Goal: Check status: Check status

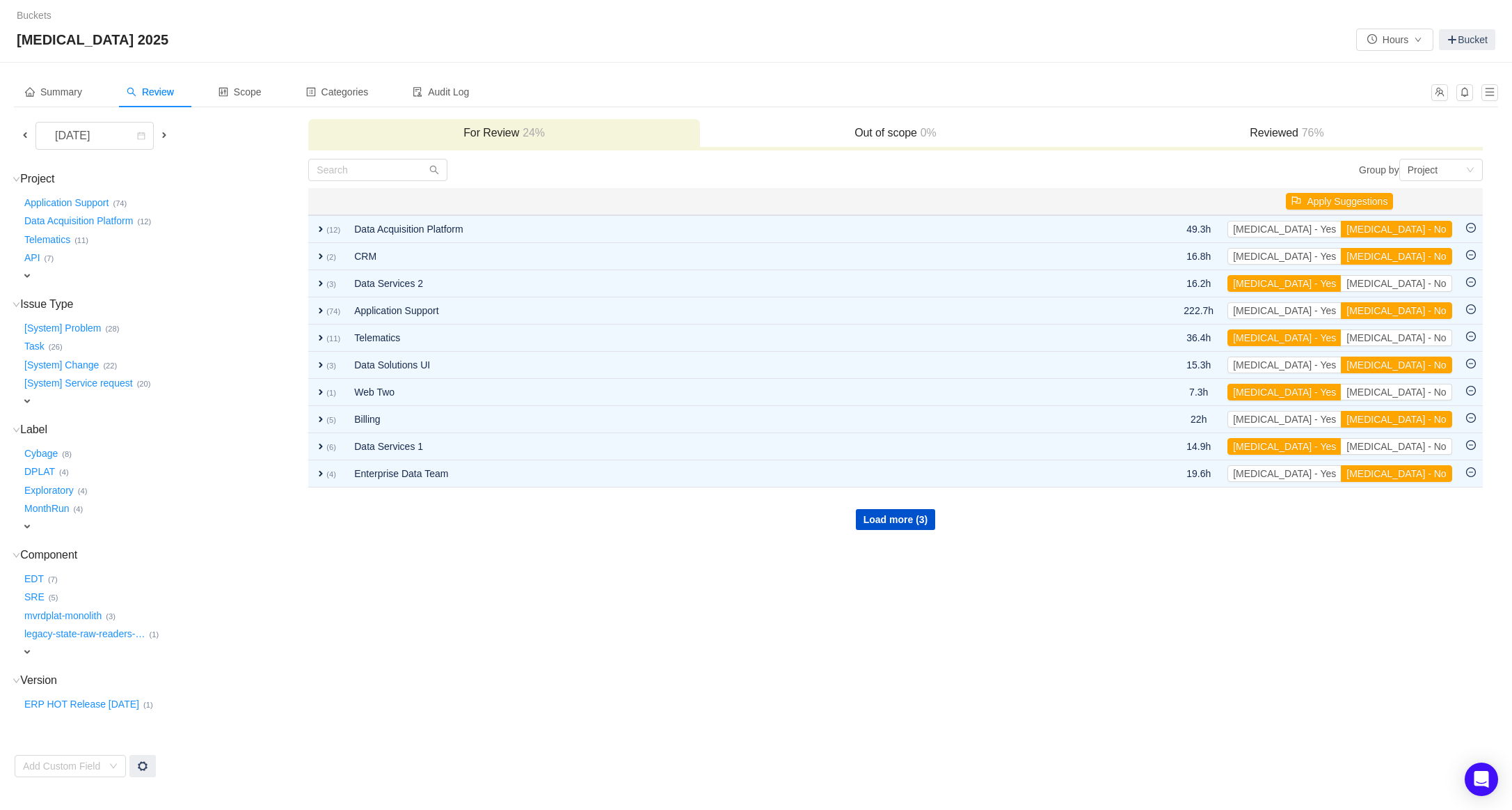
click at [25, 140] on span at bounding box center [25, 134] width 11 height 11
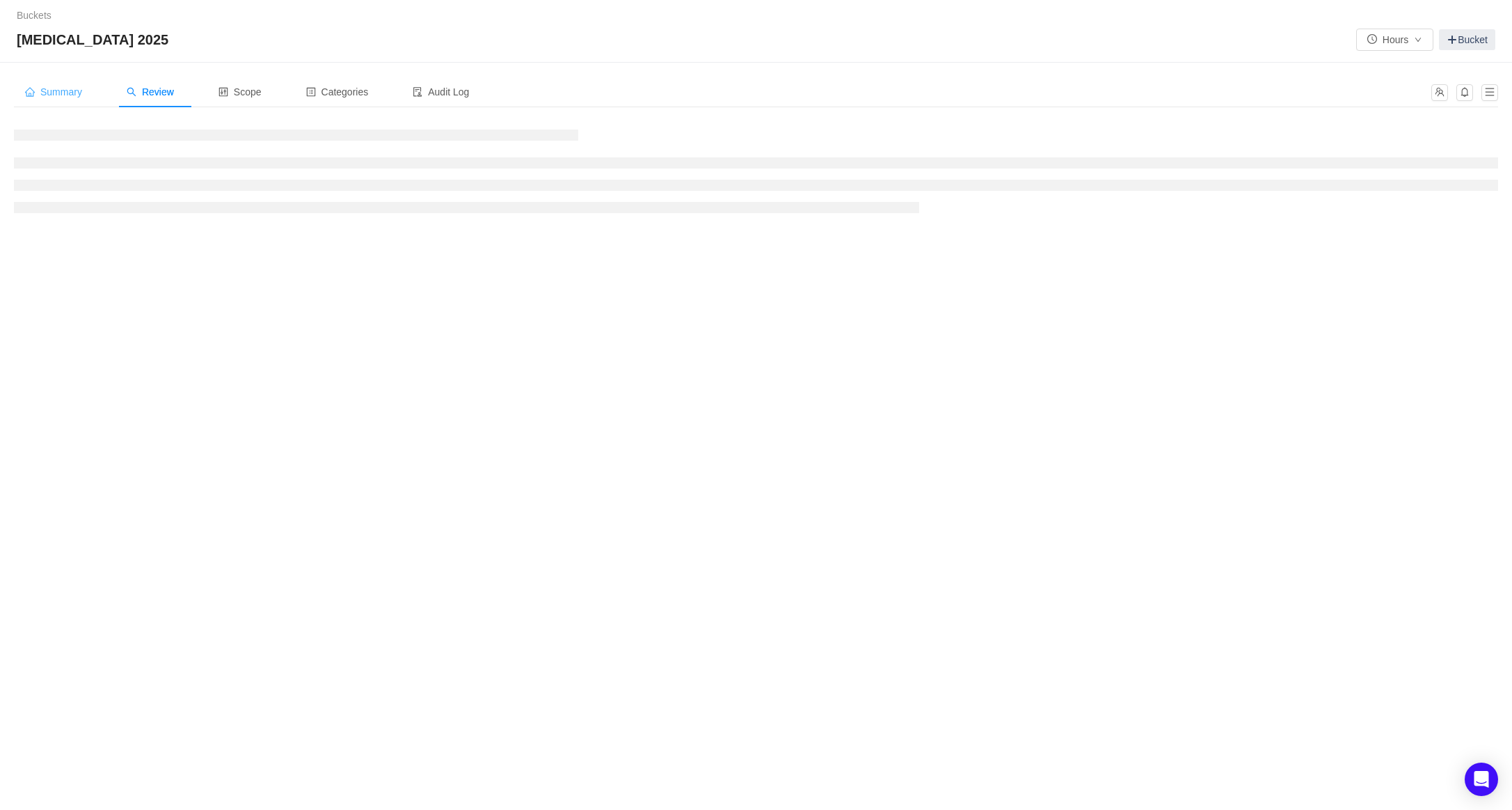
click at [55, 97] on span "Summary" at bounding box center [54, 91] width 57 height 11
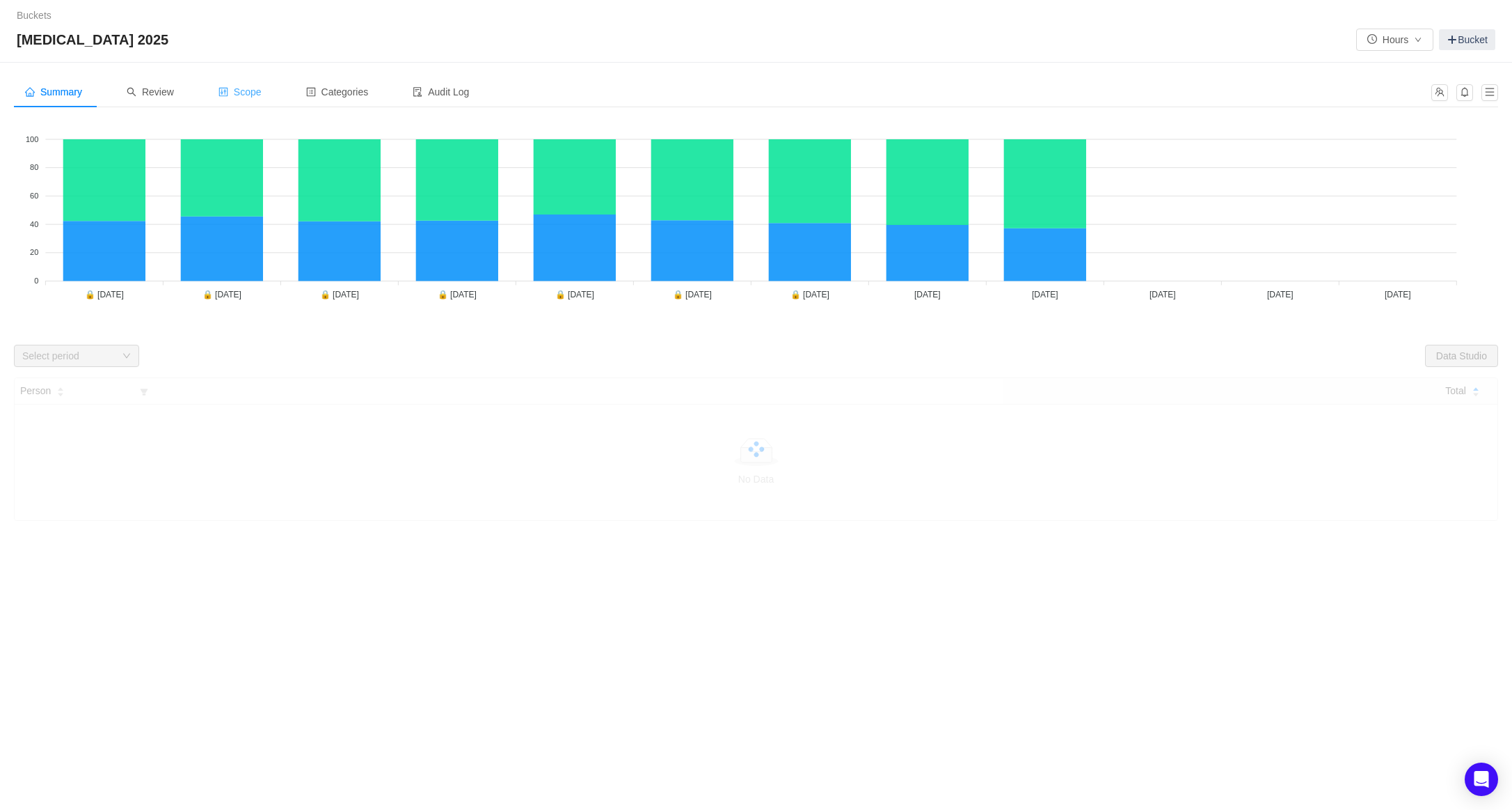
click at [249, 92] on span "Scope" at bounding box center [240, 91] width 43 height 11
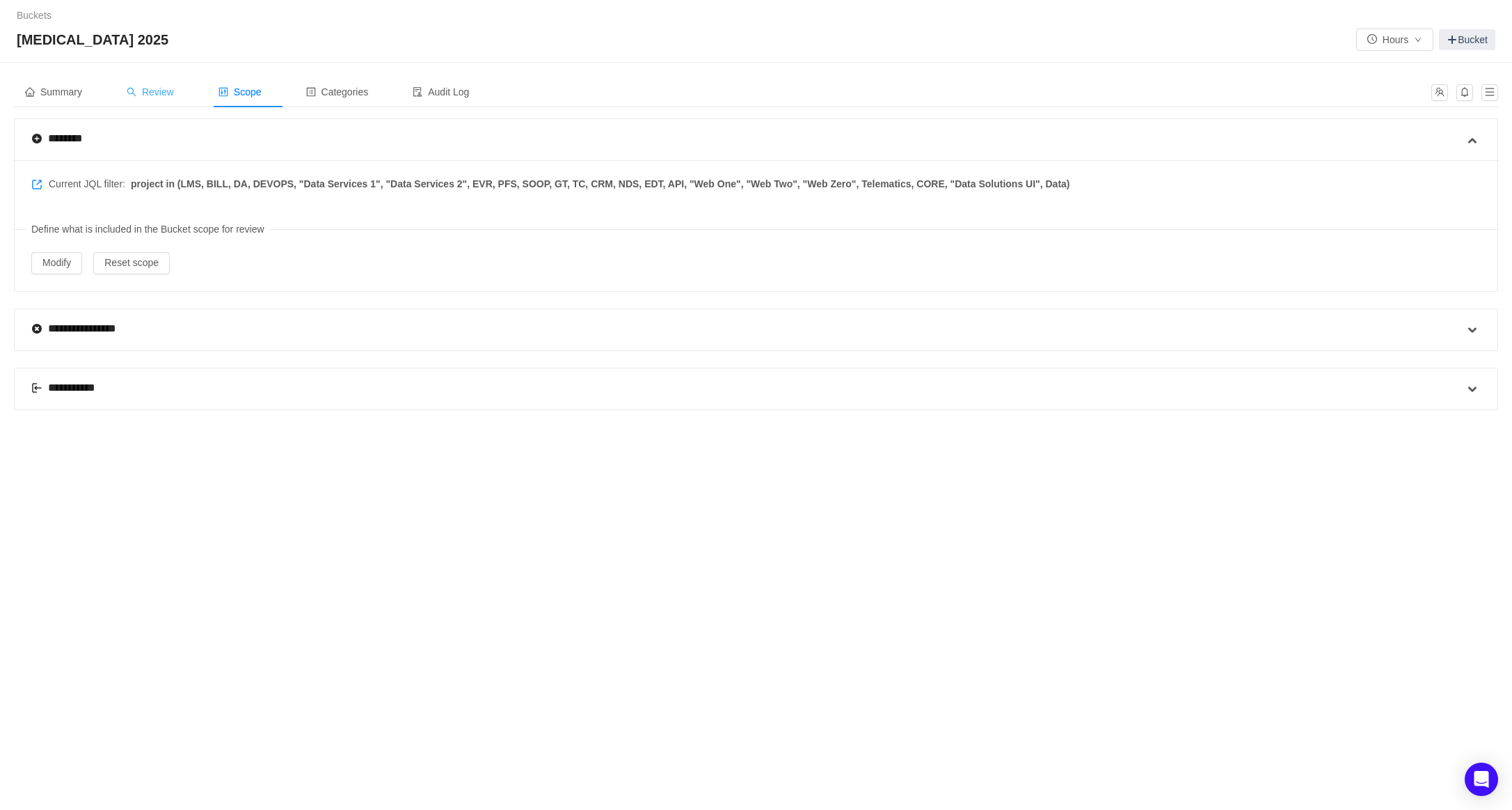
click at [156, 95] on span "Review" at bounding box center [150, 91] width 47 height 11
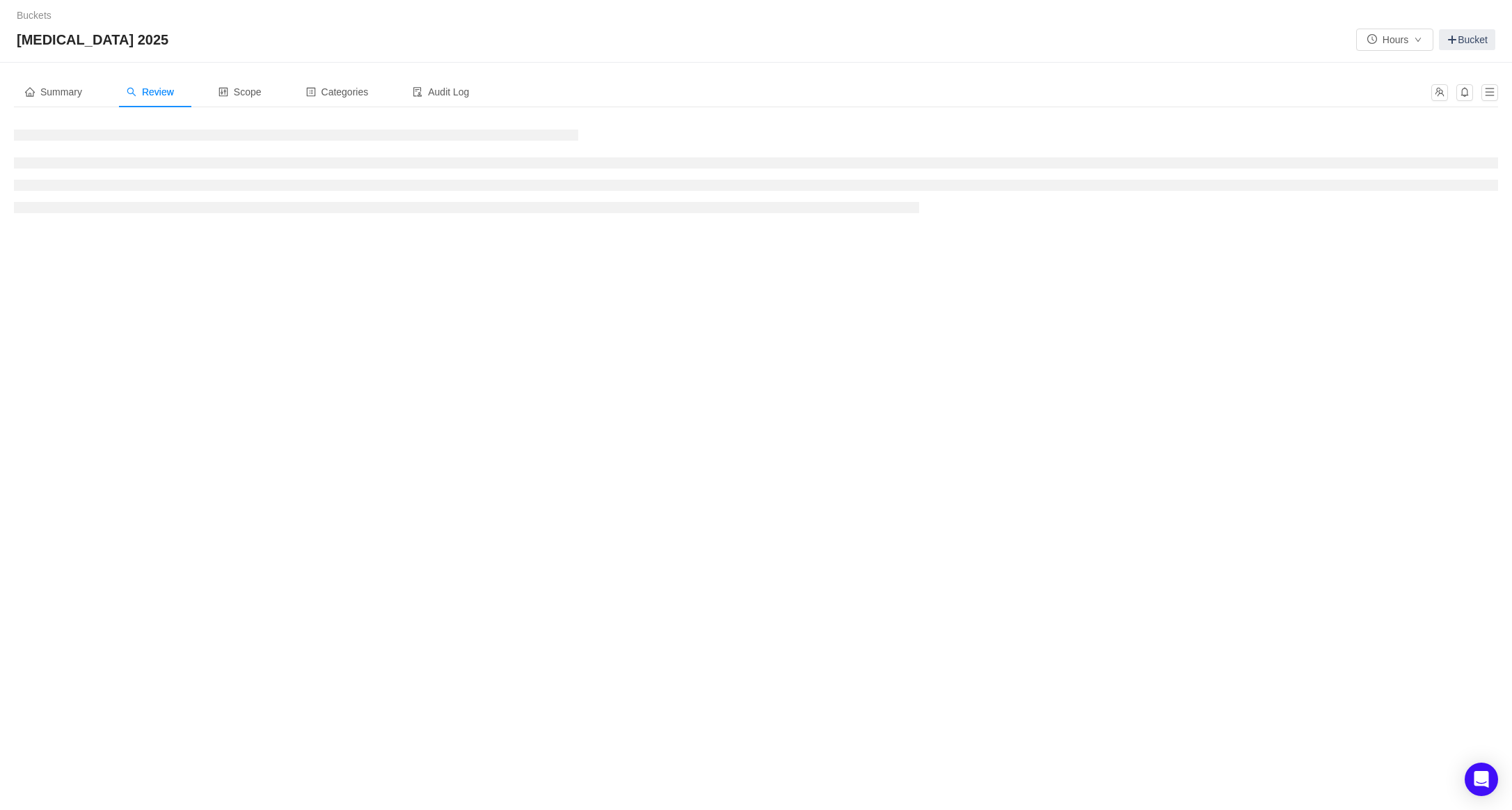
click at [798, 59] on div "Buckets / / CAPEX 2025 Hours Bucket" at bounding box center [756, 31] width 1512 height 62
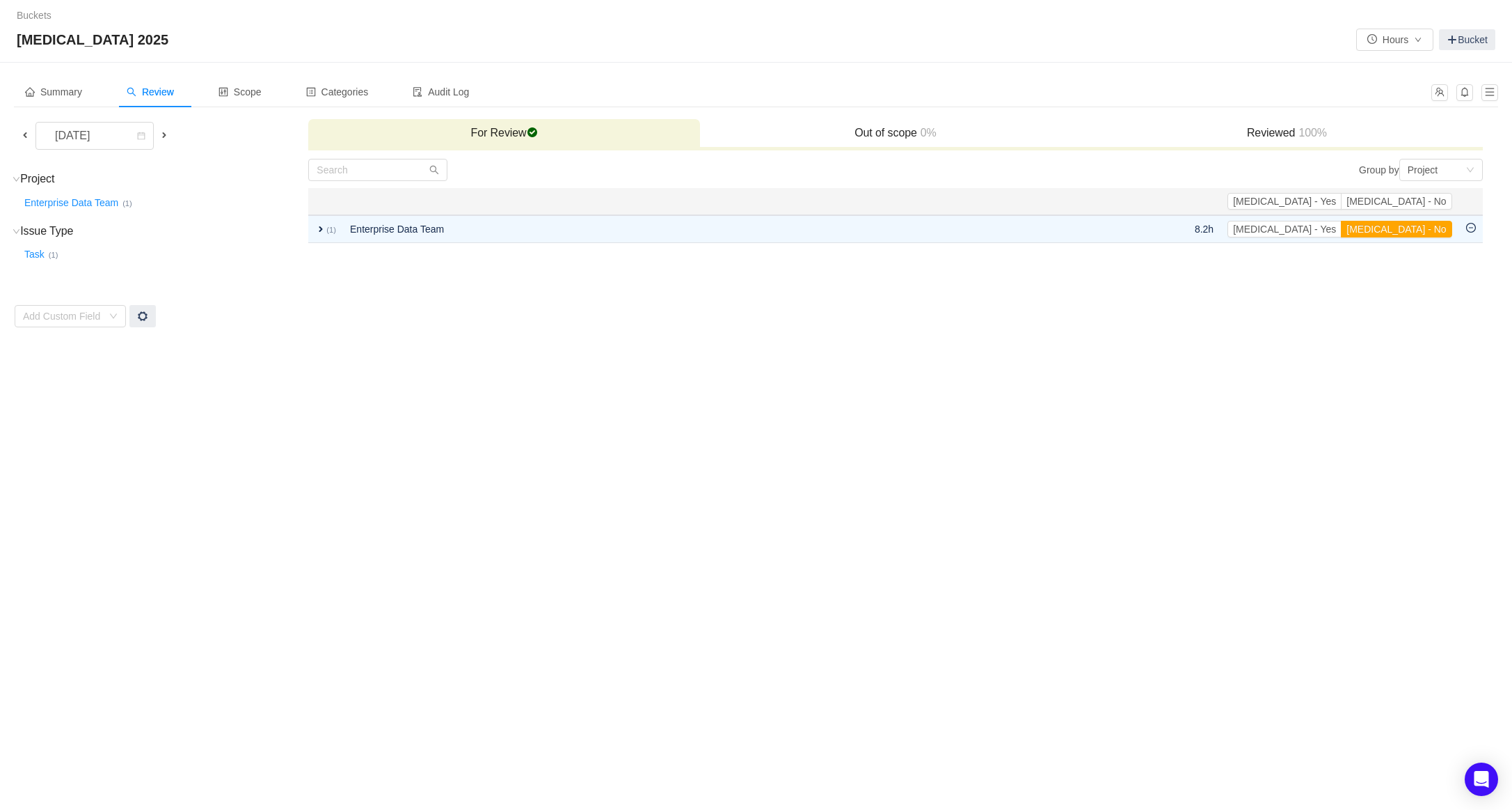
drag, startPoint x: 1307, startPoint y: 137, endPoint x: 1299, endPoint y: 137, distance: 8.0
click at [1307, 137] on span "100%" at bounding box center [1311, 132] width 32 height 11
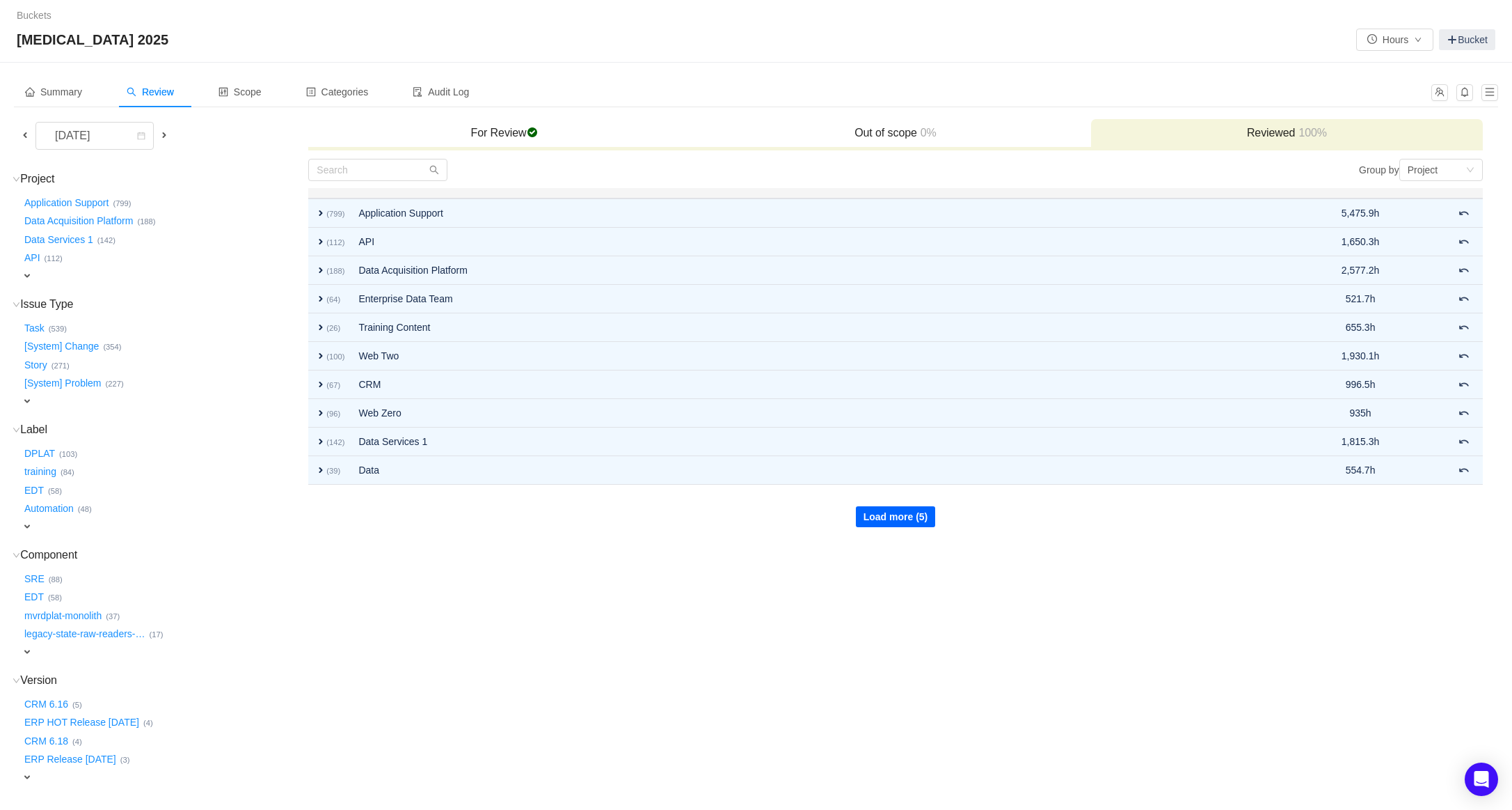
click at [904, 518] on button "Load more (5)" at bounding box center [896, 517] width 80 height 21
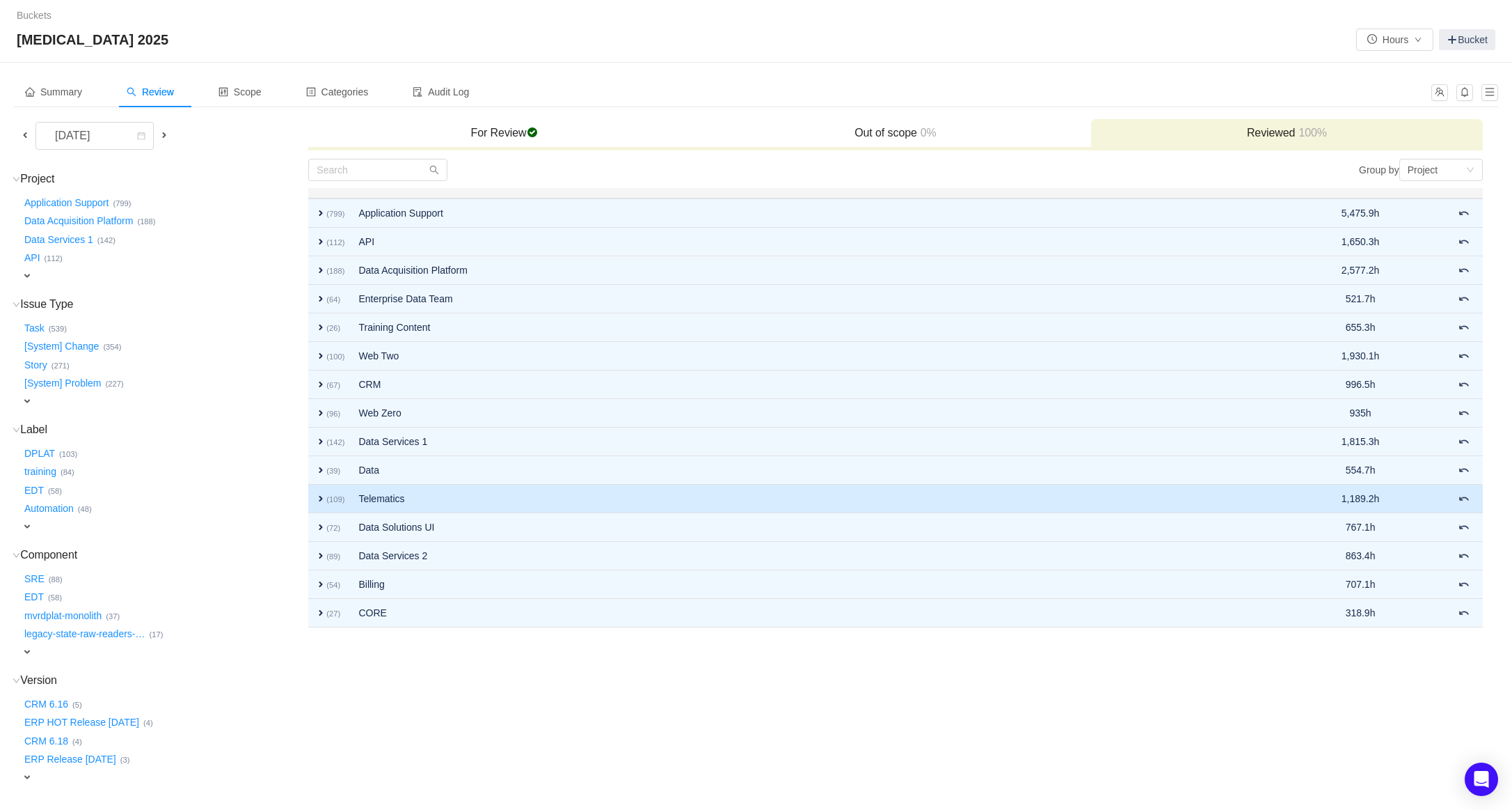
click at [321, 501] on span "expand" at bounding box center [320, 498] width 11 height 11
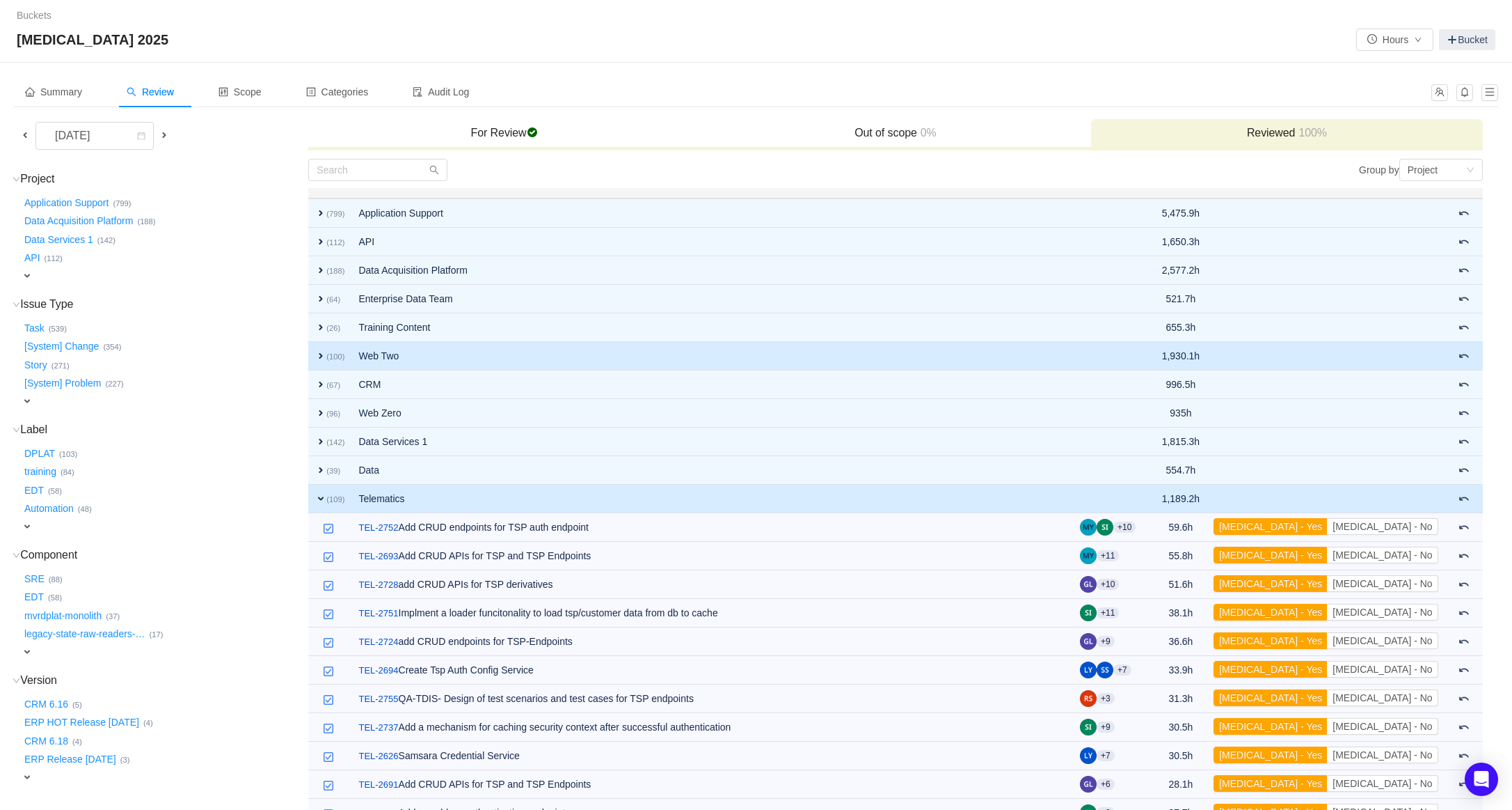
click at [321, 351] on span "expand" at bounding box center [320, 356] width 11 height 11
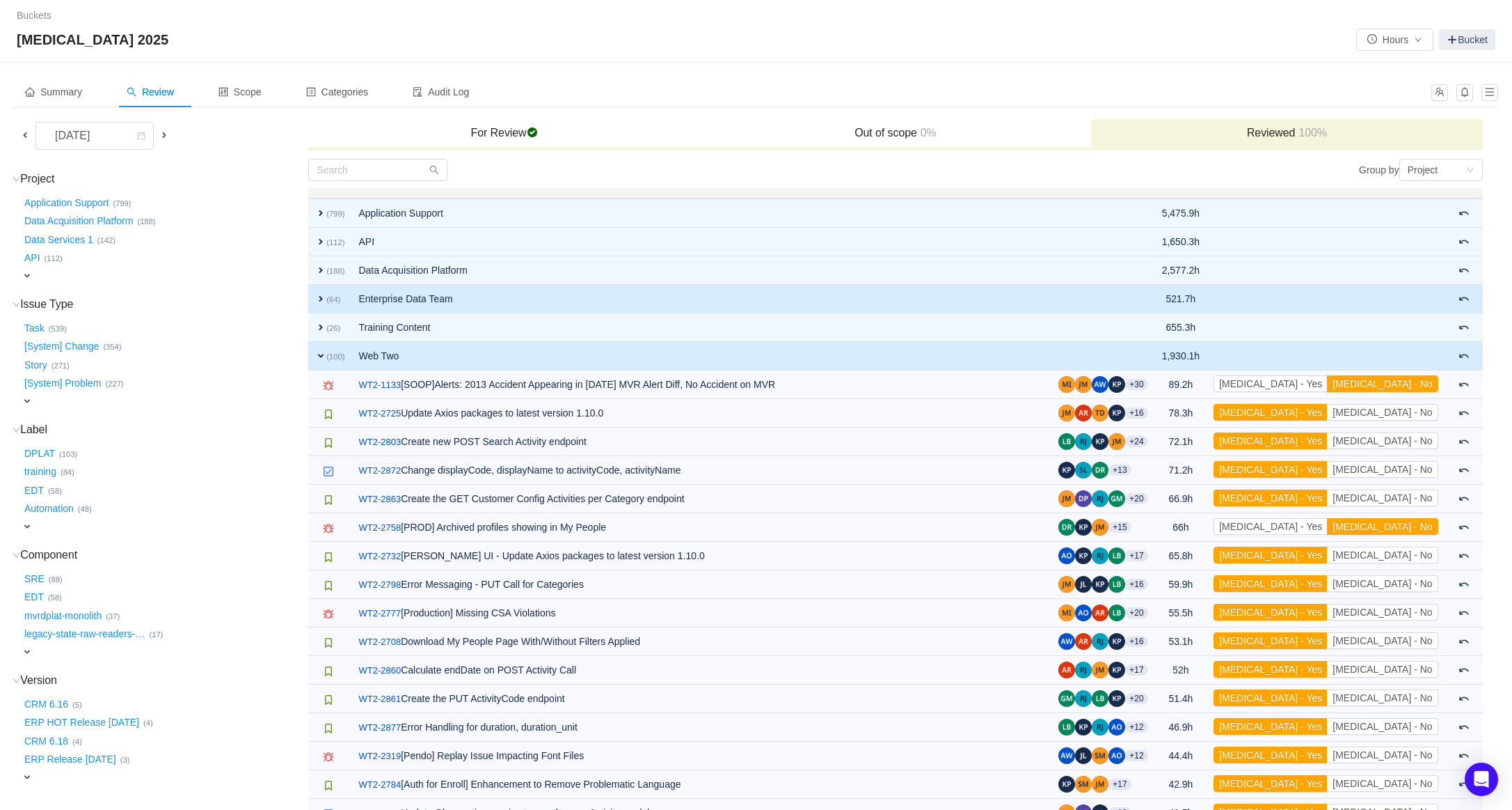
click at [467, 292] on td "Enterprise Data Team" at bounding box center [701, 299] width 700 height 28
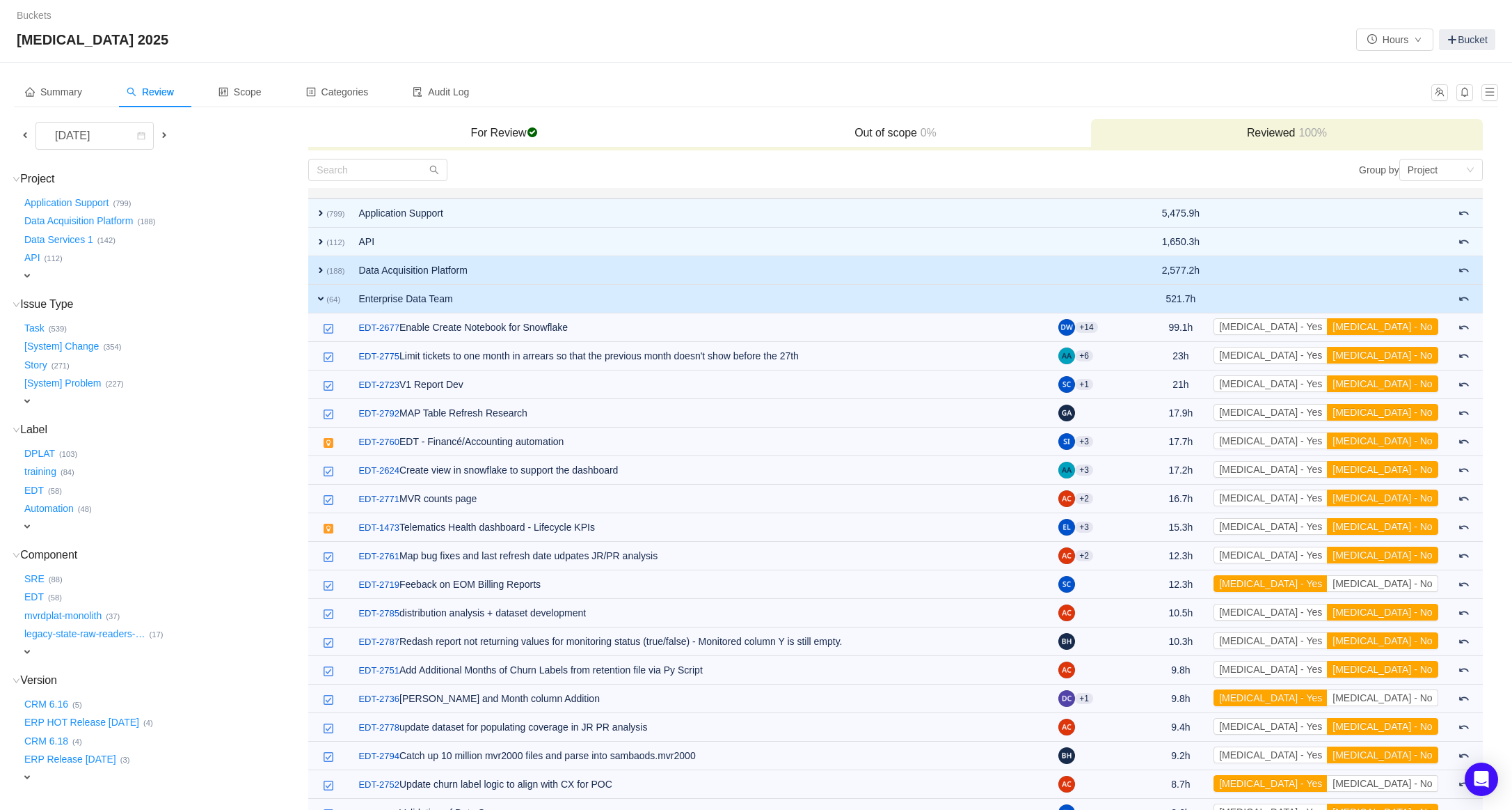
click at [471, 263] on td "Data Acquisition Platform" at bounding box center [701, 271] width 700 height 28
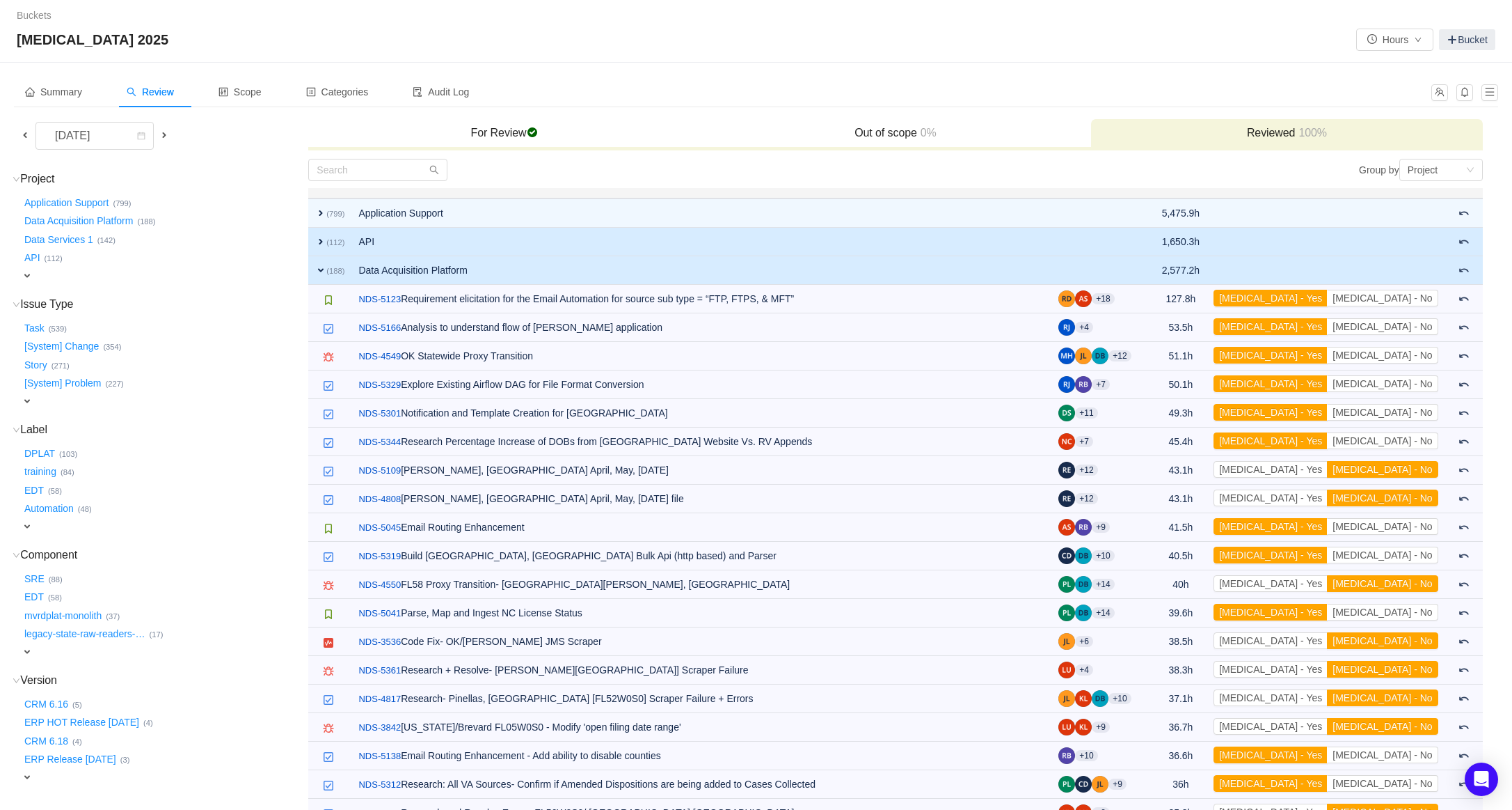
click at [393, 247] on td "API" at bounding box center [701, 242] width 700 height 28
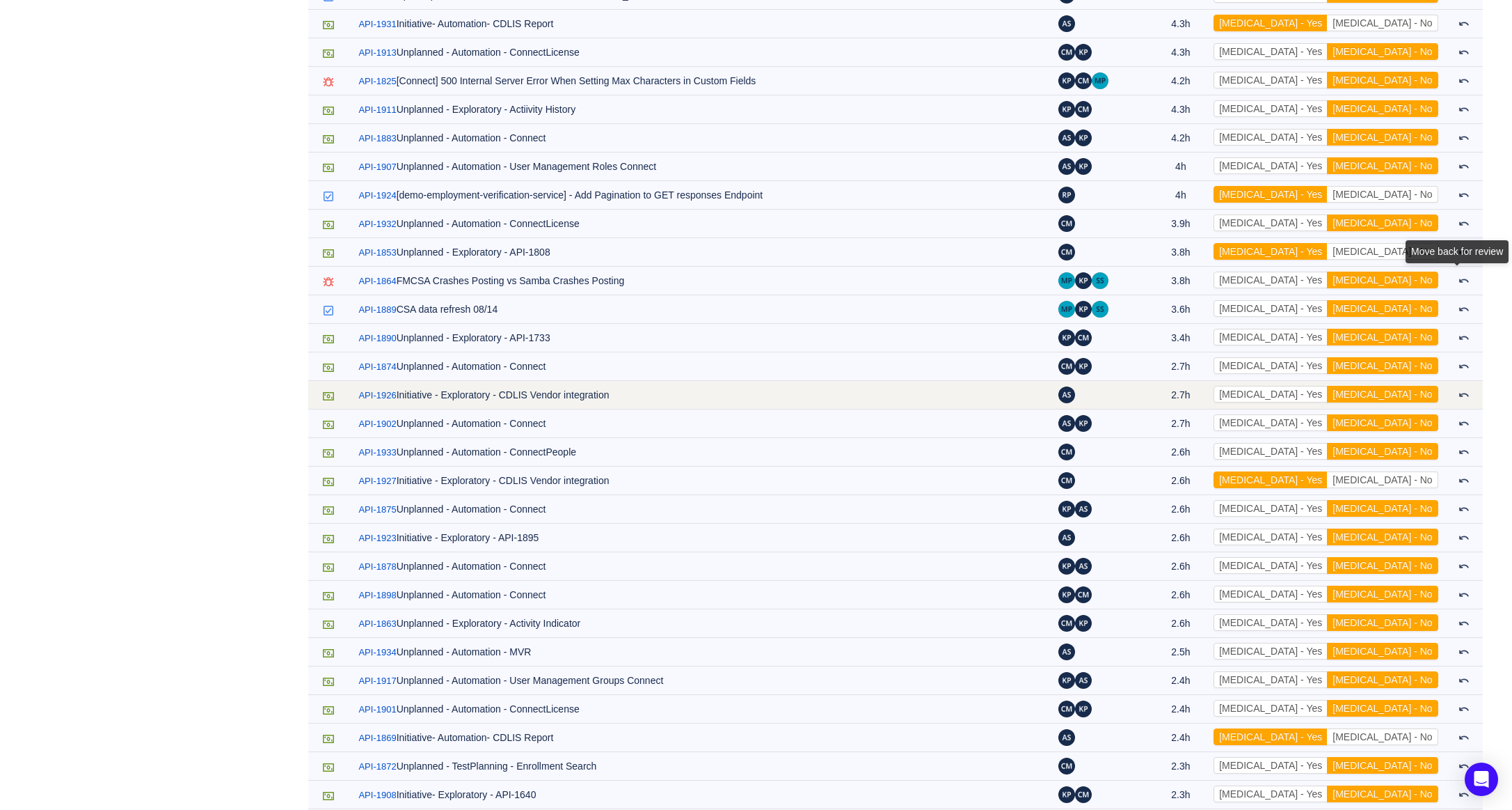
scroll to position [2130, 0]
click at [1326, 397] on button "[MEDICAL_DATA] - Yes" at bounding box center [1271, 394] width 114 height 17
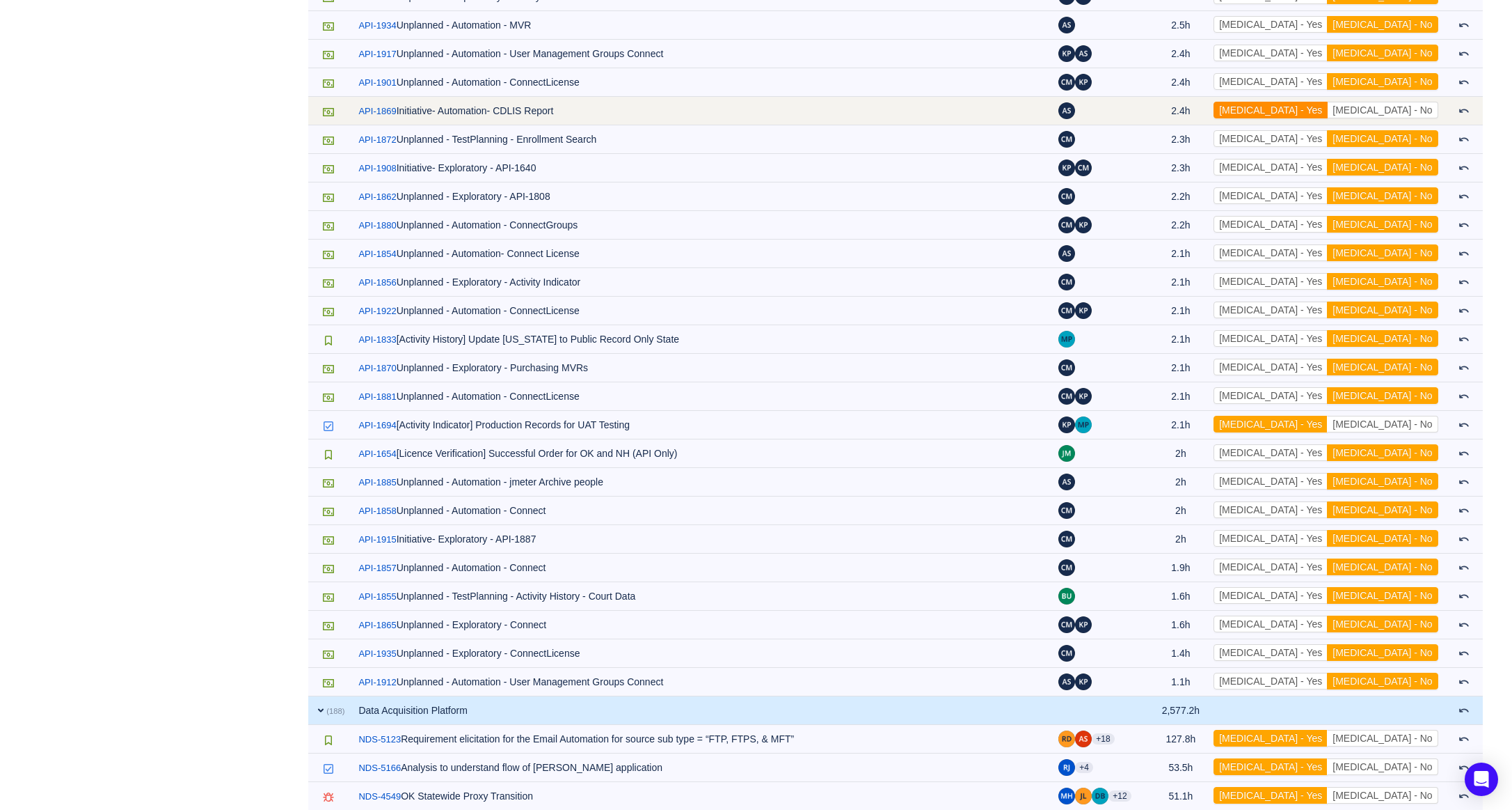
scroll to position [2755, 0]
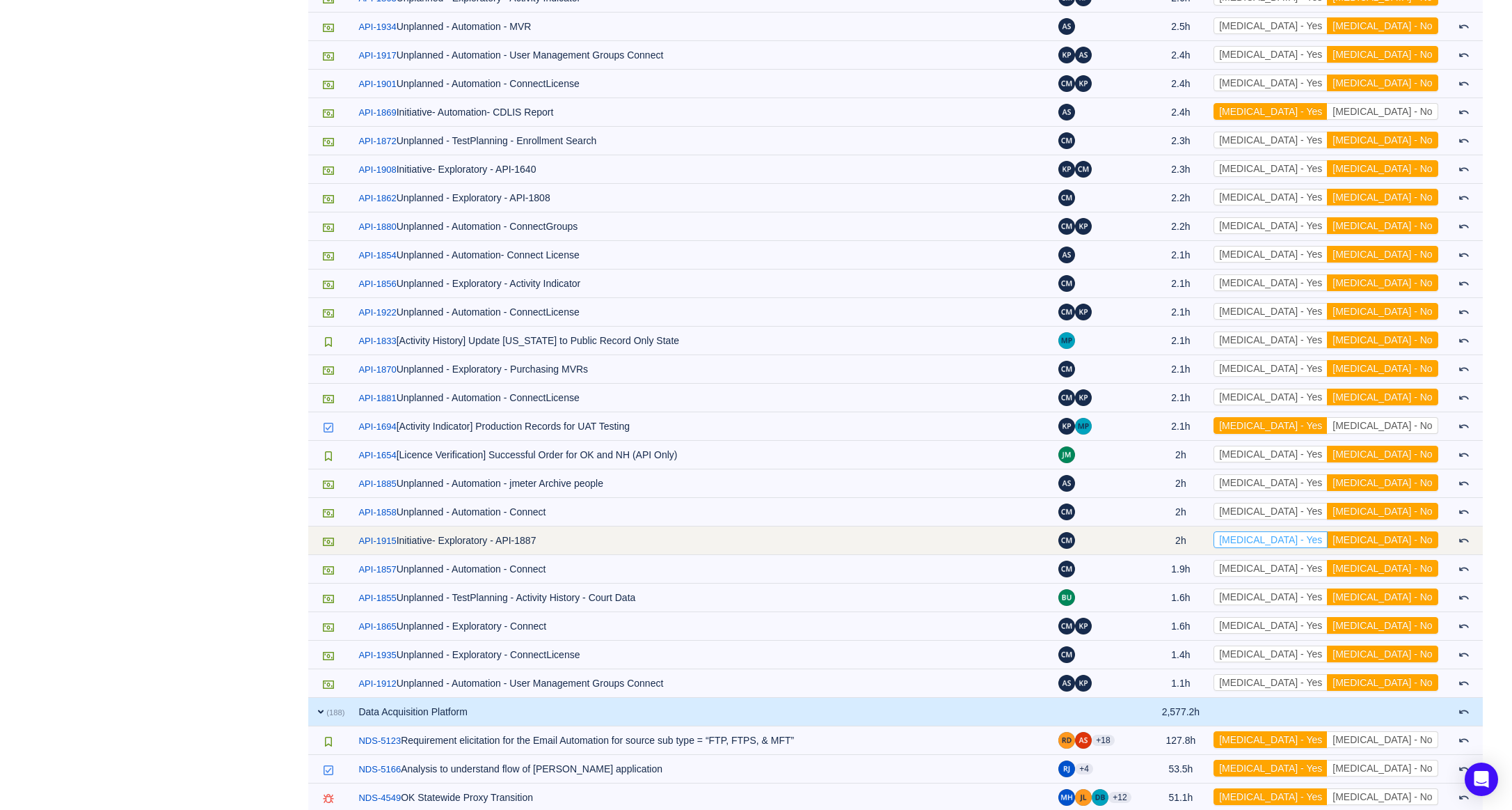
click at [1321, 539] on button "[MEDICAL_DATA] - Yes" at bounding box center [1271, 539] width 114 height 17
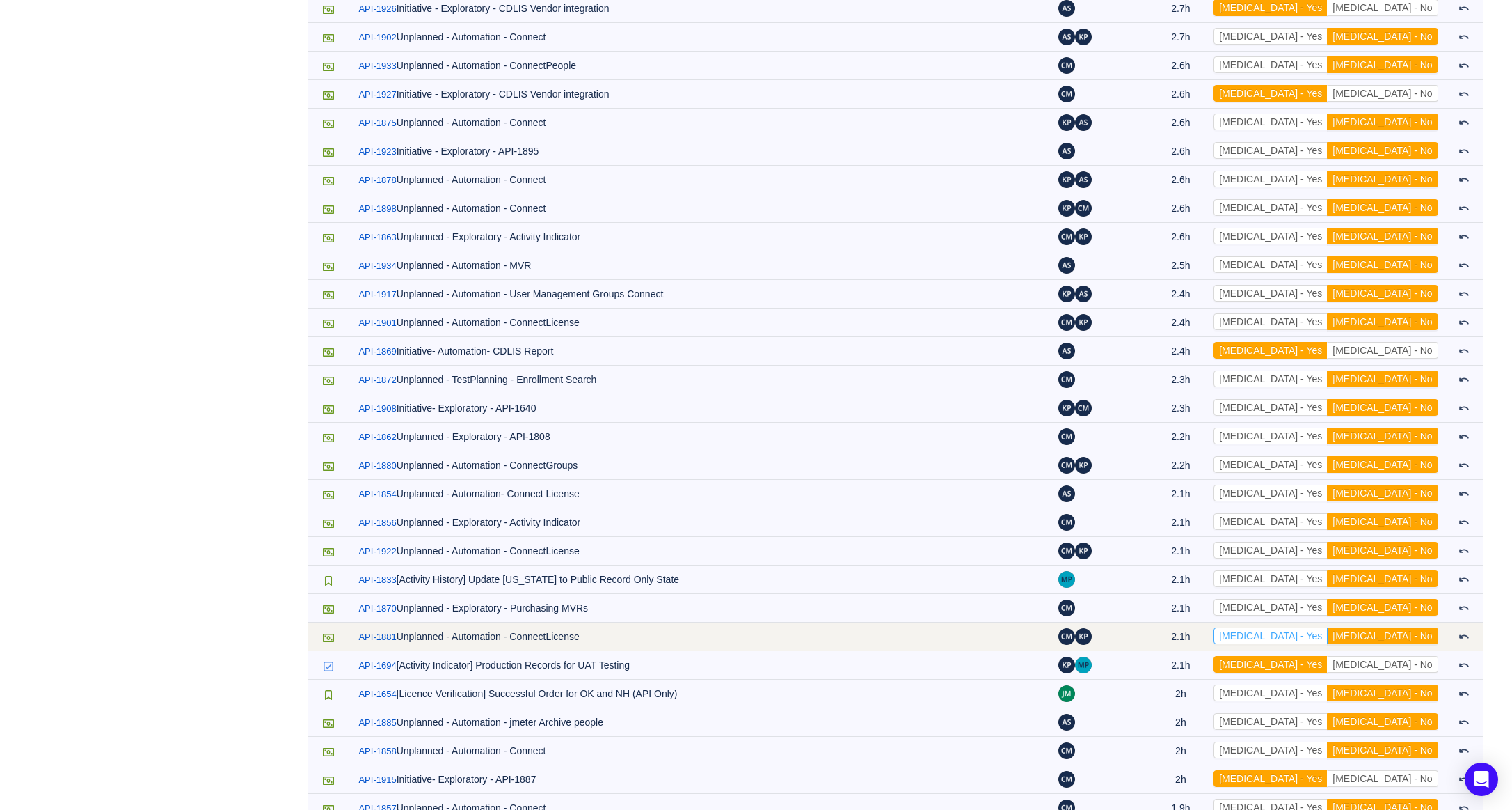
scroll to position [2513, 0]
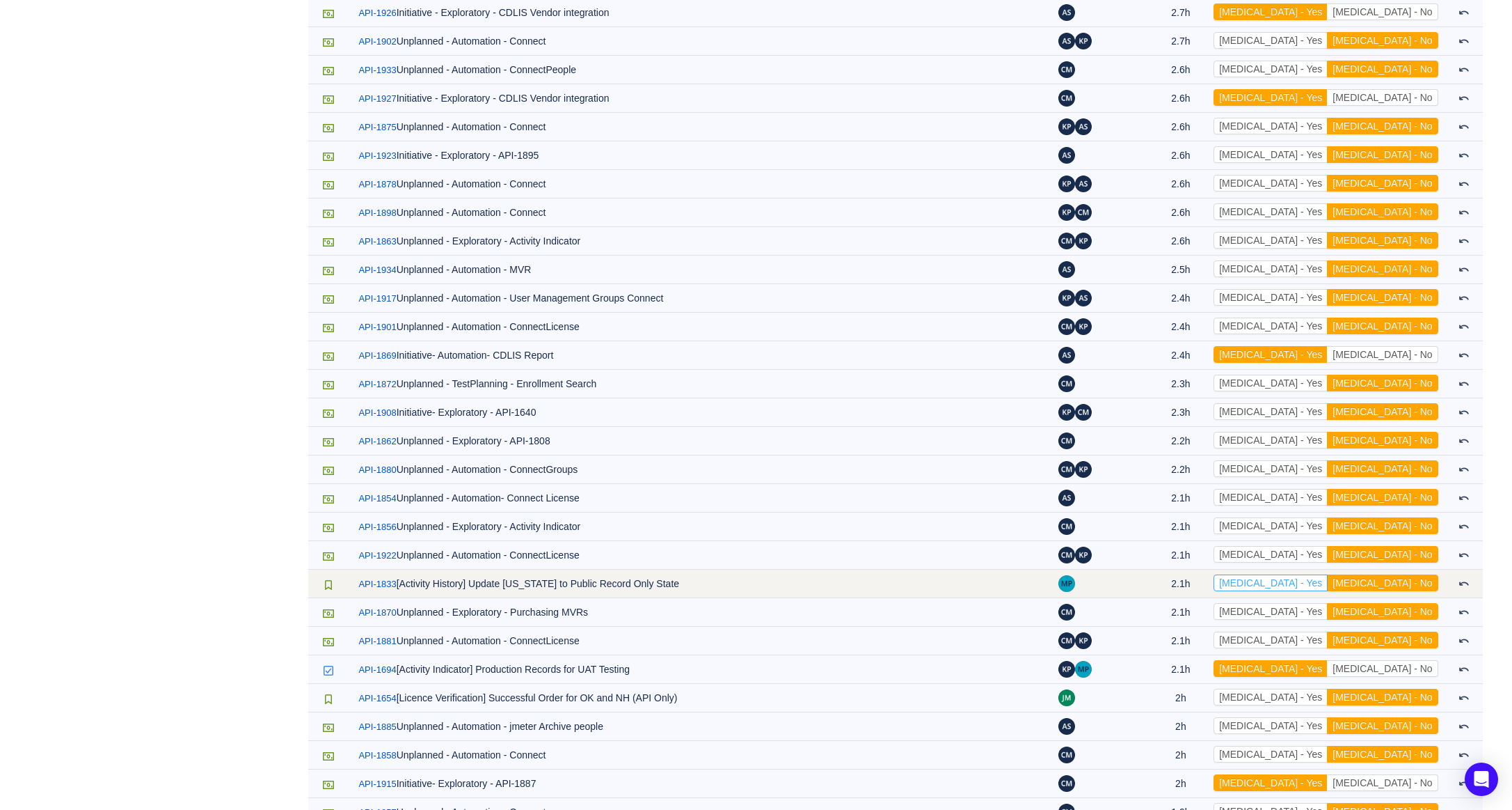
click at [1326, 578] on button "[MEDICAL_DATA] - Yes" at bounding box center [1271, 582] width 114 height 17
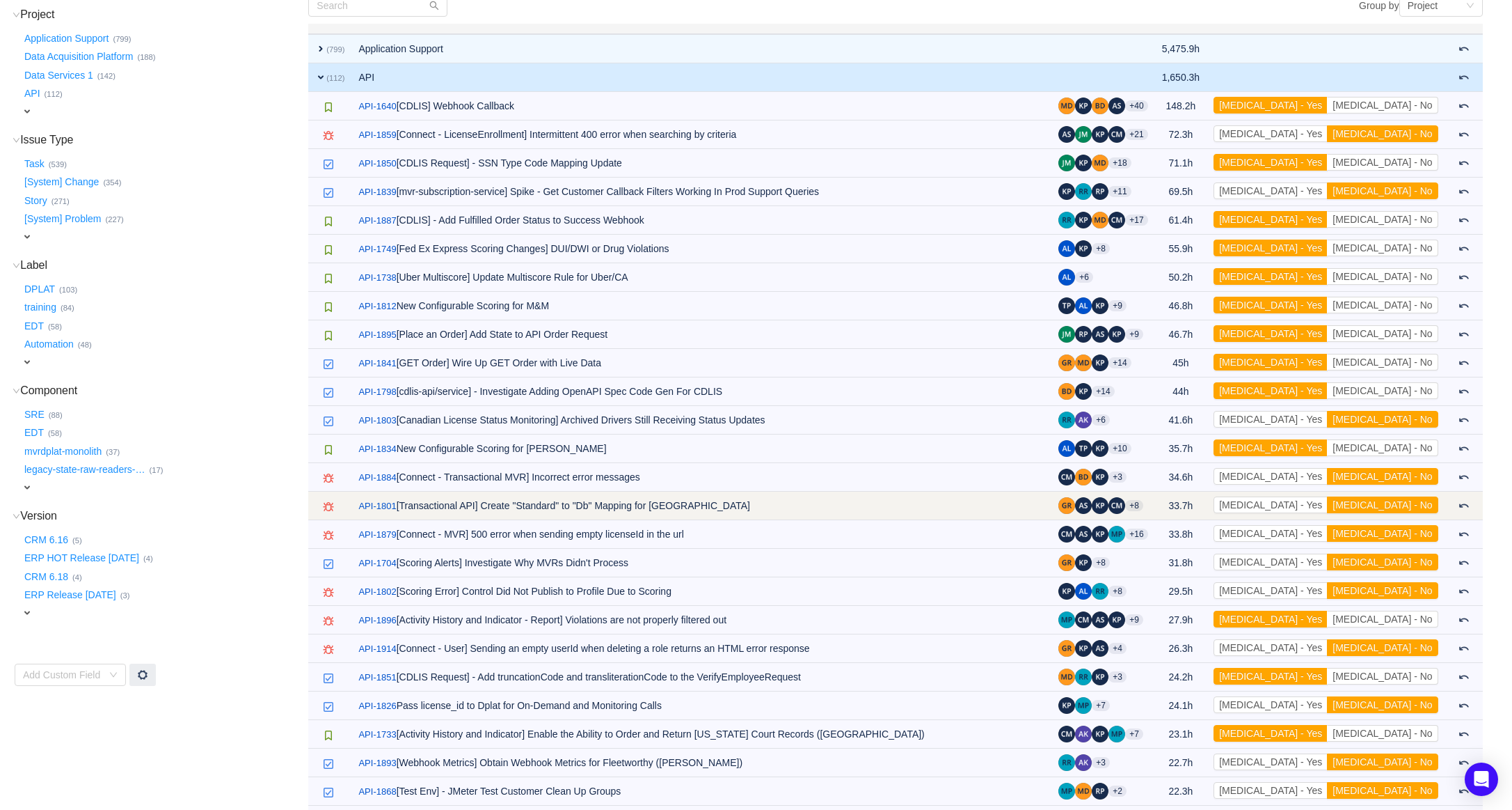
scroll to position [0, 0]
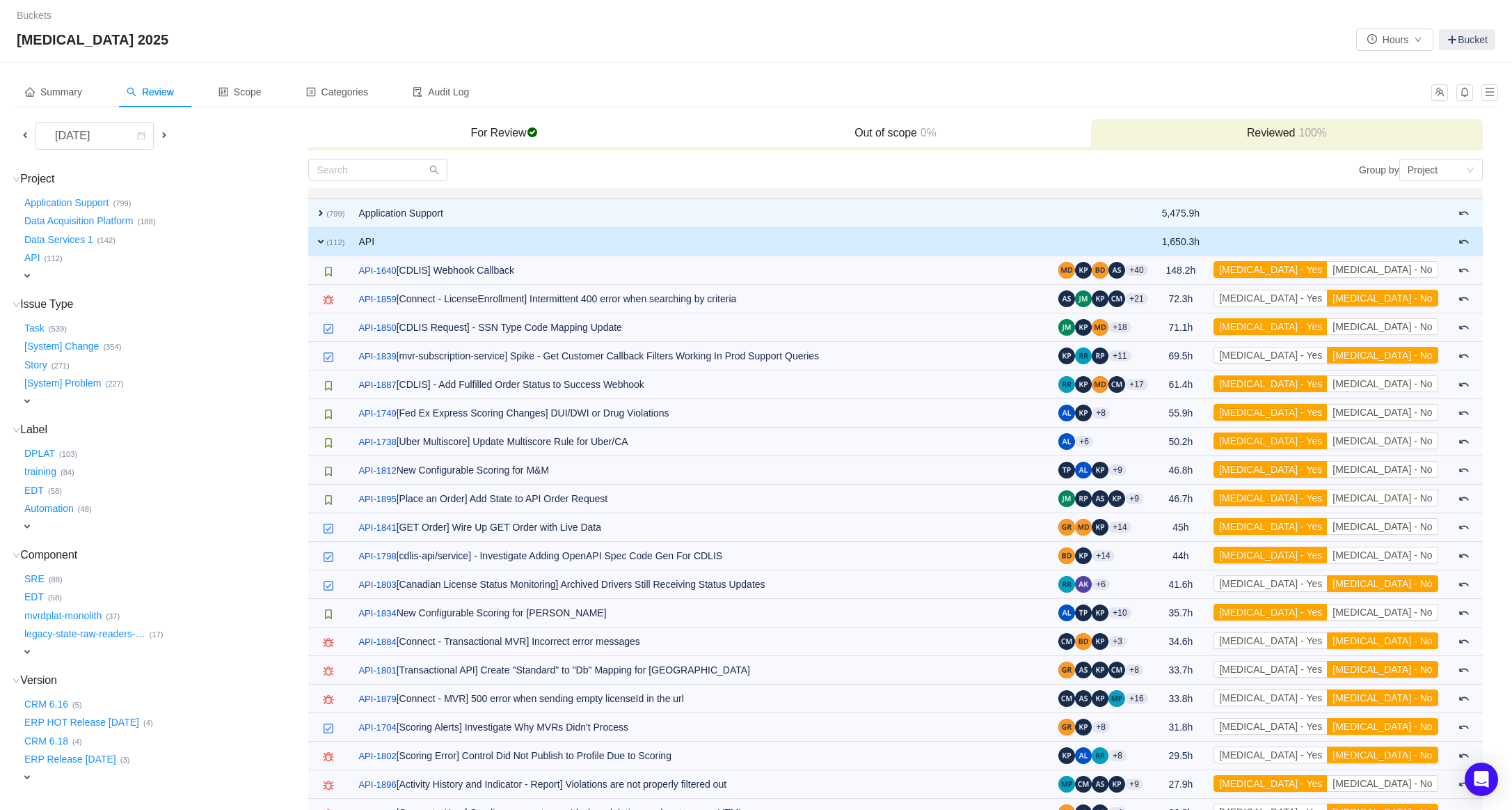
click at [320, 240] on span "expand" at bounding box center [320, 242] width 11 height 11
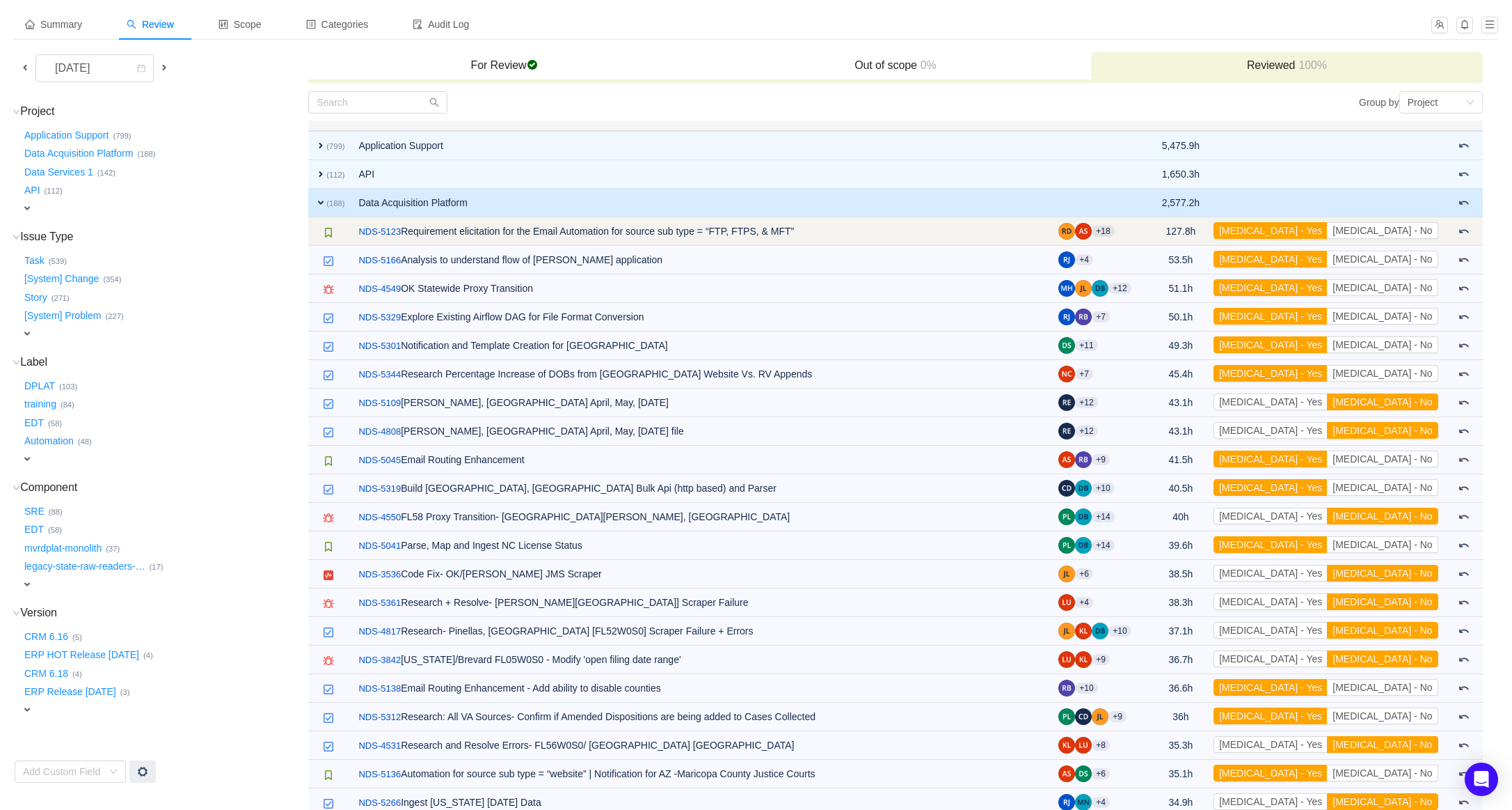
scroll to position [59, 0]
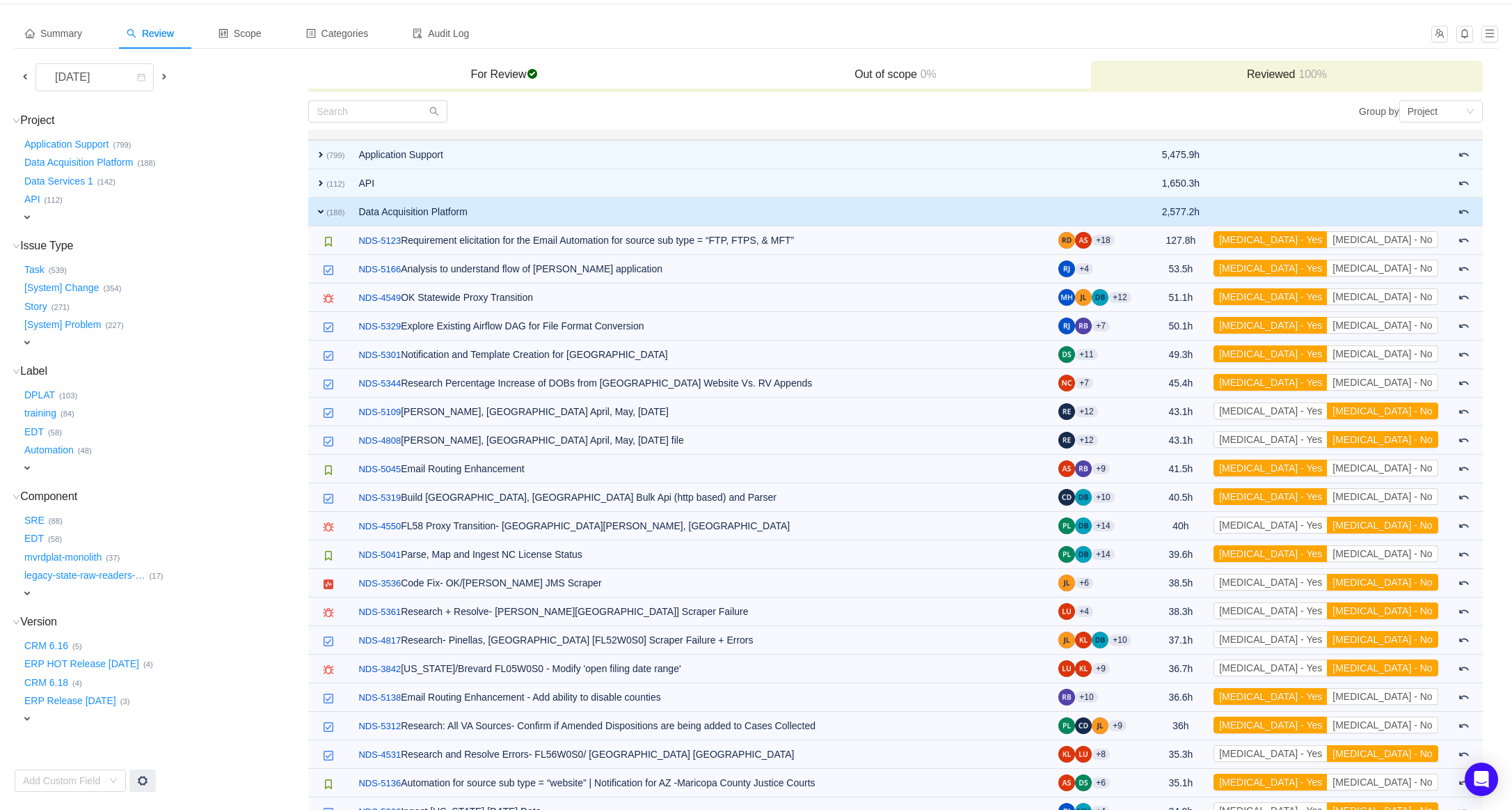
click at [320, 208] on span "expand" at bounding box center [320, 212] width 11 height 11
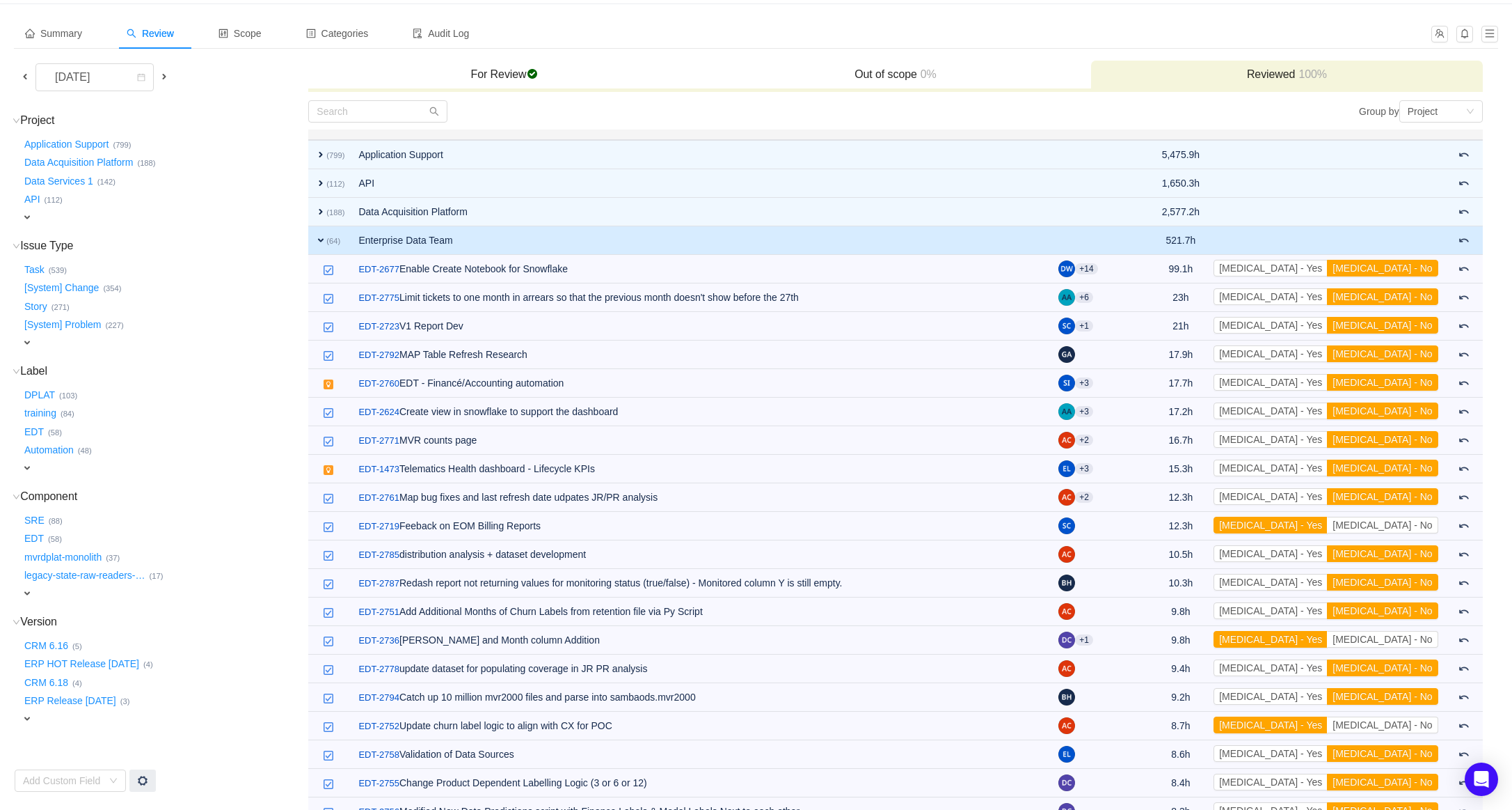
click at [320, 240] on span "expand" at bounding box center [320, 240] width 11 height 11
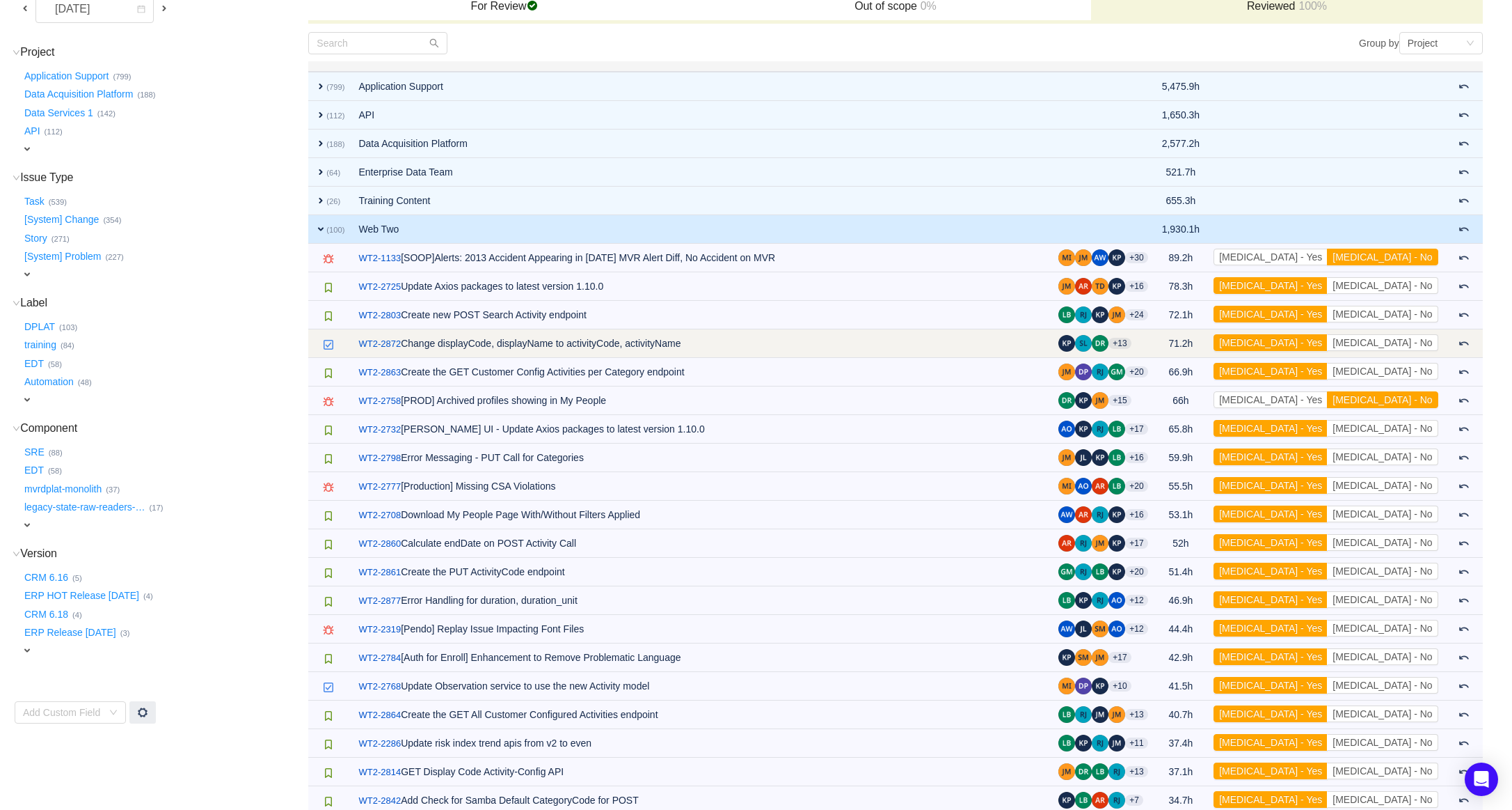
scroll to position [127, 0]
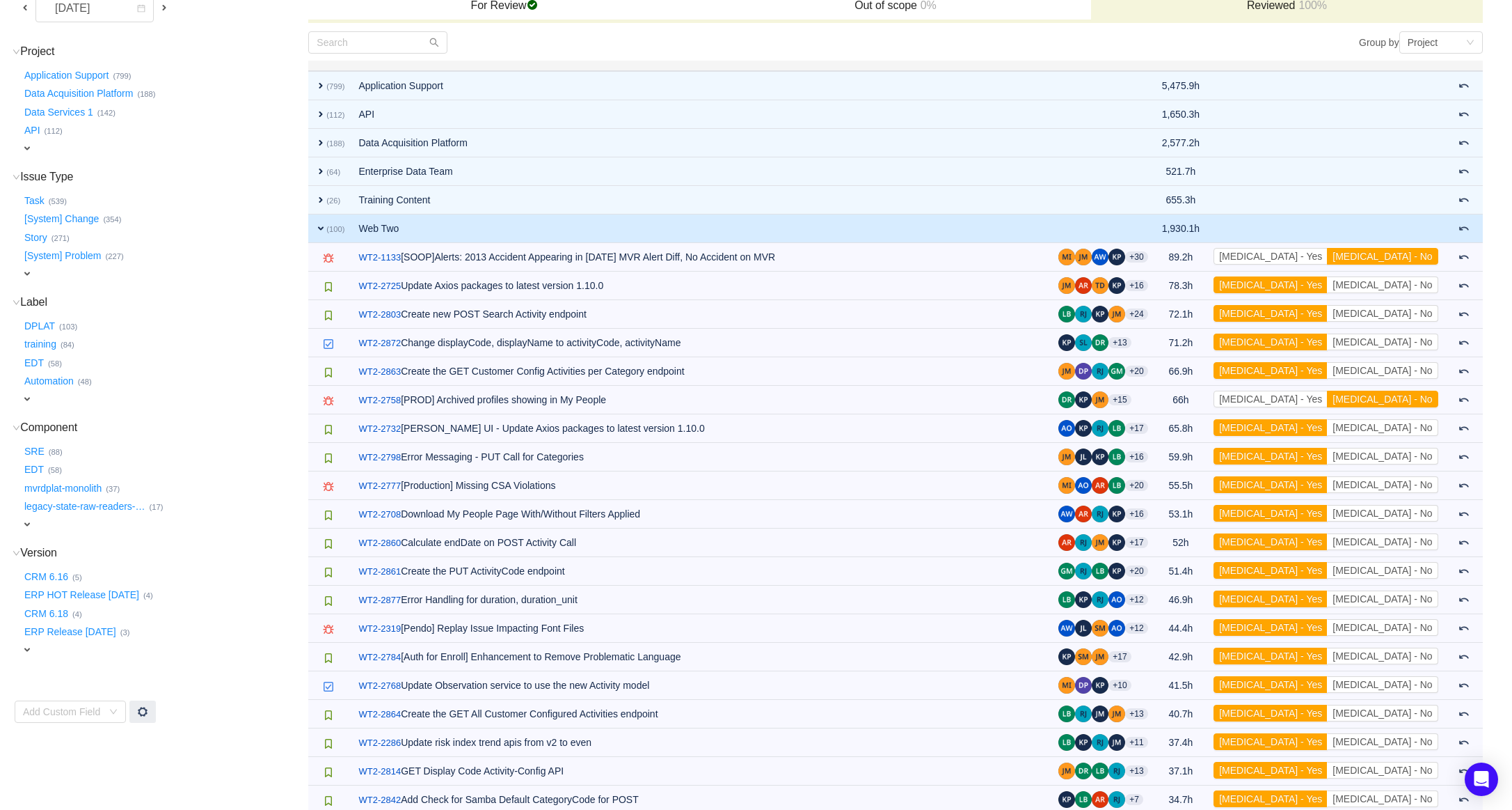
click at [325, 228] on span "expand" at bounding box center [320, 228] width 11 height 11
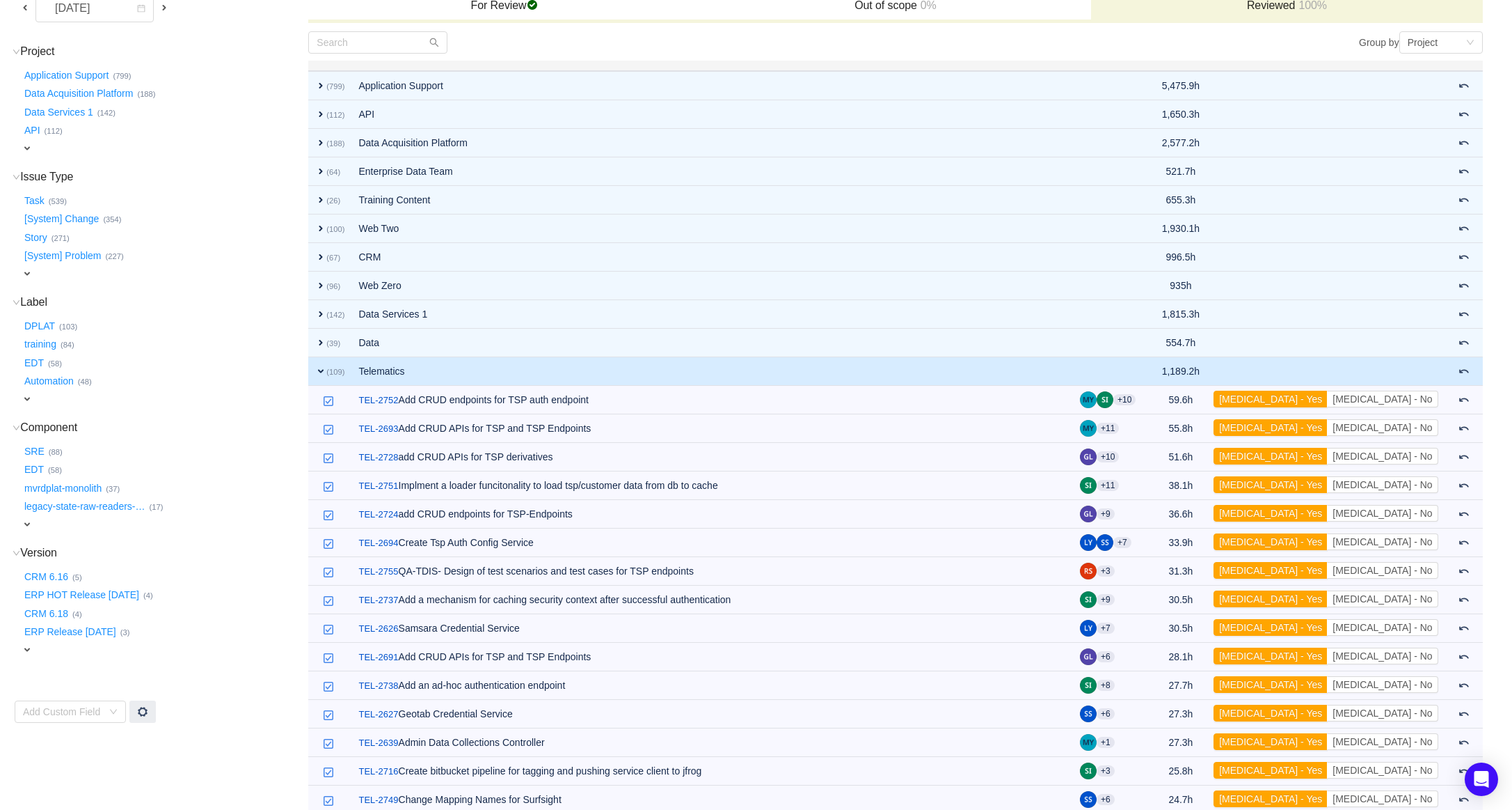
click at [327, 372] on span "expand" at bounding box center [320, 371] width 11 height 11
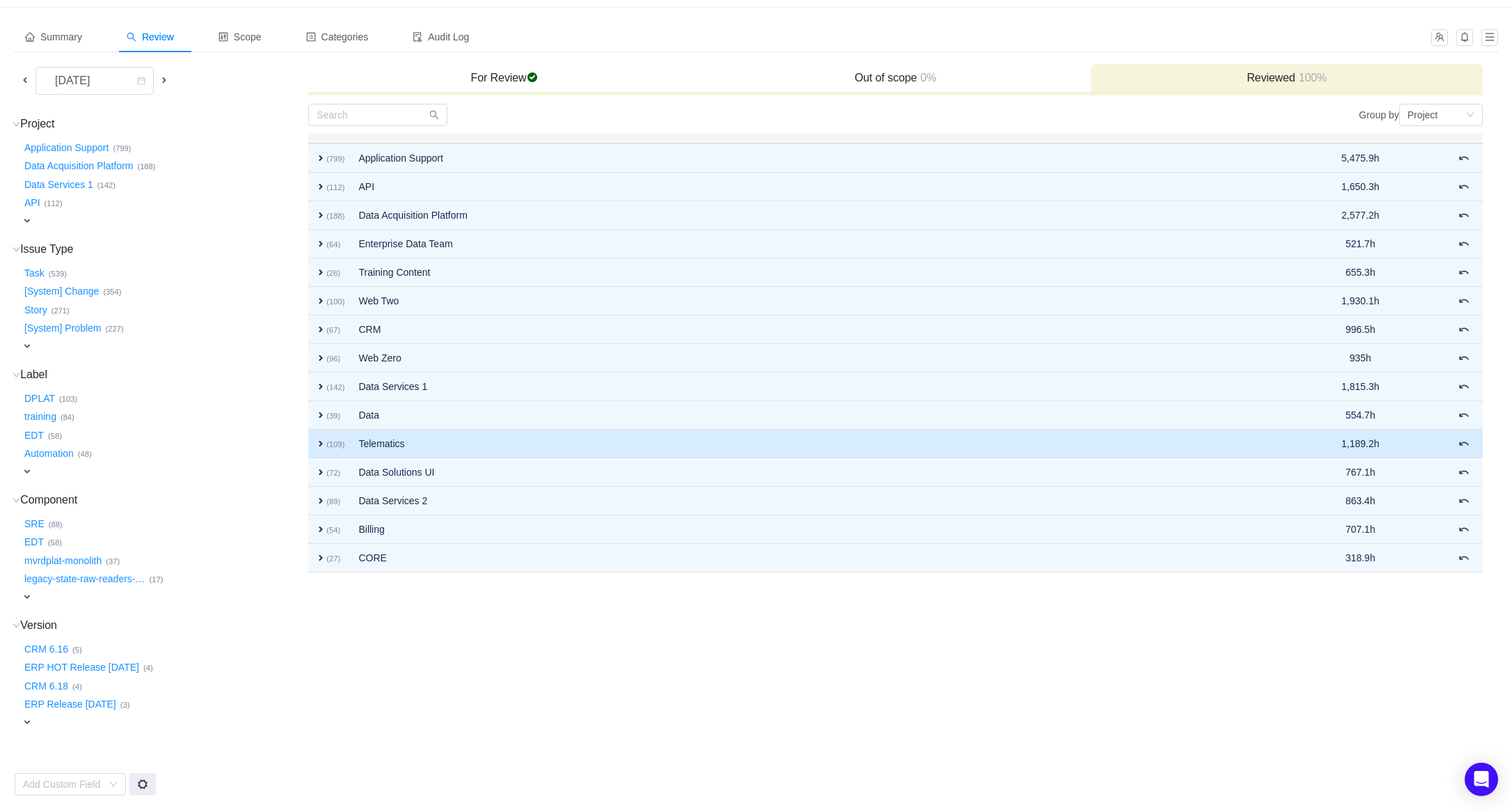
scroll to position [41, 0]
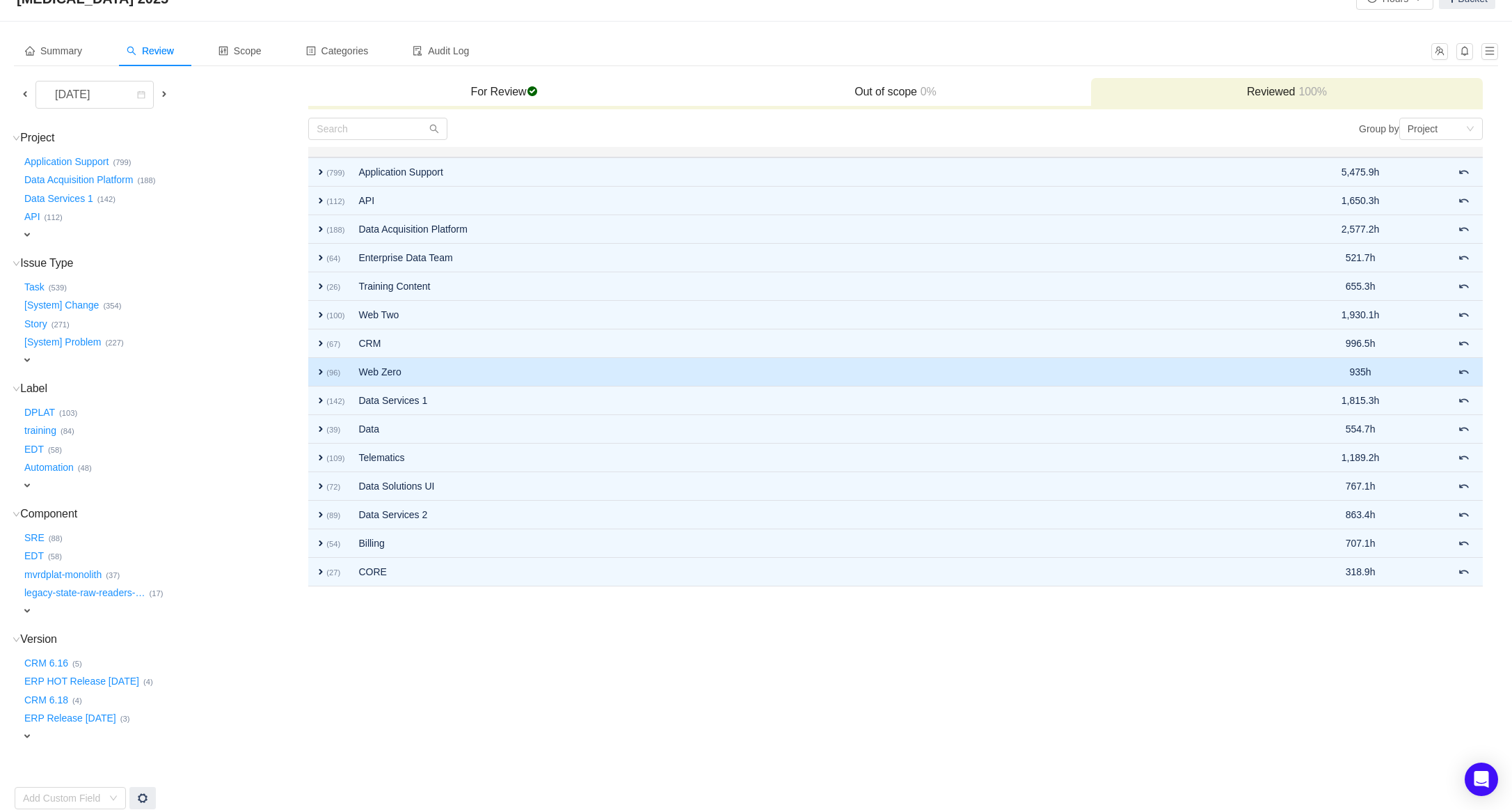
click at [504, 375] on td "Web Zero" at bounding box center [793, 372] width 883 height 28
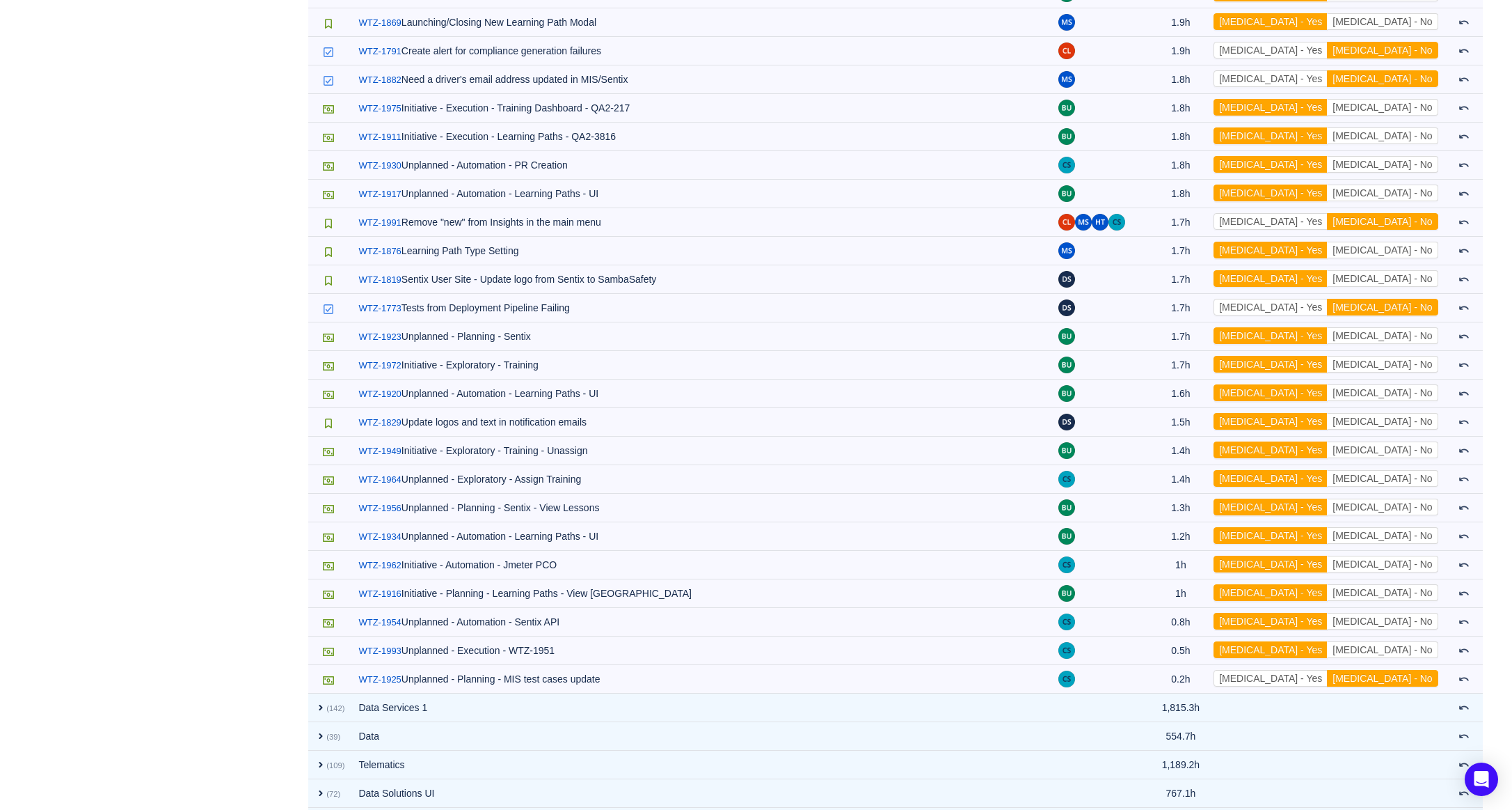
scroll to position [2572, 0]
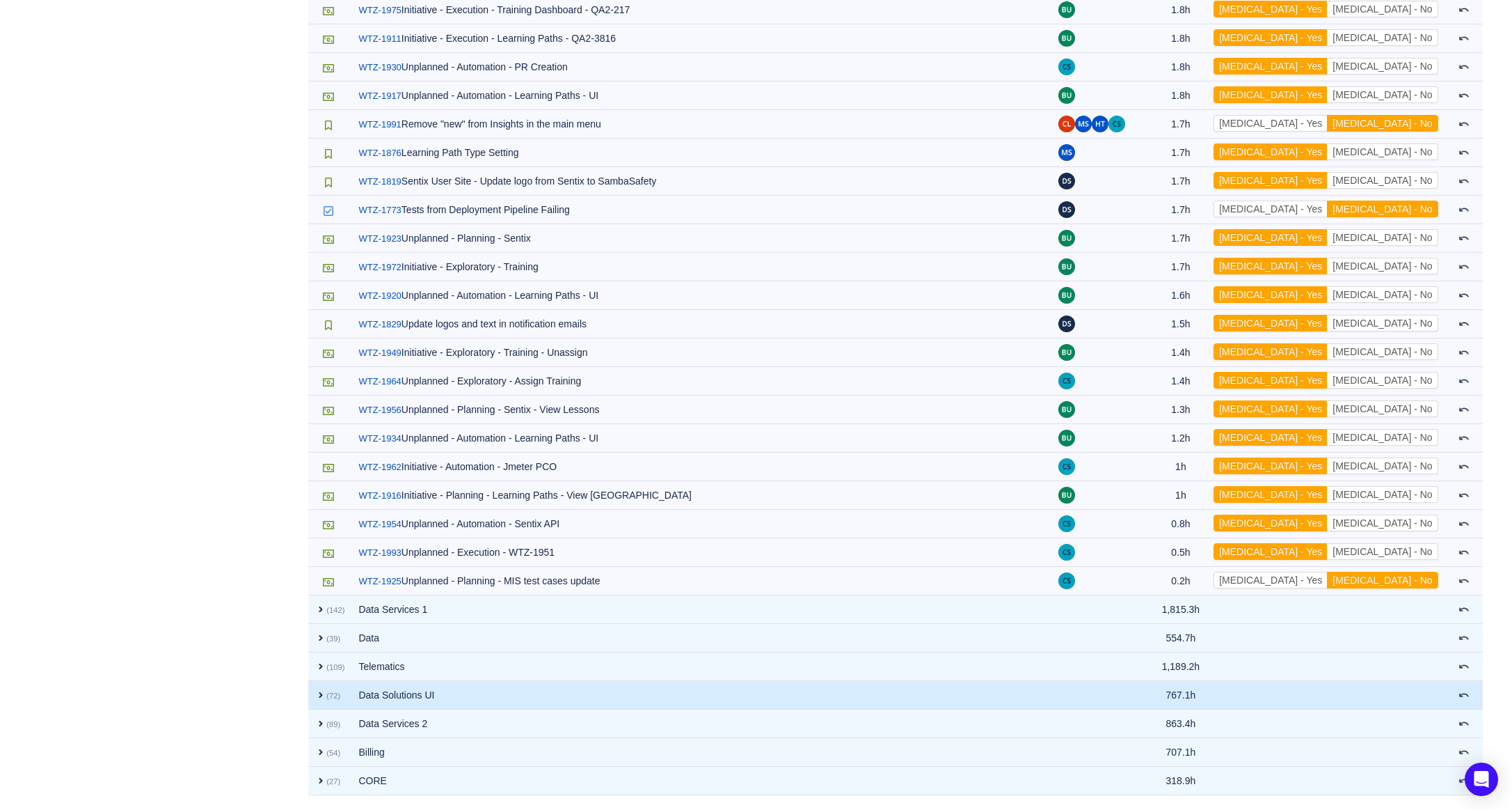
click at [335, 697] on small "(72)" at bounding box center [334, 696] width 14 height 9
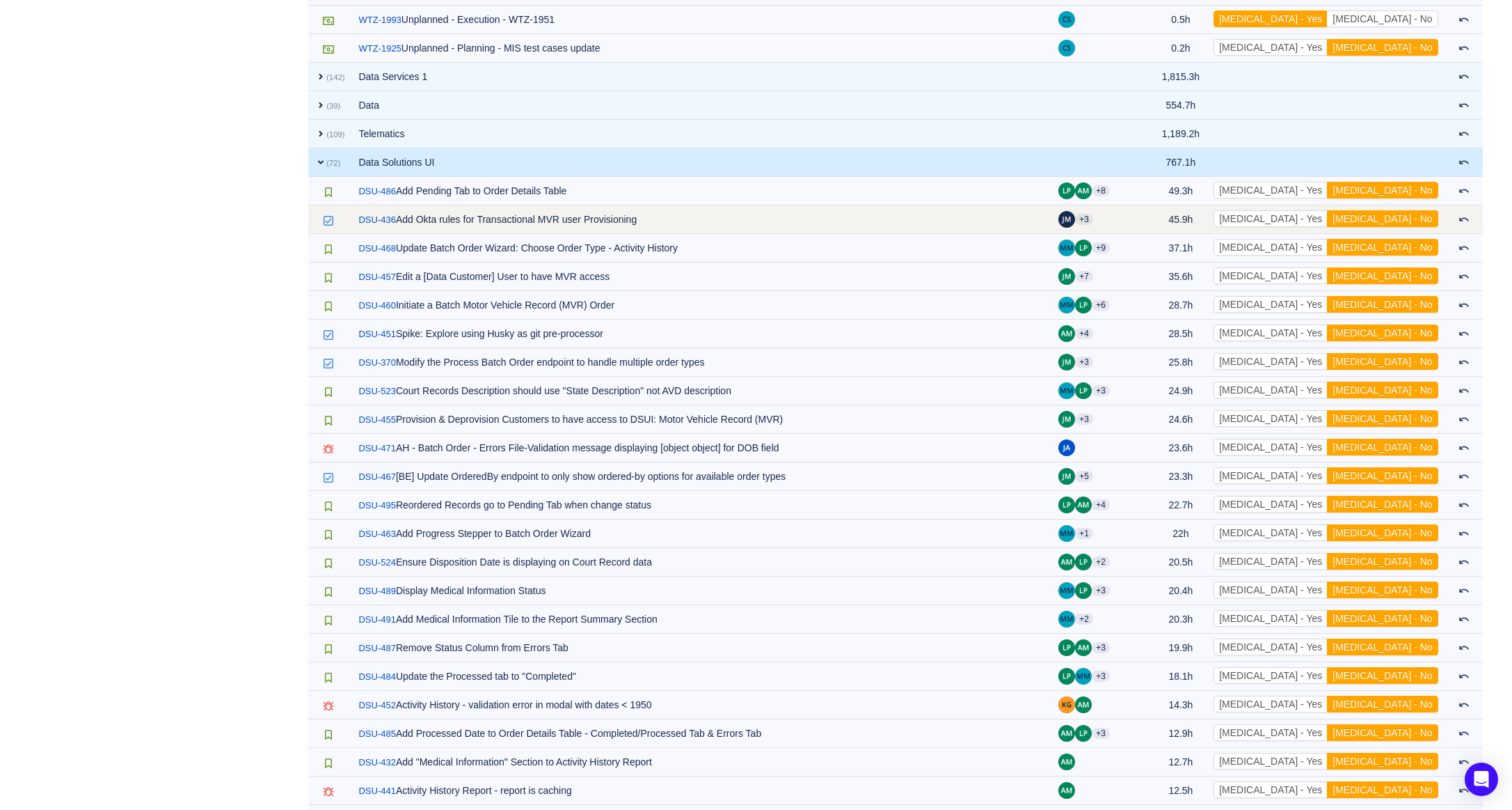
scroll to position [3113, 0]
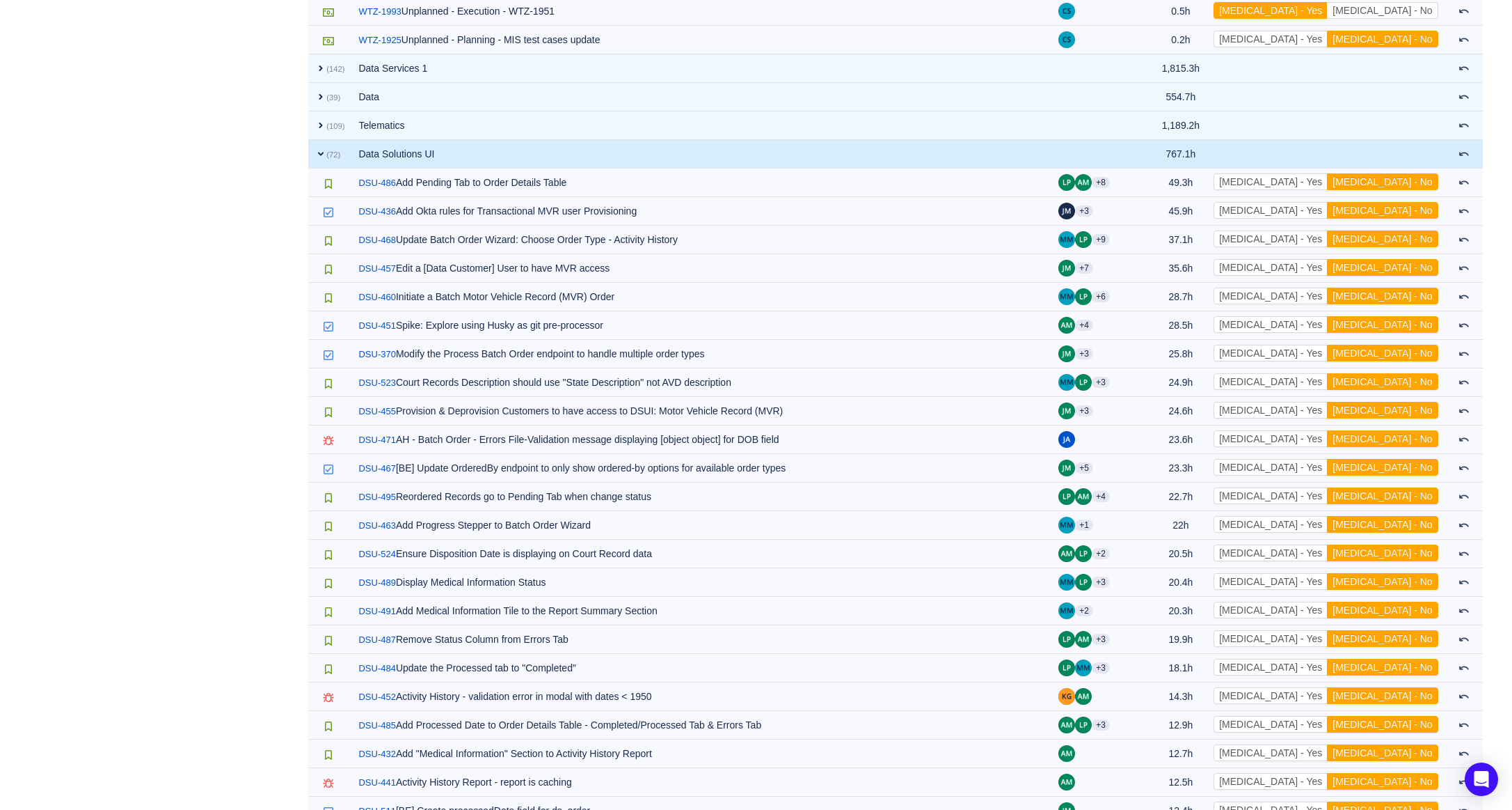
click at [328, 153] on small "(72)" at bounding box center [334, 155] width 14 height 9
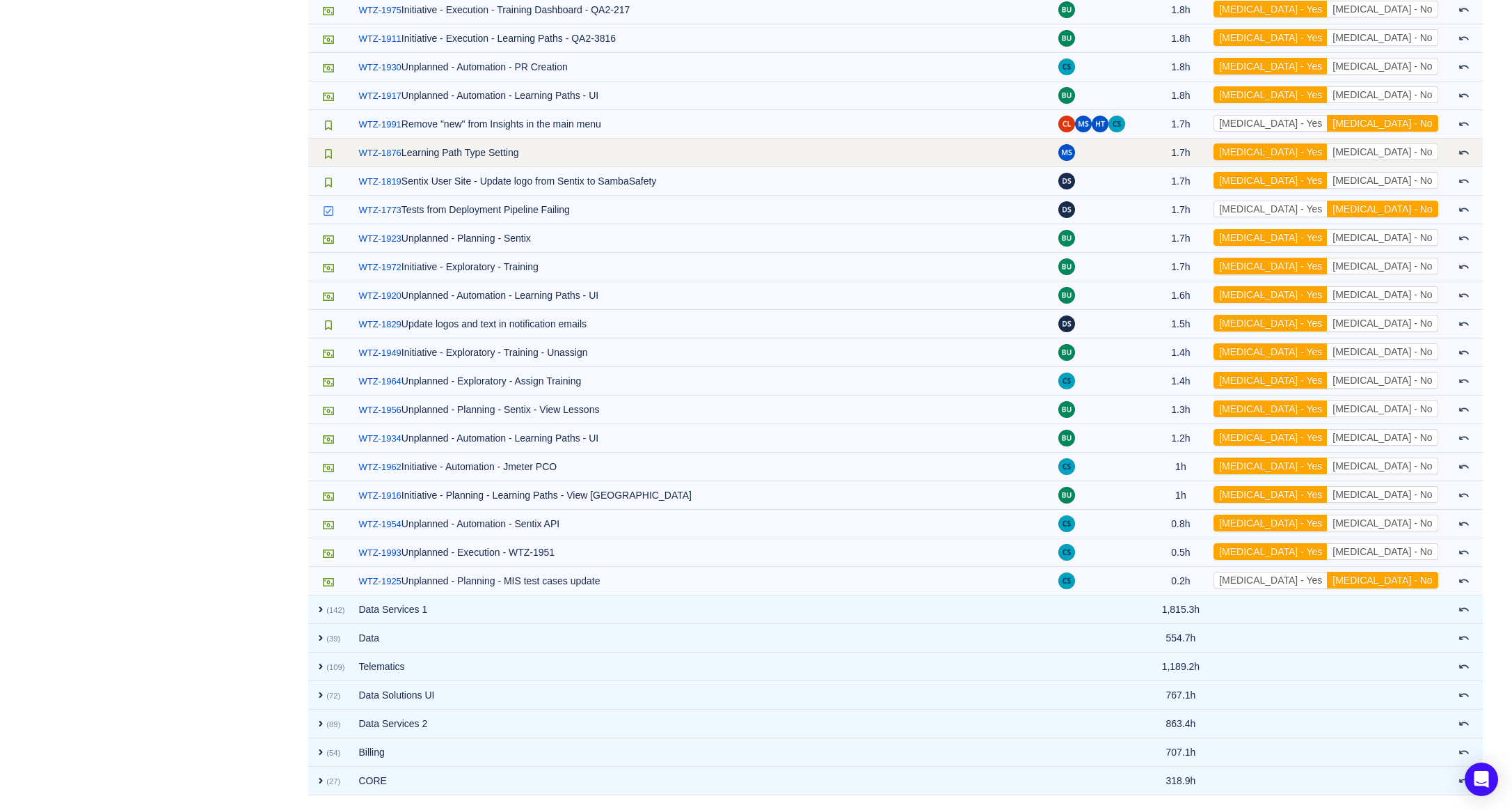
scroll to position [2572, 0]
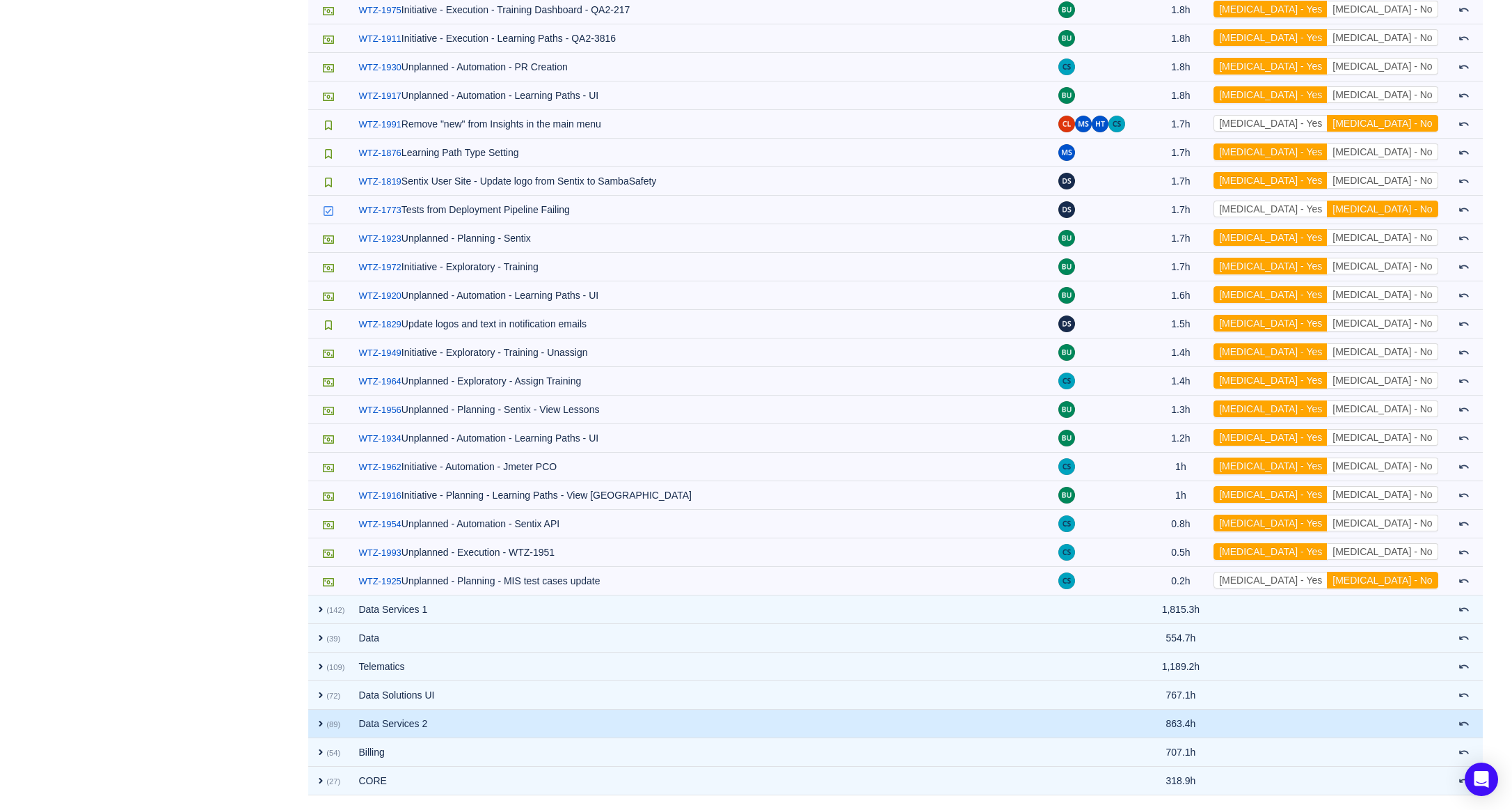
click at [407, 727] on td "Data Services 2" at bounding box center [701, 723] width 700 height 28
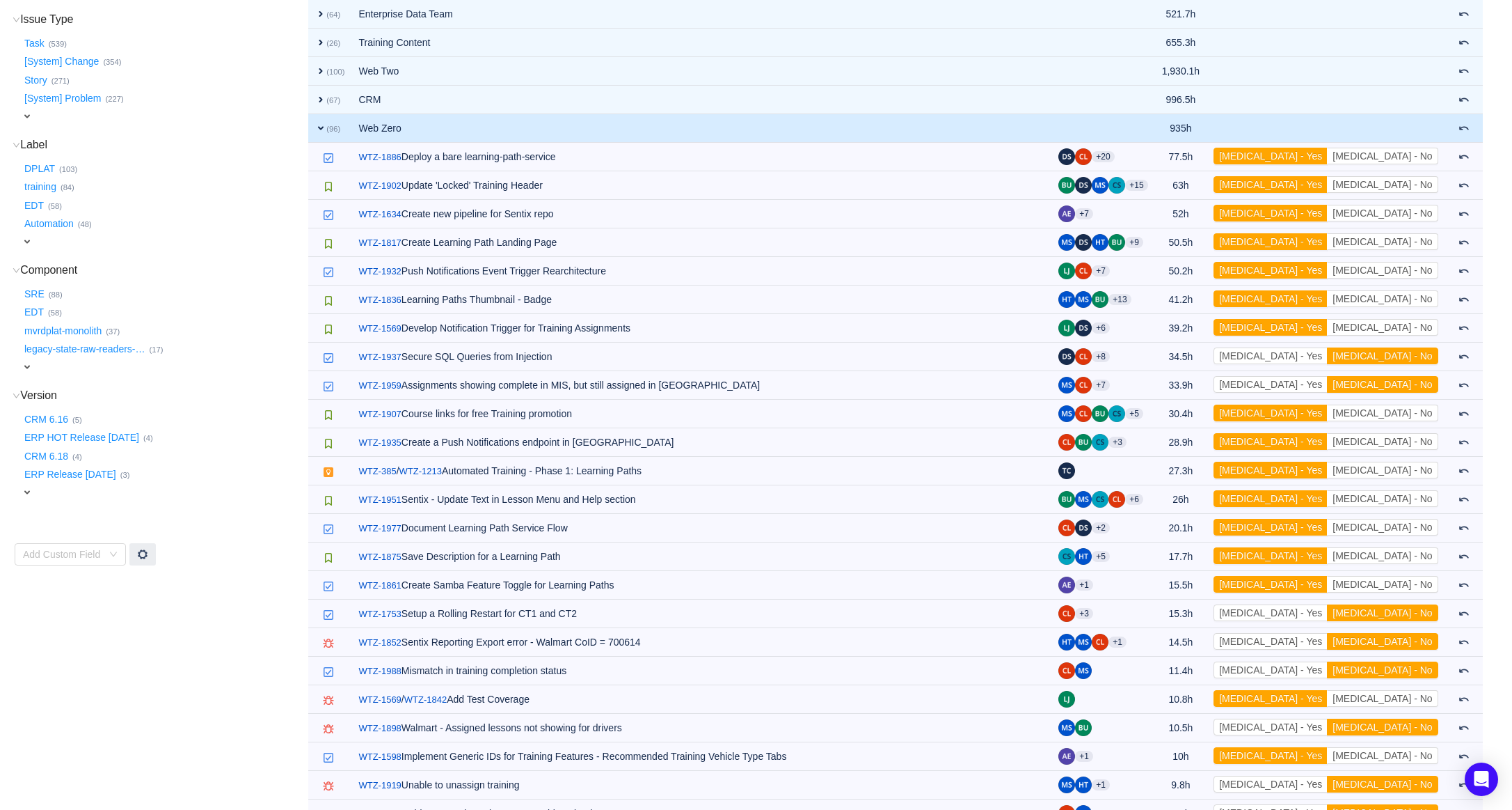
scroll to position [0, 0]
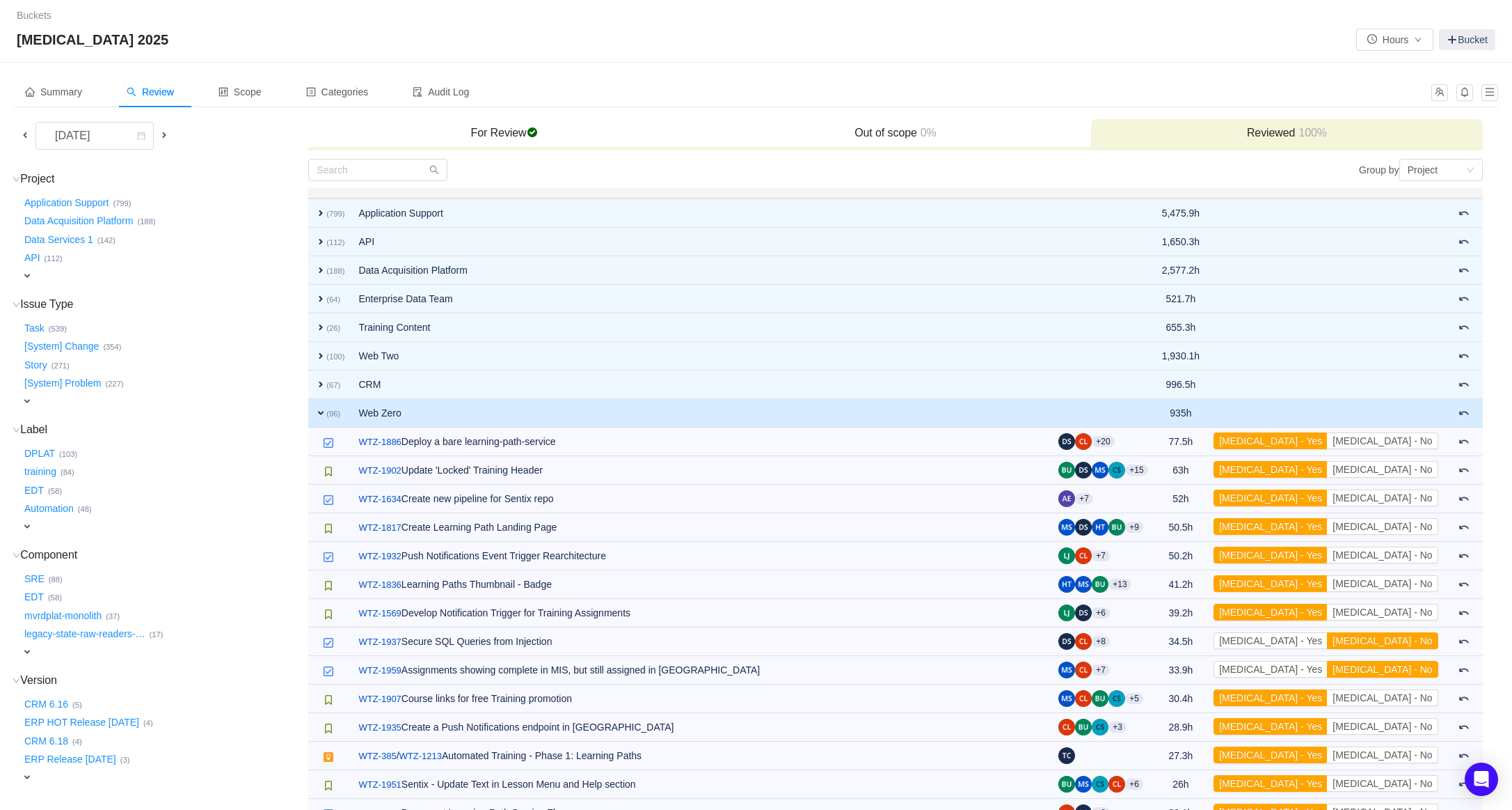
click at [320, 412] on span "expand" at bounding box center [320, 413] width 11 height 11
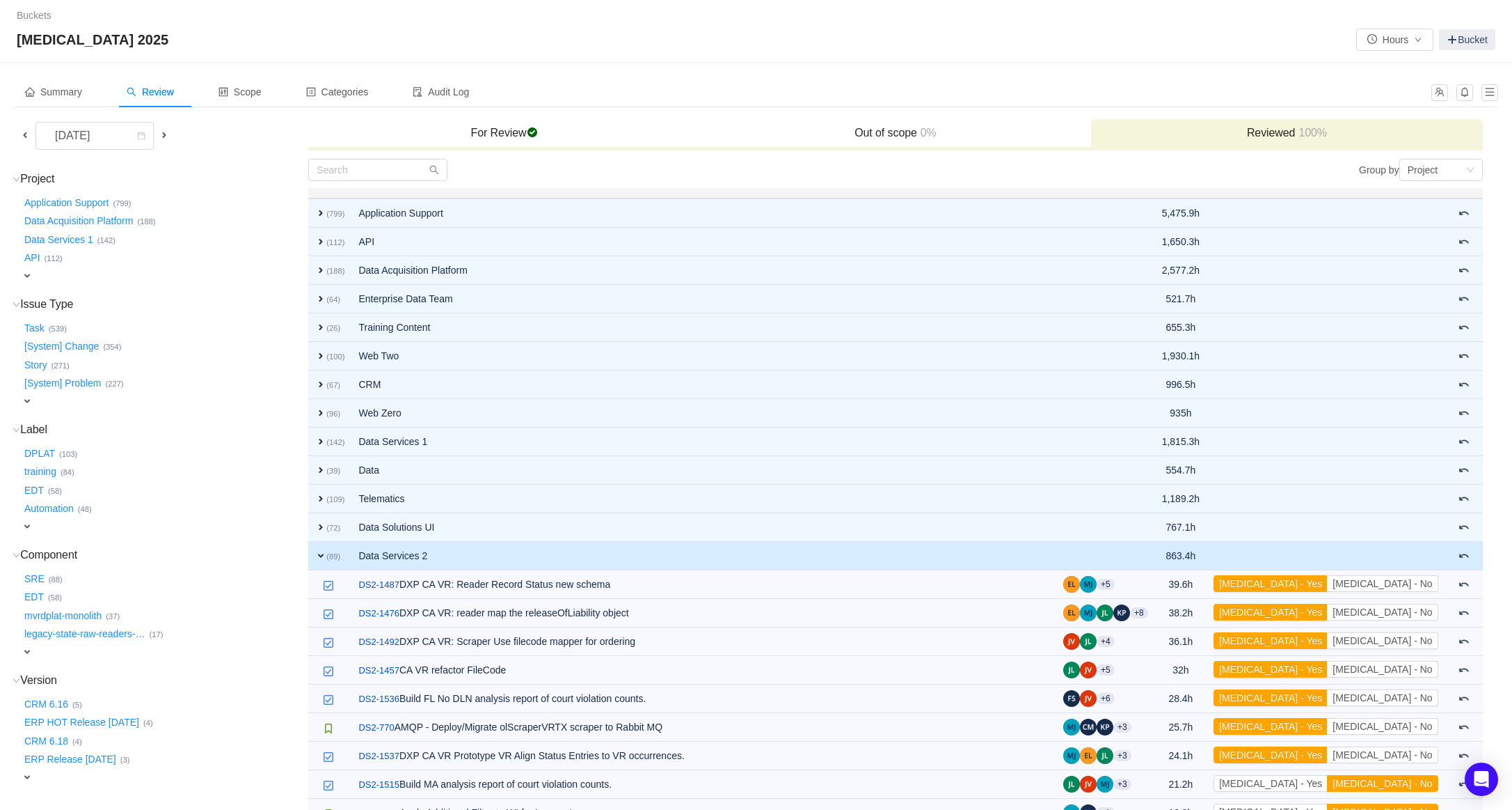
click at [327, 552] on small "(89)" at bounding box center [334, 556] width 14 height 9
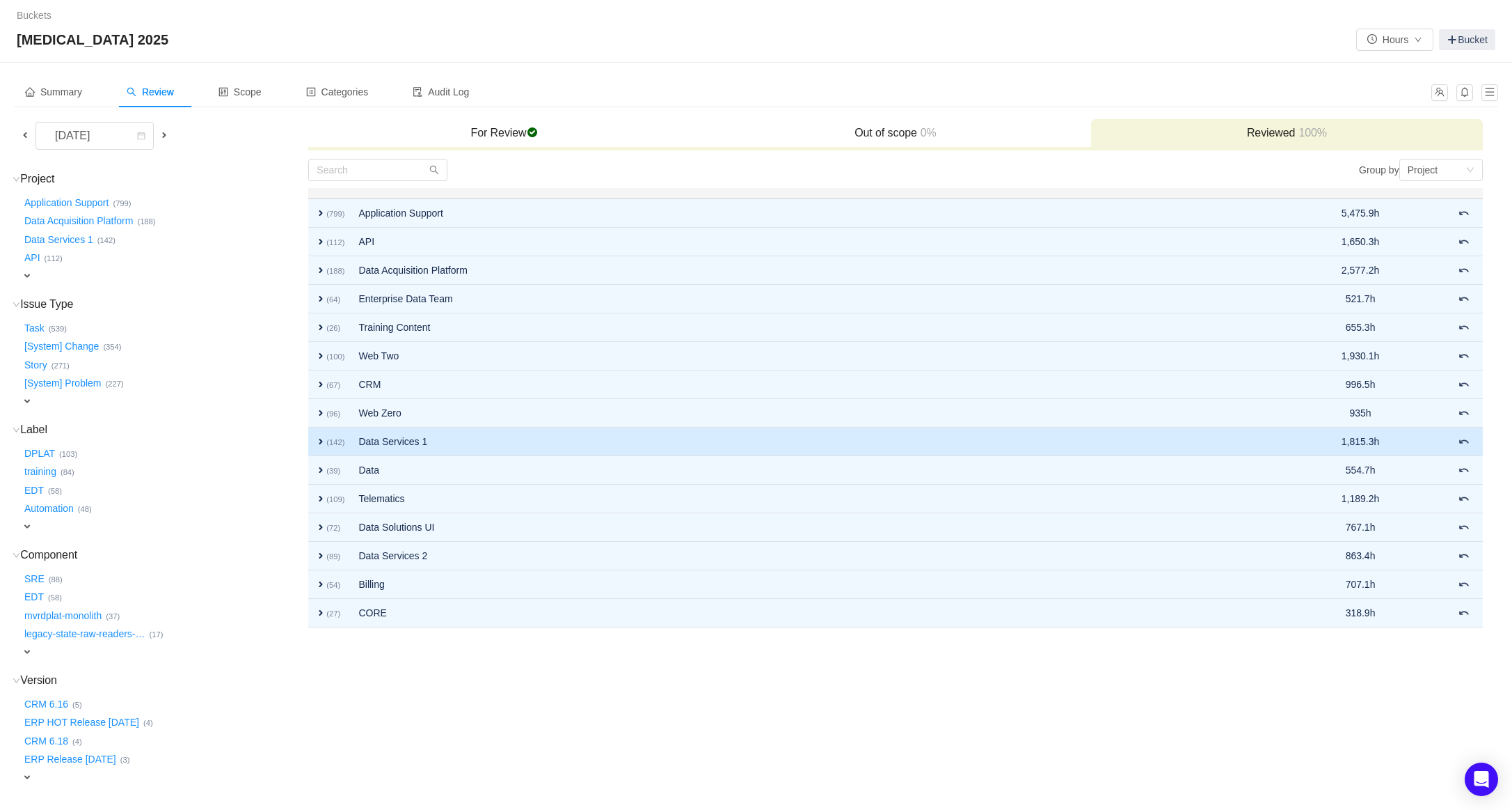
scroll to position [4, 0]
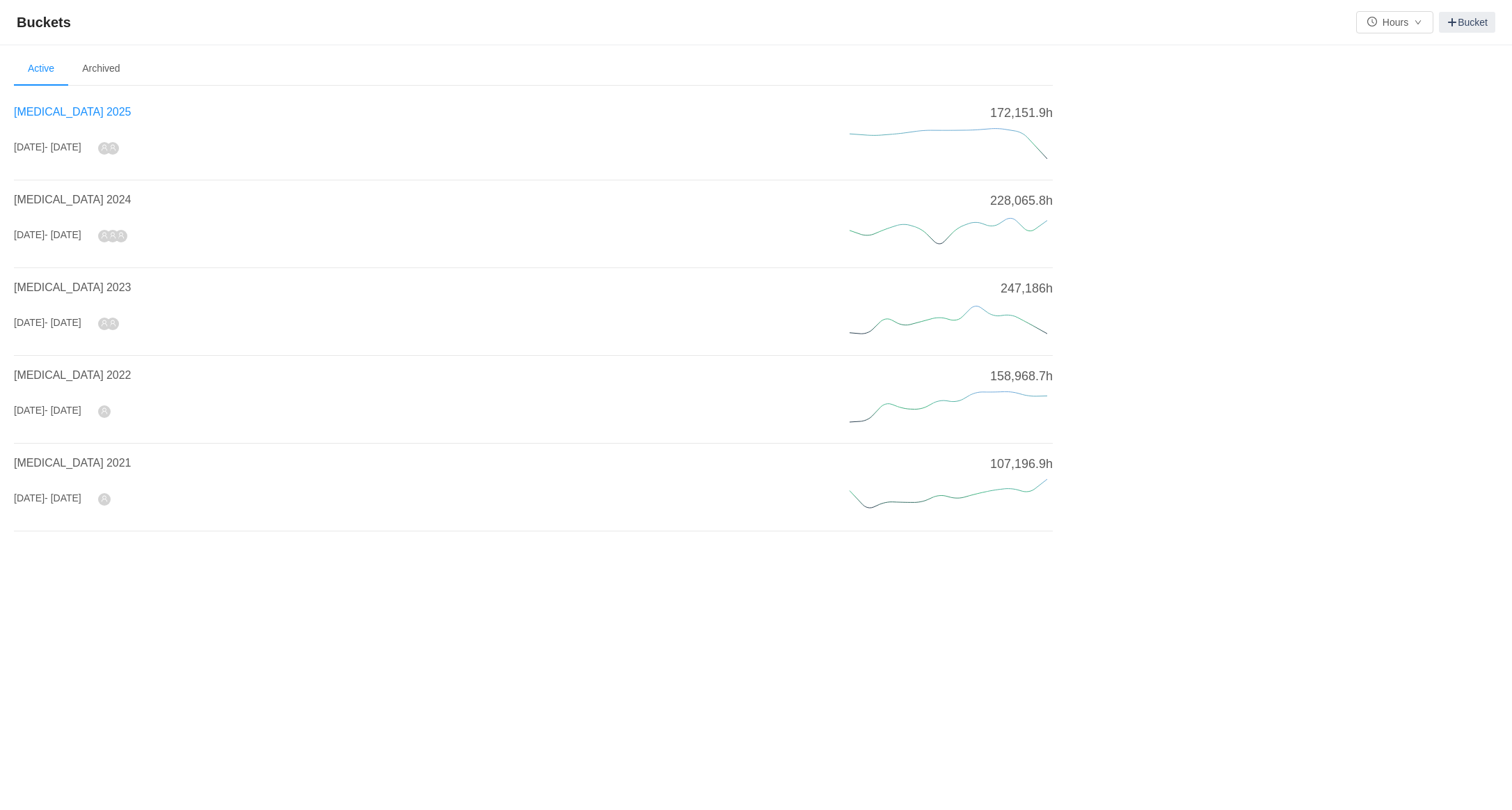
click at [45, 111] on span "[MEDICAL_DATA] 2025" at bounding box center [72, 111] width 117 height 11
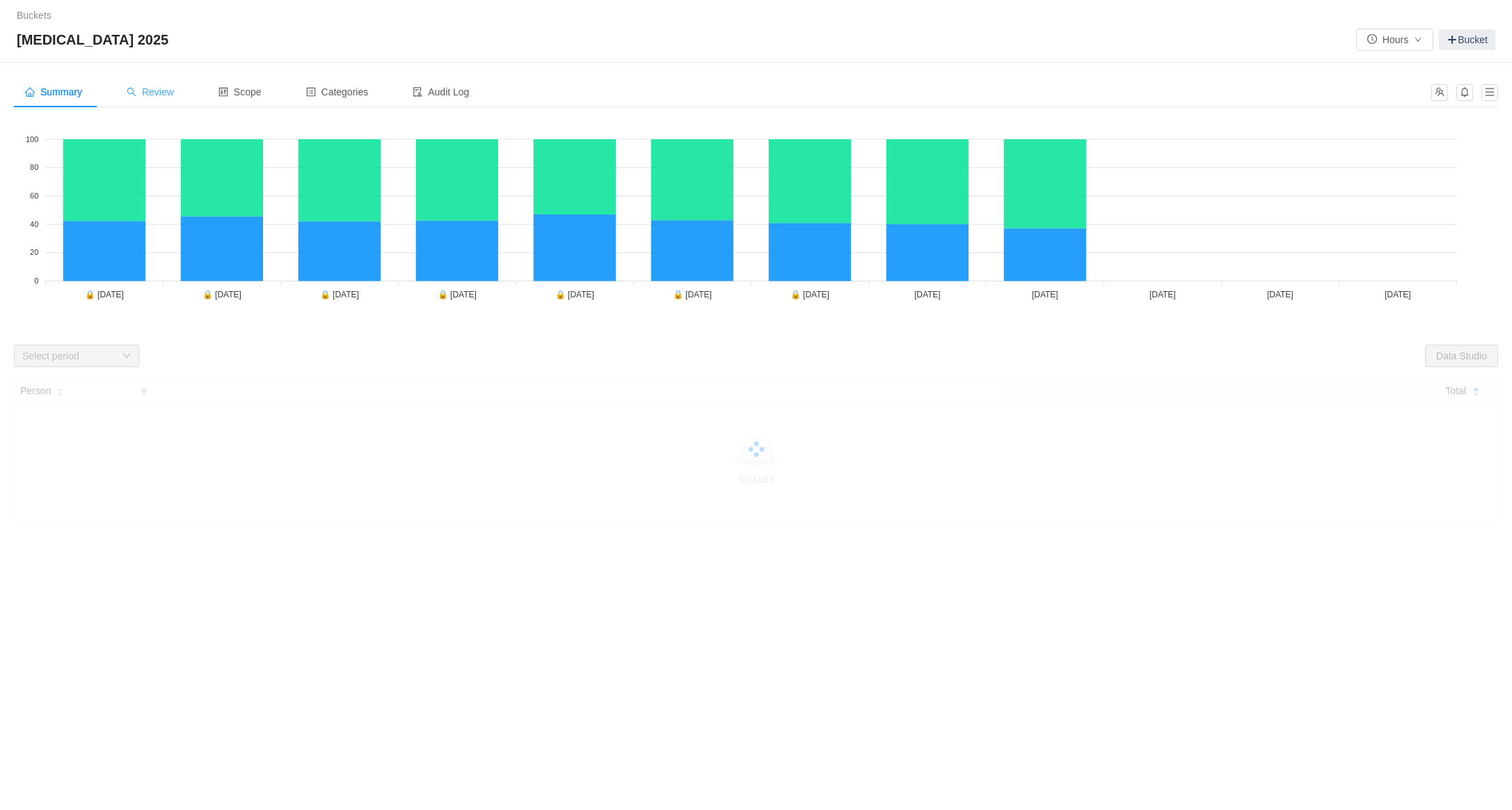
click at [167, 88] on span "Review" at bounding box center [150, 91] width 47 height 11
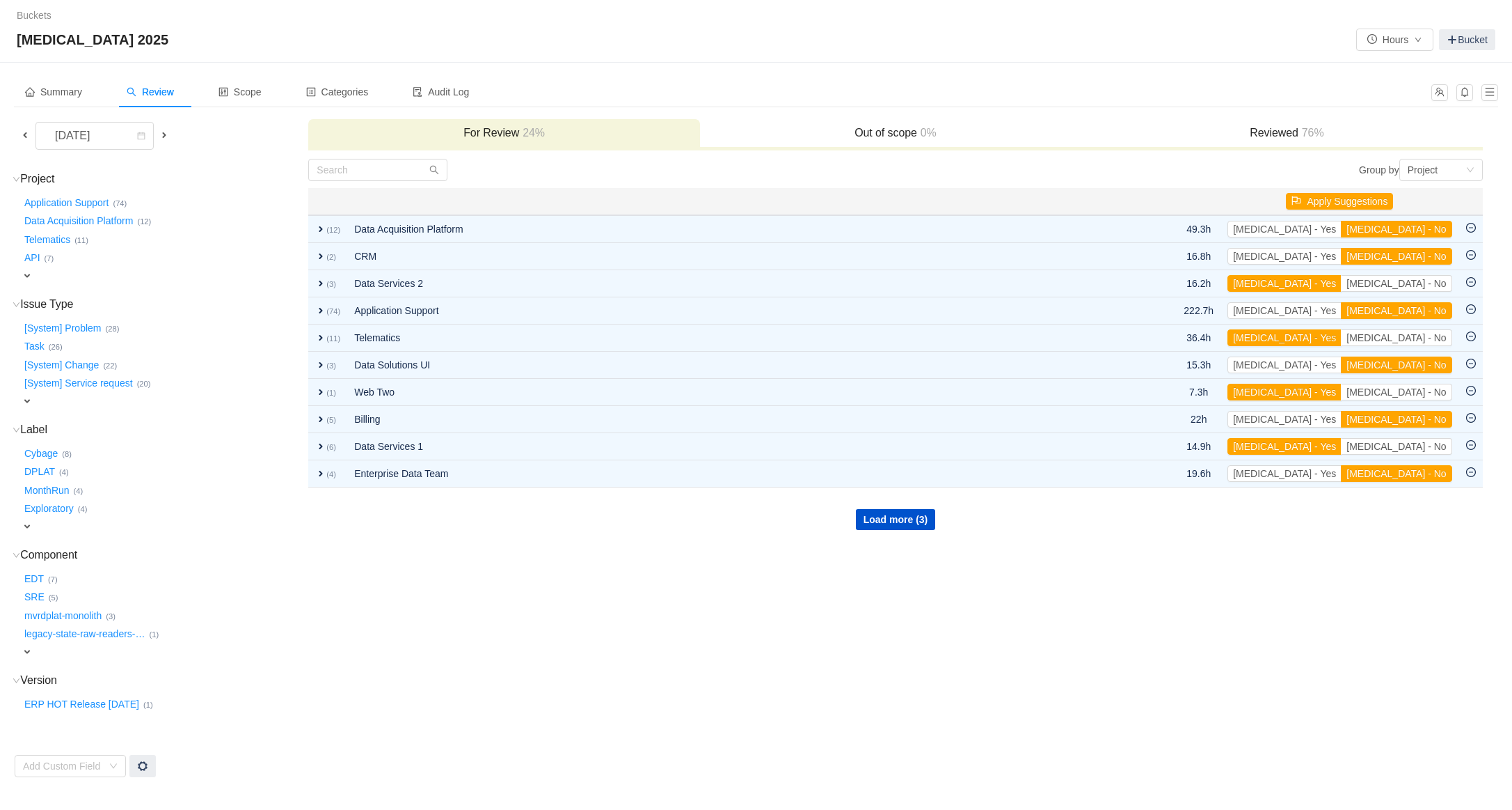
click at [25, 135] on span at bounding box center [25, 134] width 11 height 11
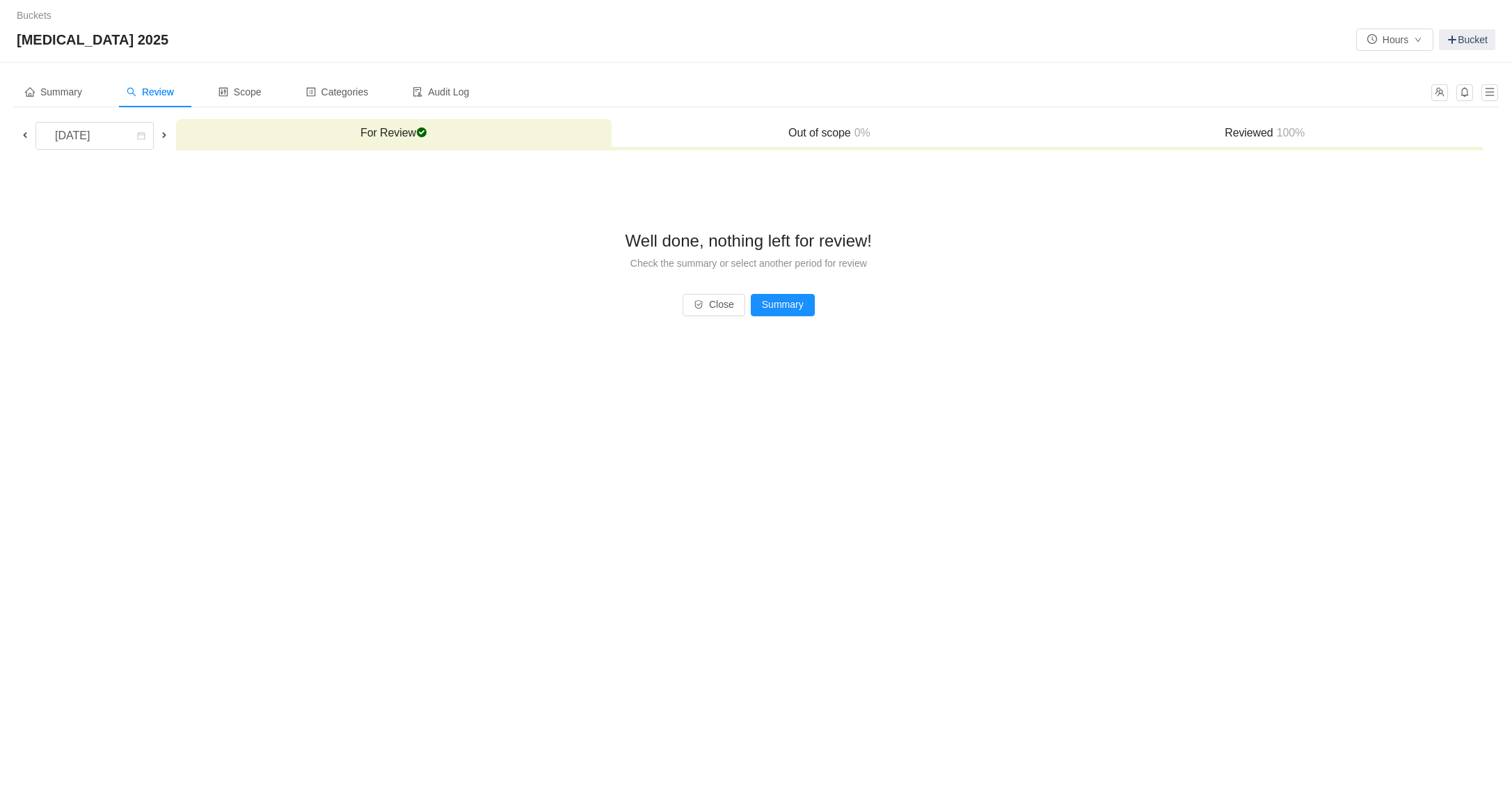
drag, startPoint x: 1262, startPoint y: 133, endPoint x: 1252, endPoint y: 138, distance: 11.2
click at [1262, 133] on h3 "Reviewed 100%" at bounding box center [1264, 133] width 421 height 14
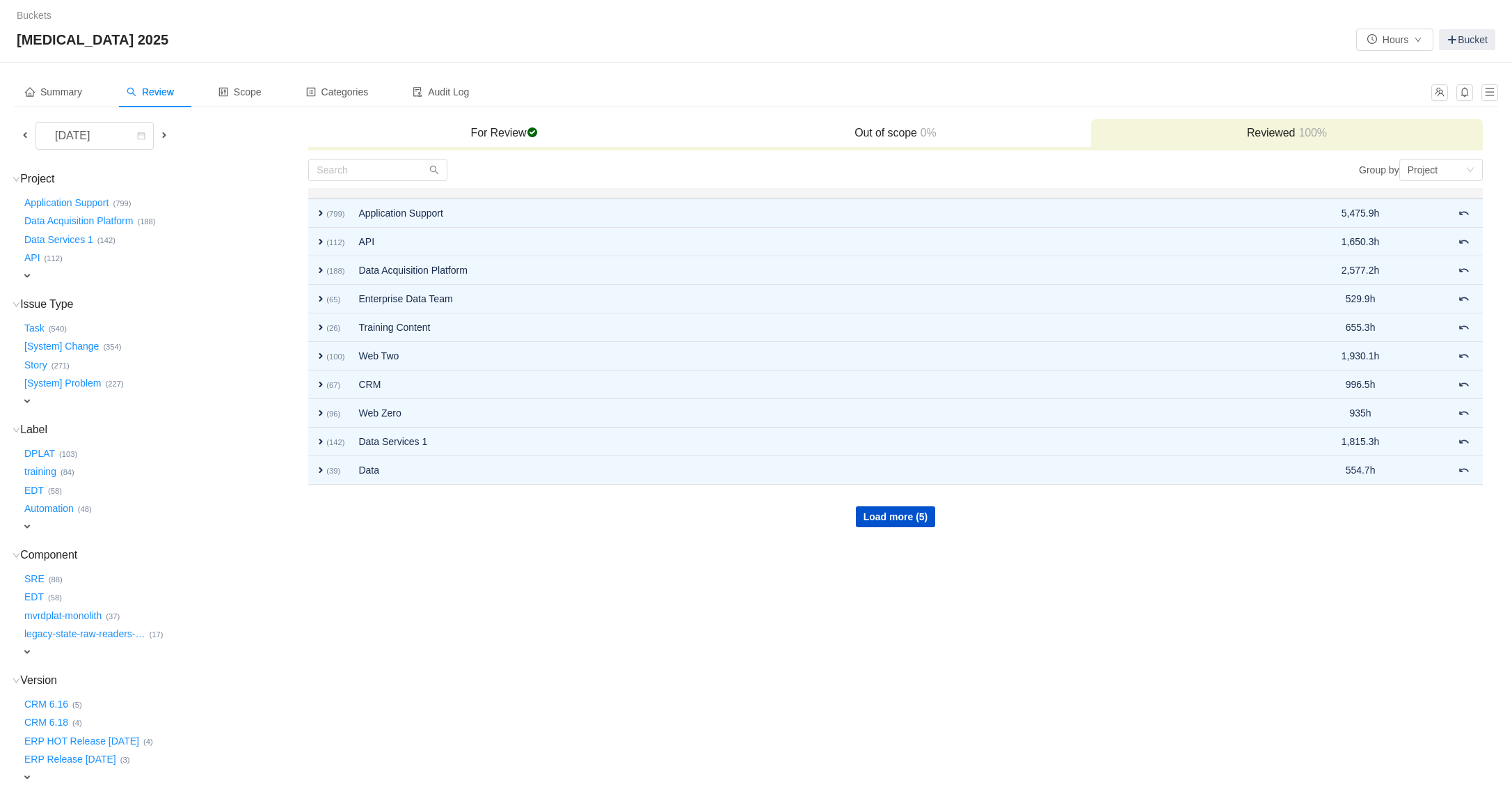
click at [1252, 138] on h3 "Reviewed 100%" at bounding box center [1285, 133] width 377 height 14
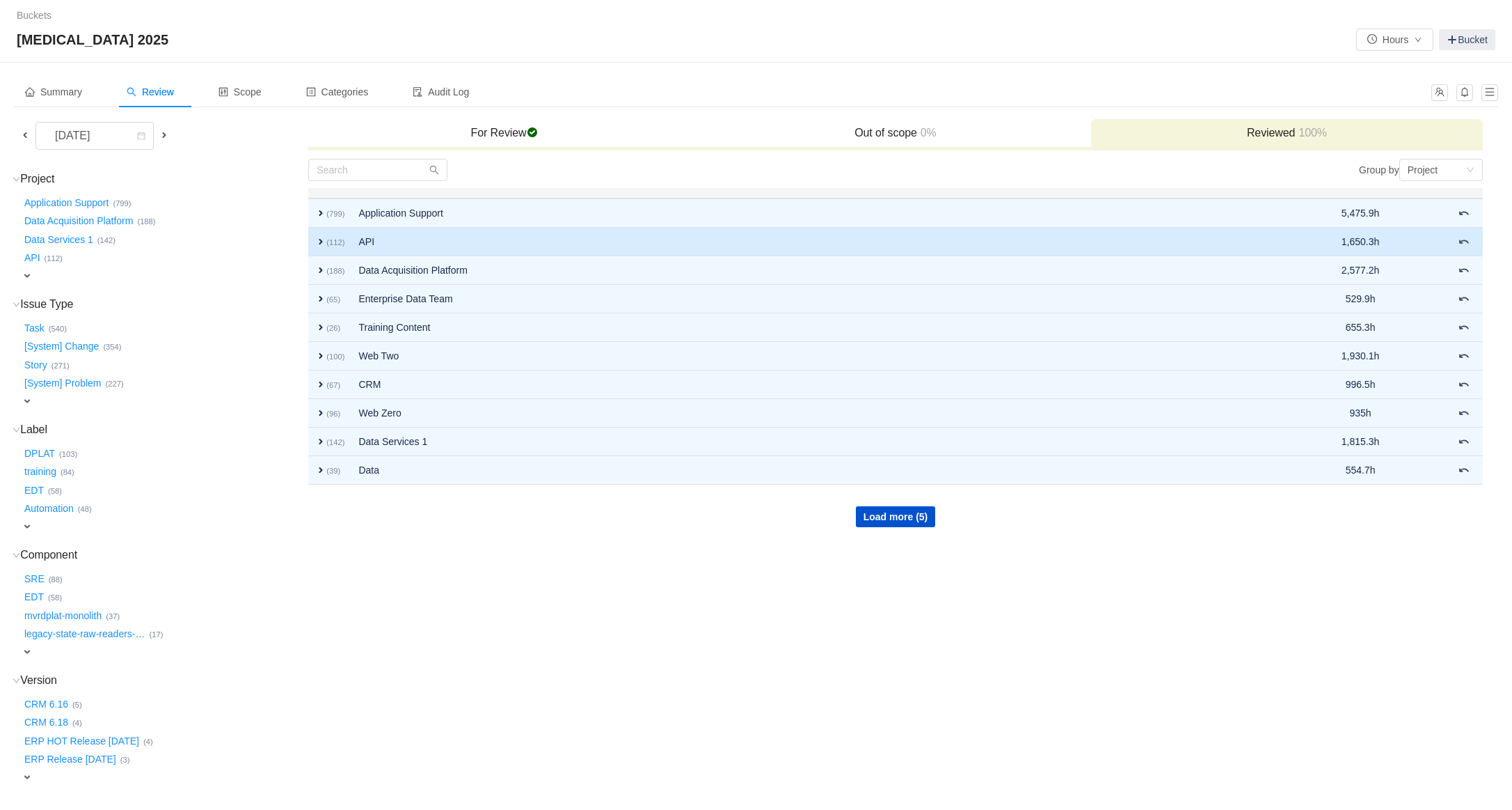
click at [317, 243] on span "expand" at bounding box center [320, 242] width 11 height 11
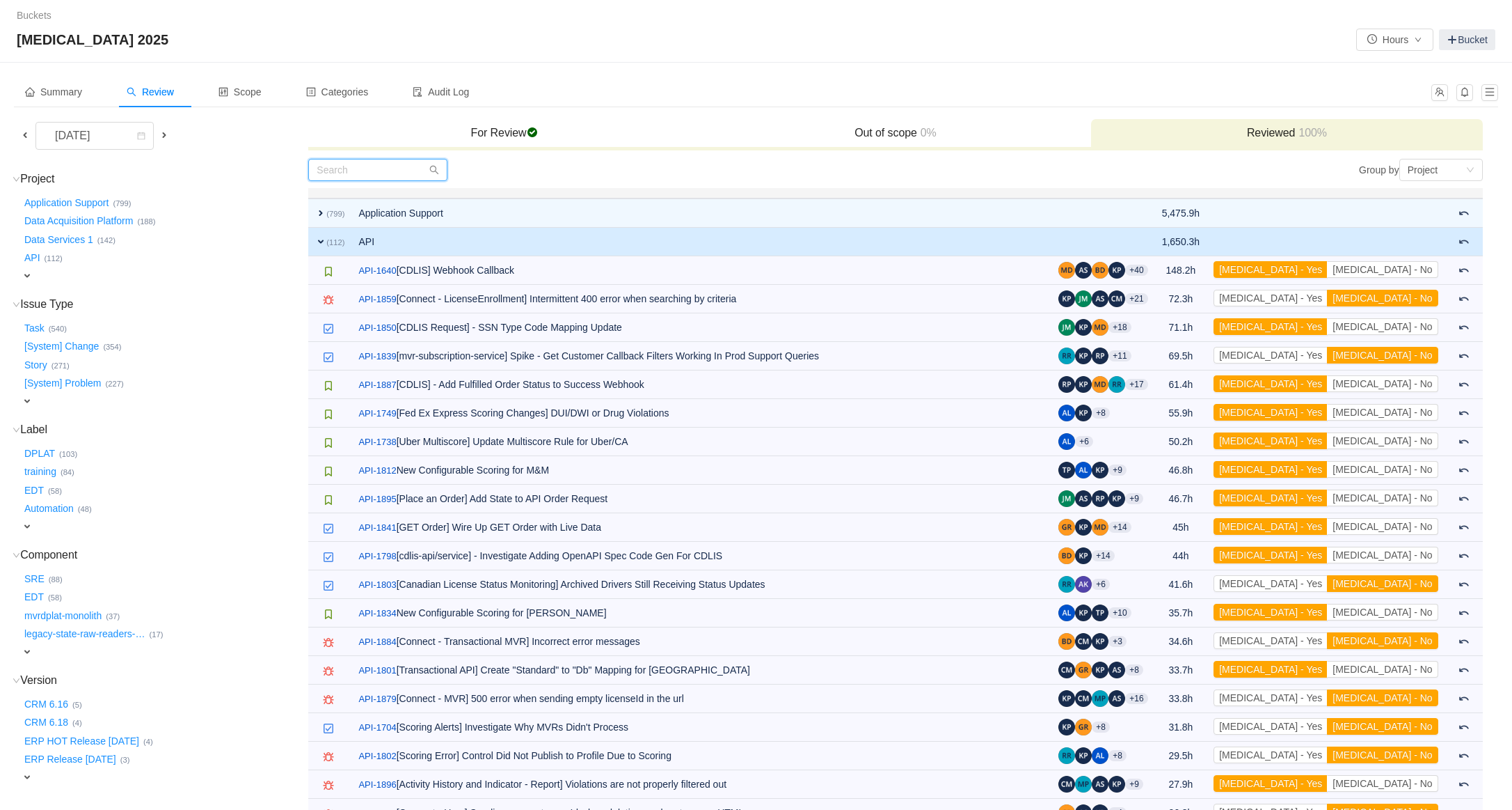
click at [392, 170] on input "text" at bounding box center [378, 170] width 139 height 22
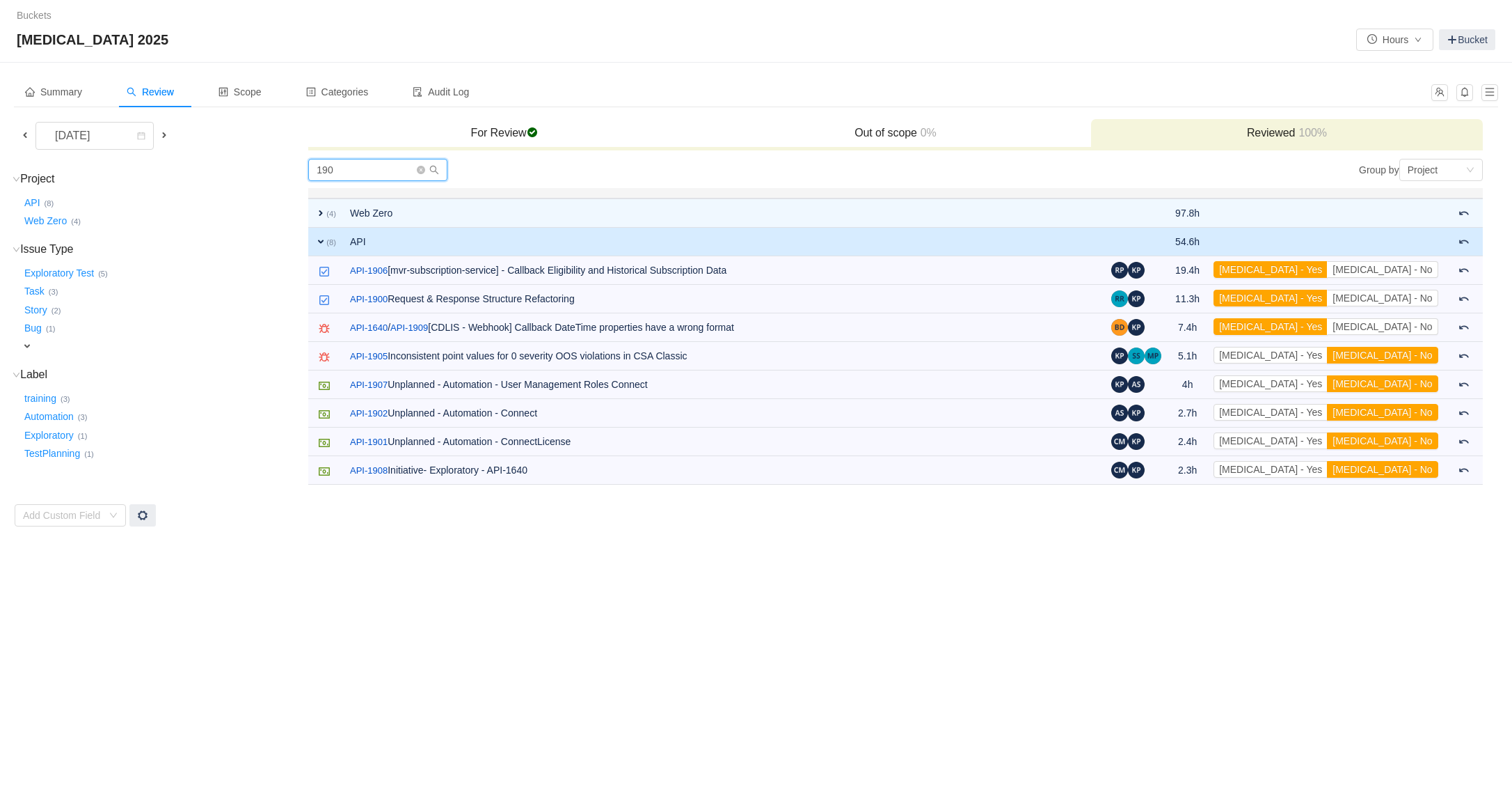
type input "1906"
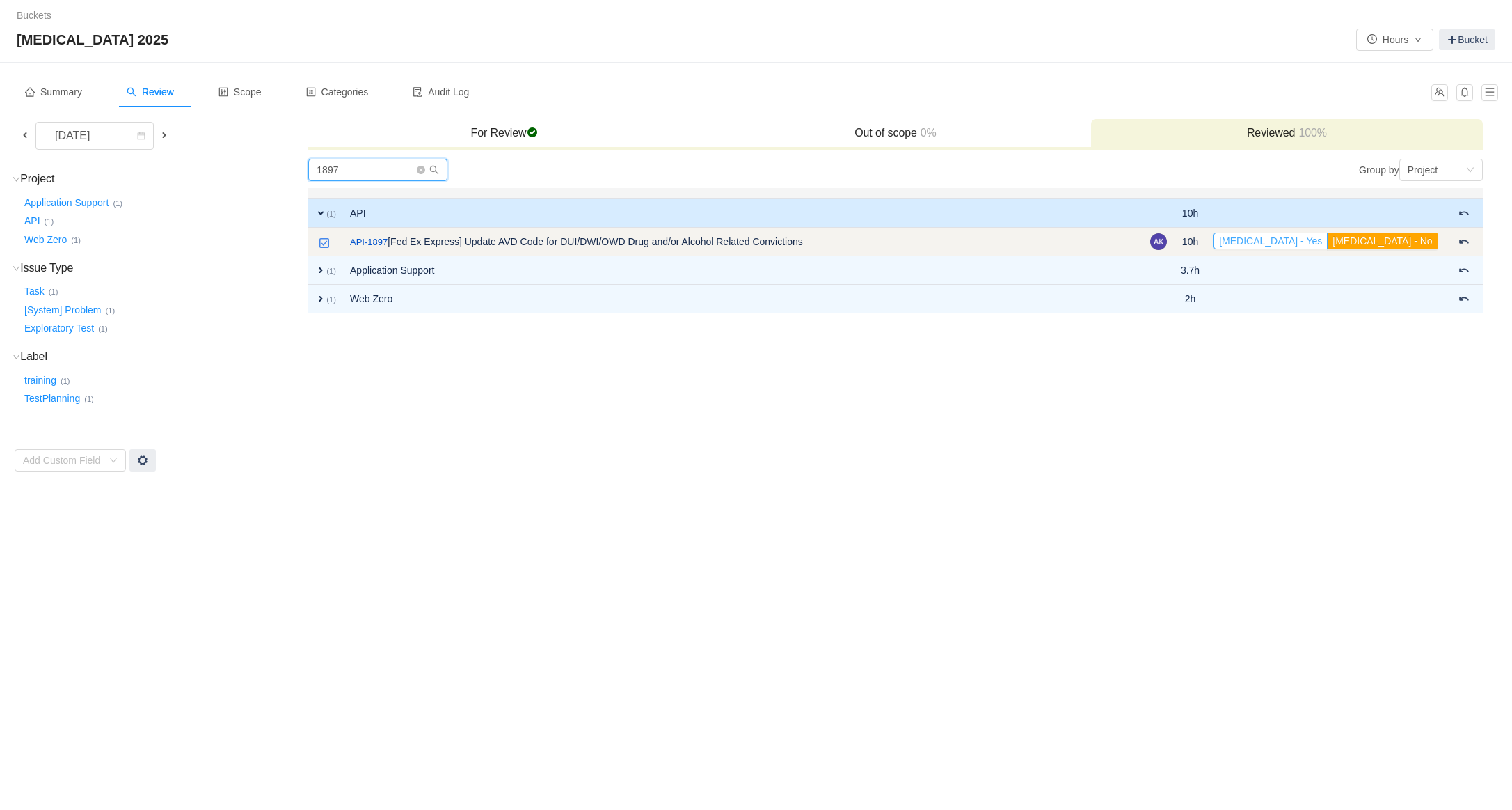
type input "1897"
click at [1328, 240] on button "[MEDICAL_DATA] - Yes" at bounding box center [1271, 241] width 114 height 17
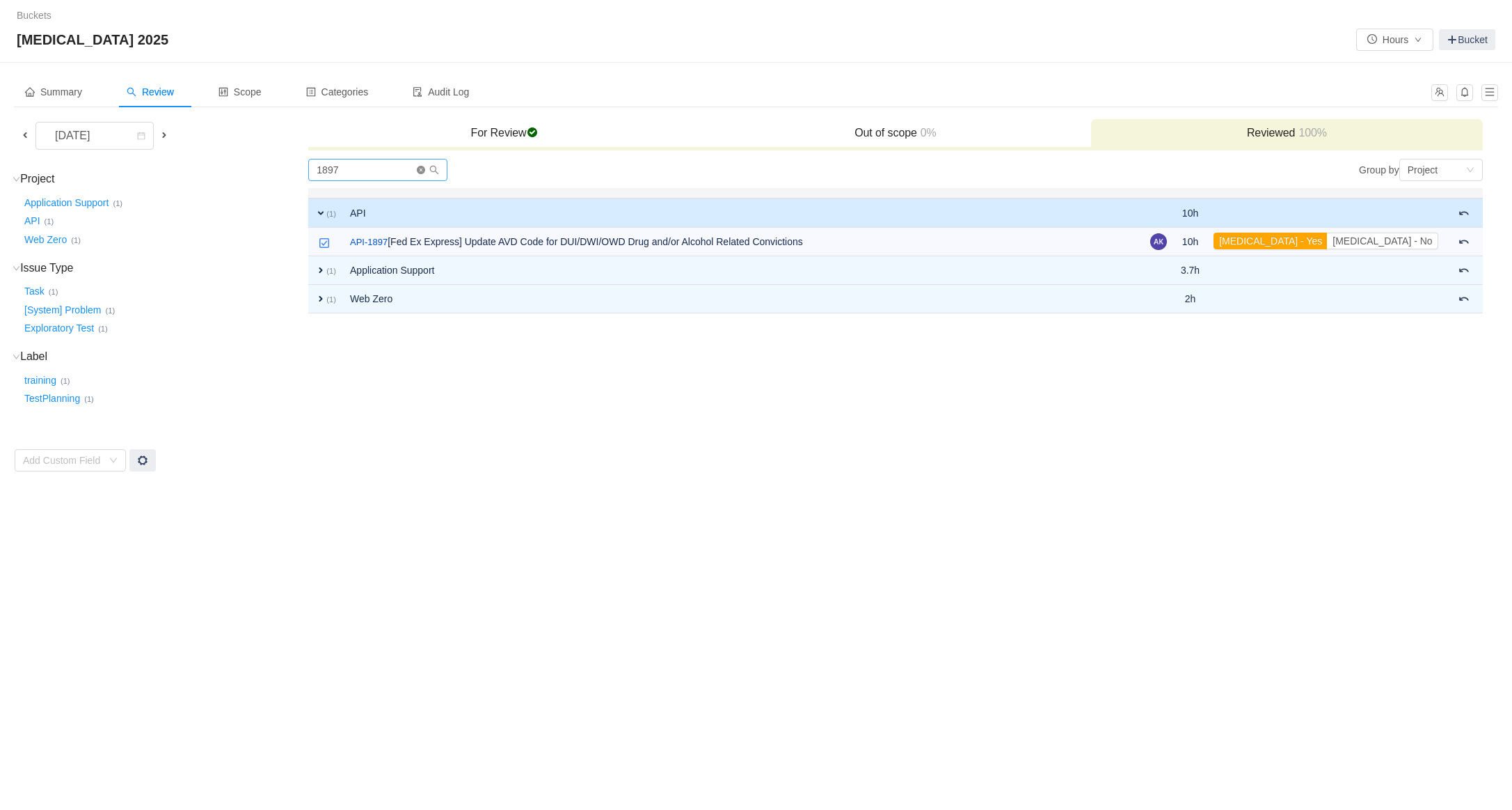
click at [422, 172] on icon "icon: close-circle" at bounding box center [421, 170] width 9 height 9
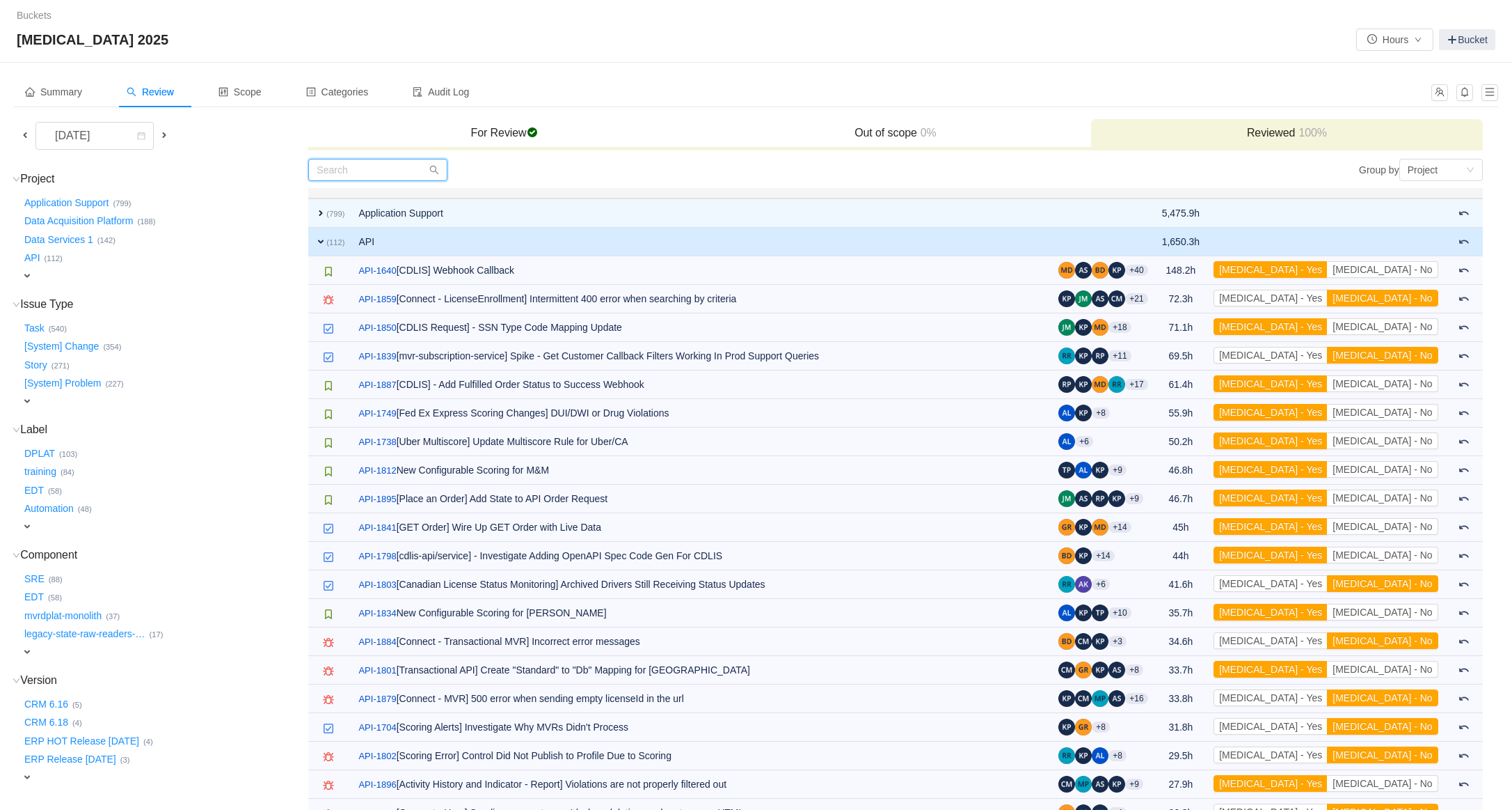
click at [330, 171] on input "text" at bounding box center [378, 170] width 139 height 22
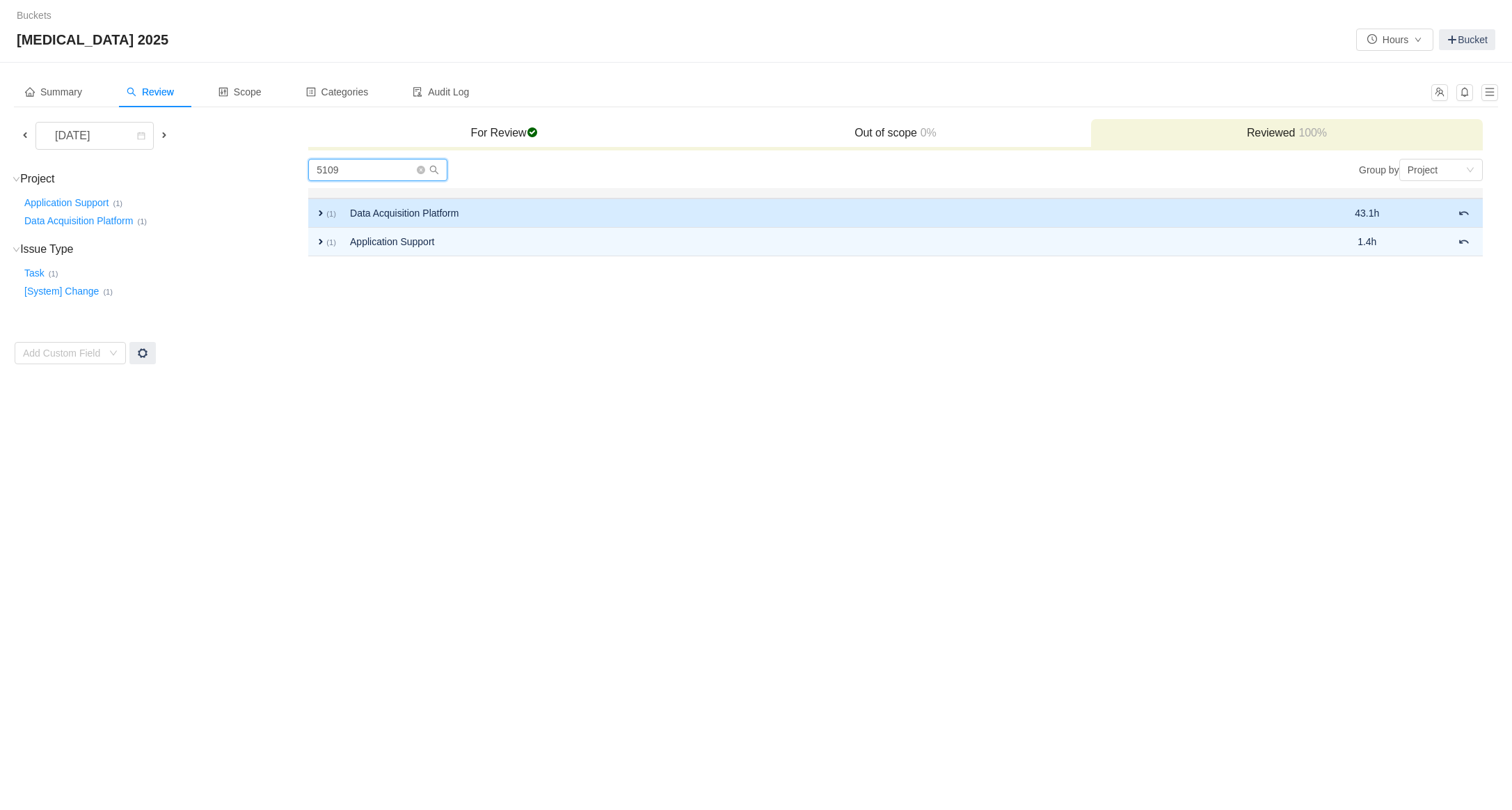
type input "5109"
click at [321, 218] on td "expand (1)" at bounding box center [326, 213] width 35 height 29
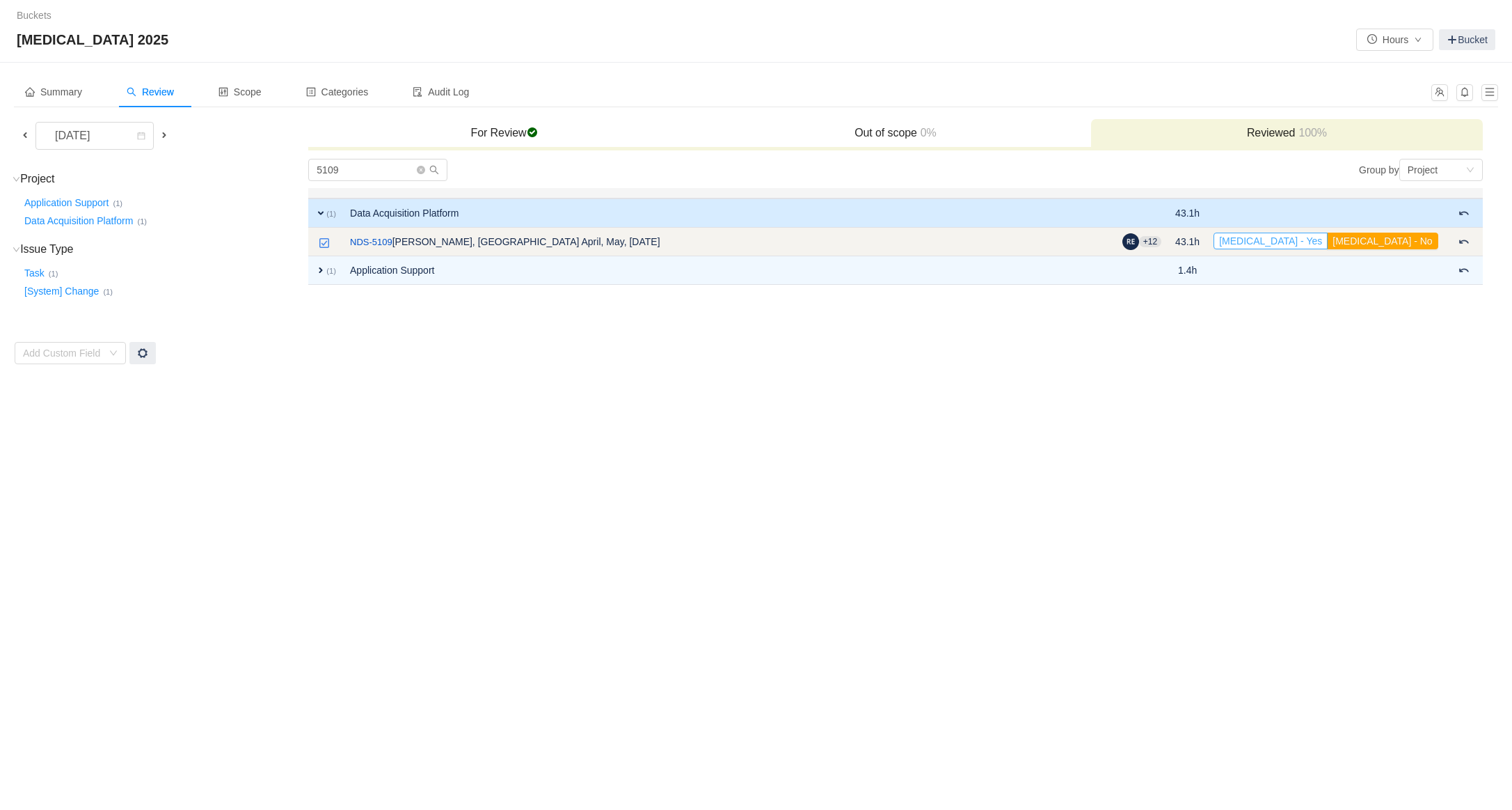
click at [1328, 242] on button "[MEDICAL_DATA] - Yes" at bounding box center [1271, 241] width 114 height 17
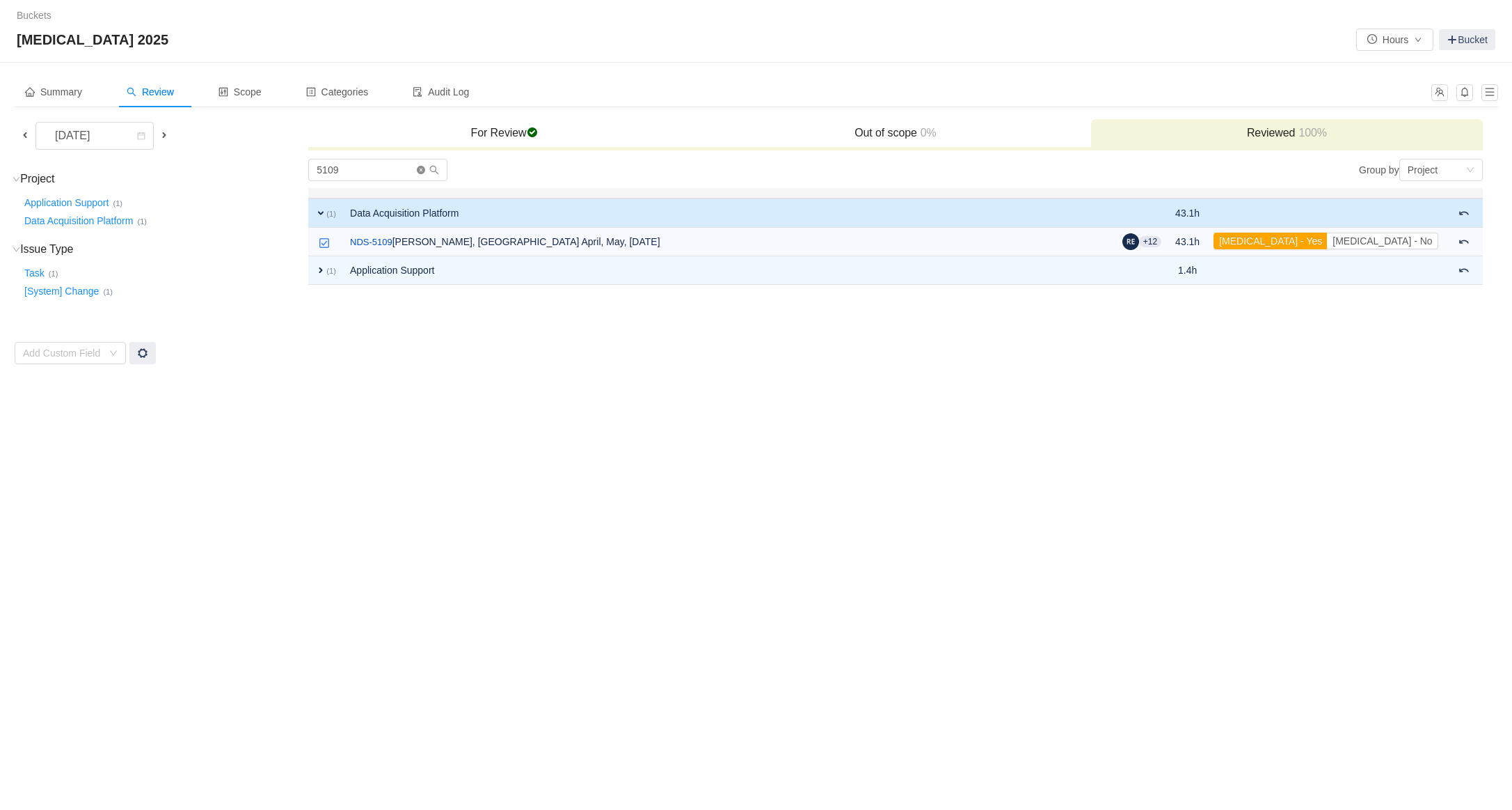
click at [422, 170] on icon "icon: close-circle" at bounding box center [421, 170] width 9 height 9
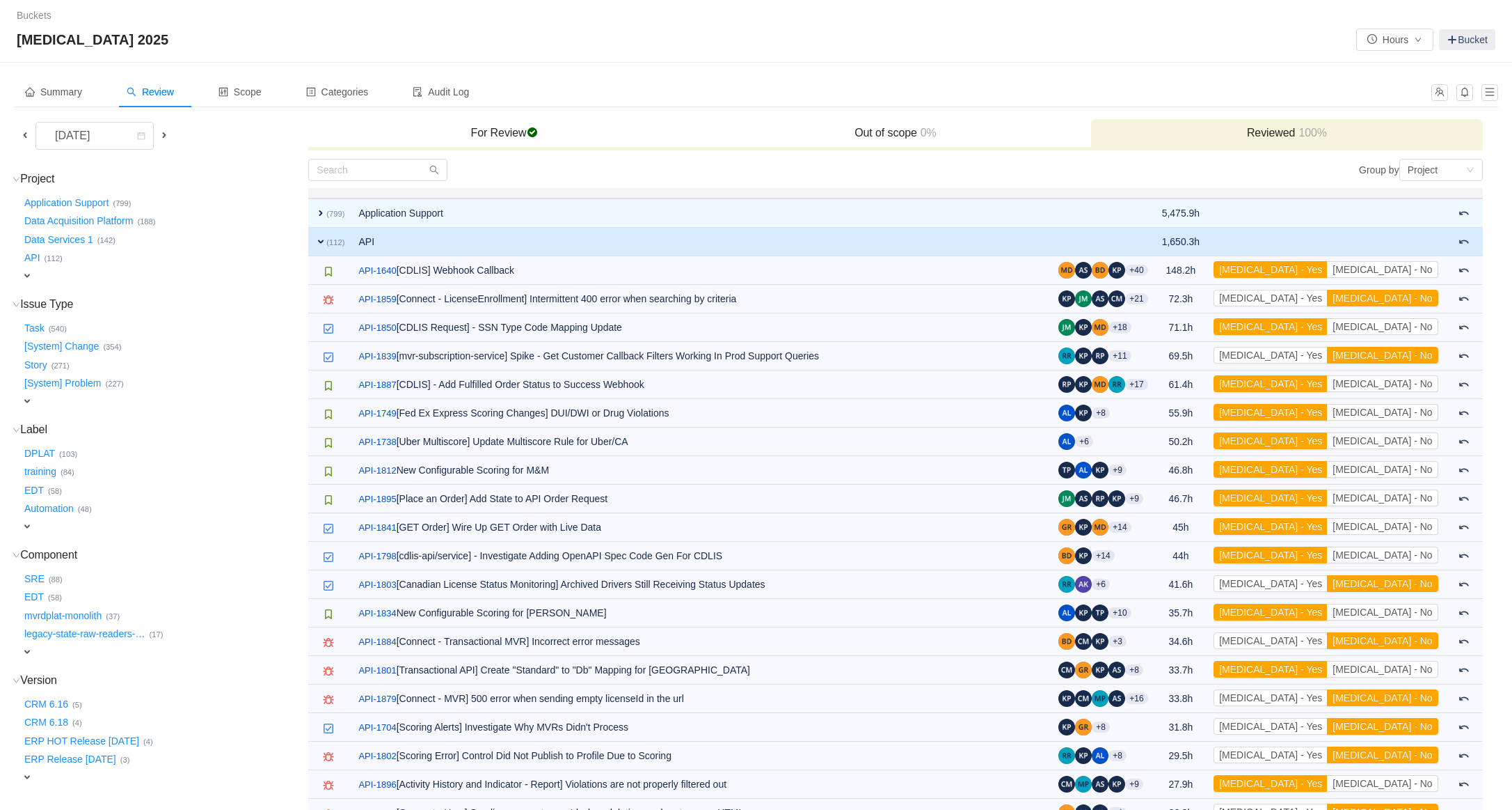
click at [318, 239] on span "expand" at bounding box center [320, 242] width 11 height 11
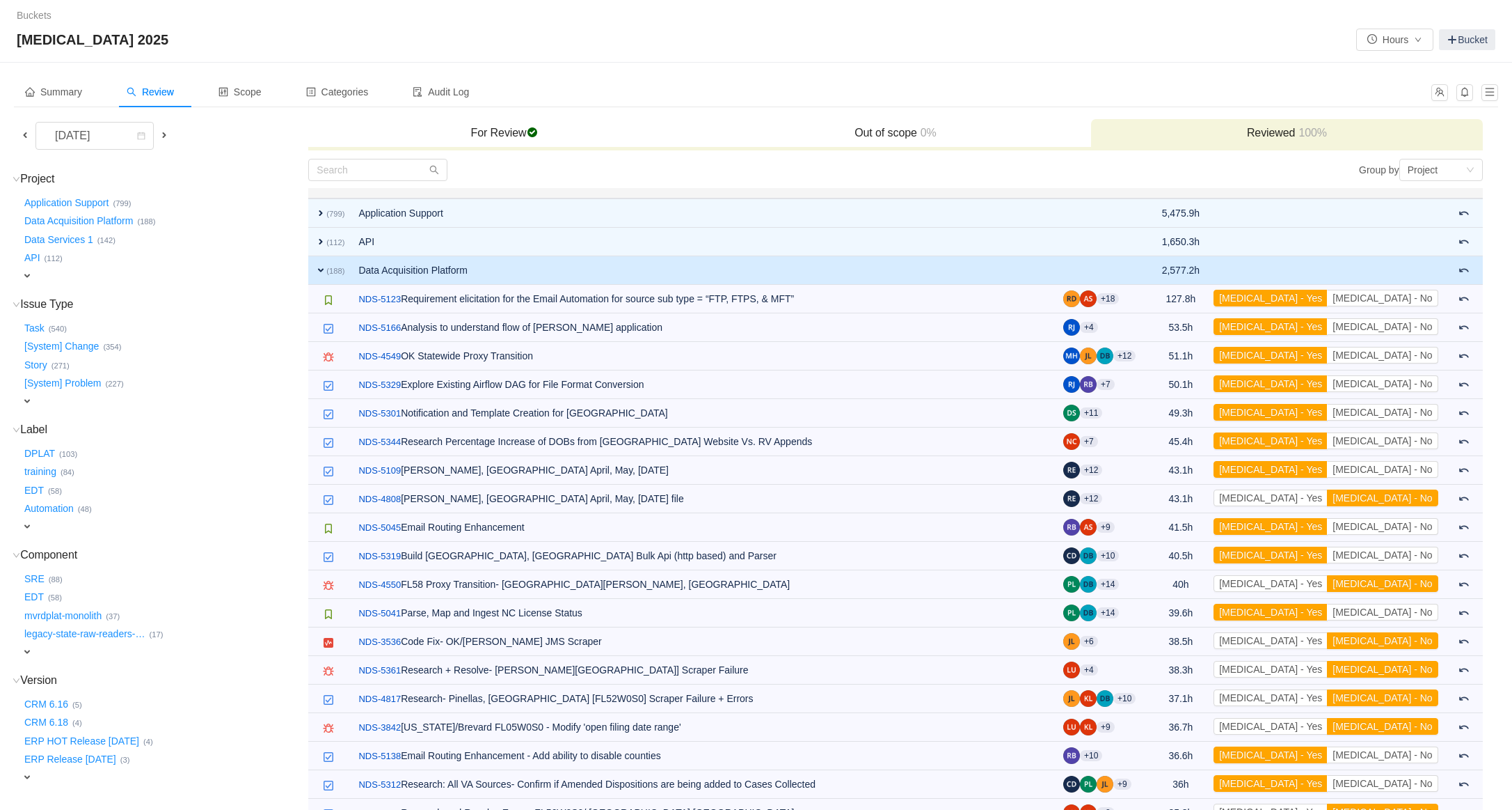
click at [317, 260] on td "expand (188)" at bounding box center [329, 271] width 43 height 28
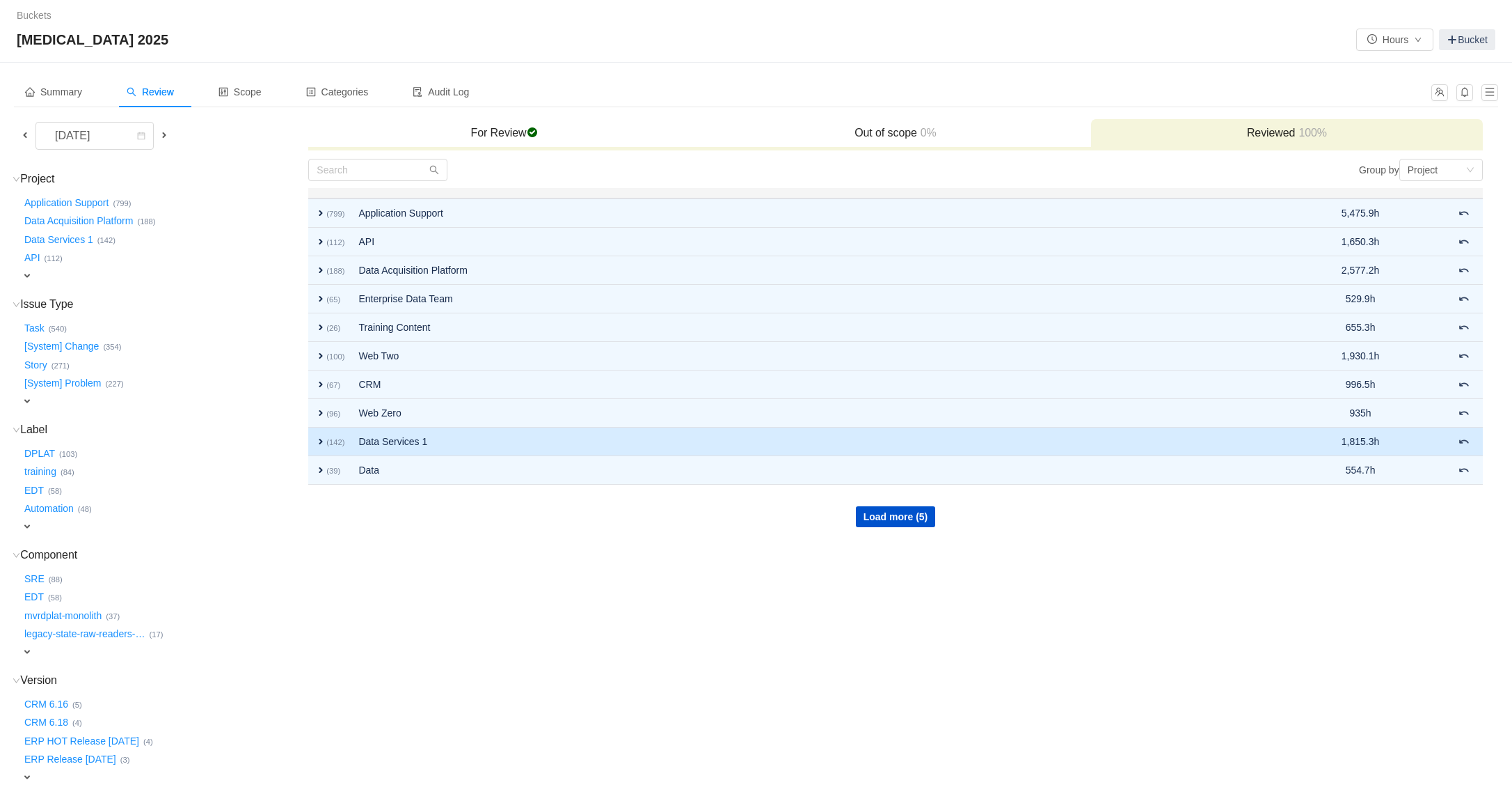
click at [320, 441] on span "expand" at bounding box center [320, 441] width 11 height 11
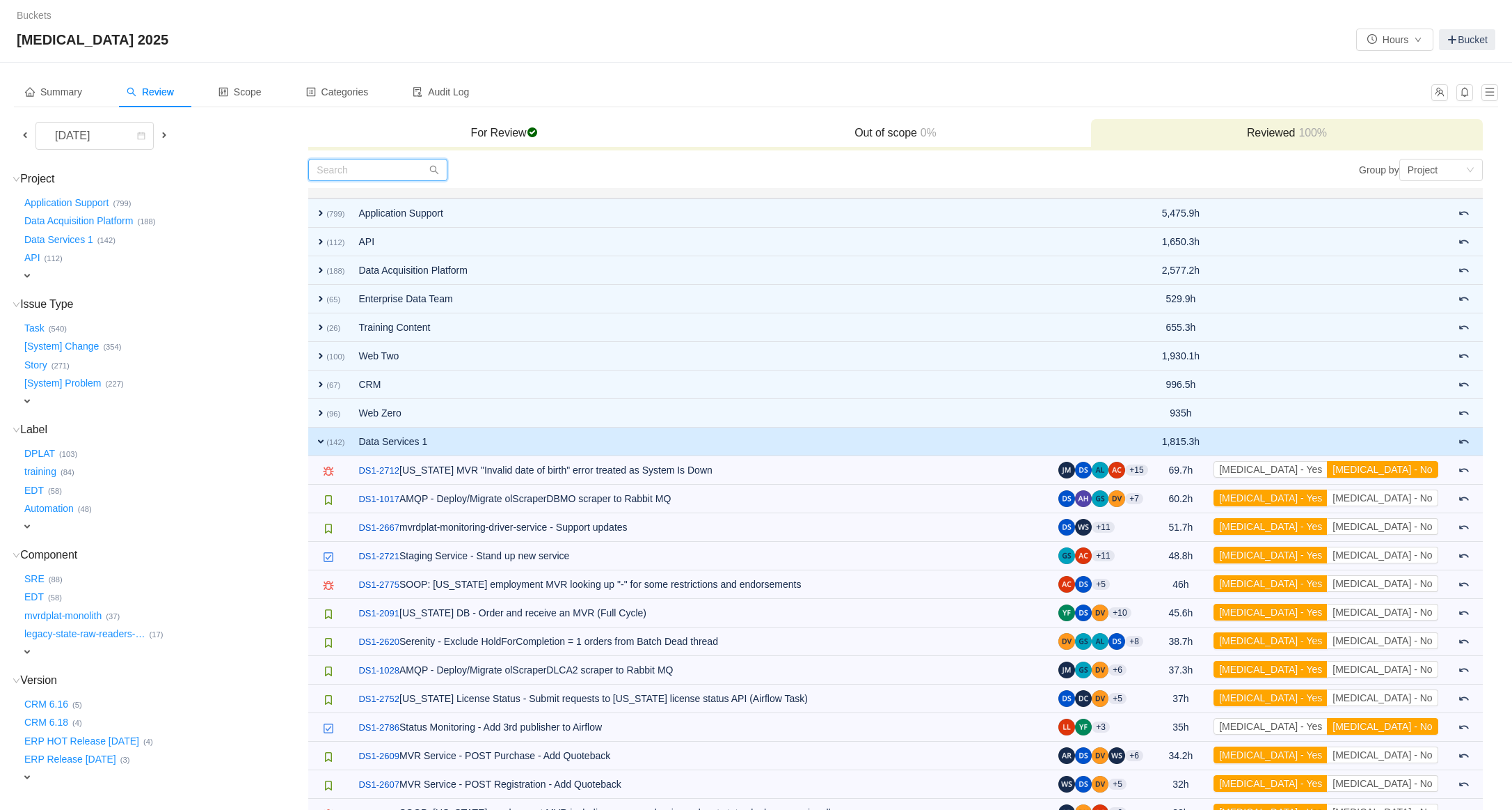
click at [370, 174] on input "text" at bounding box center [378, 170] width 139 height 22
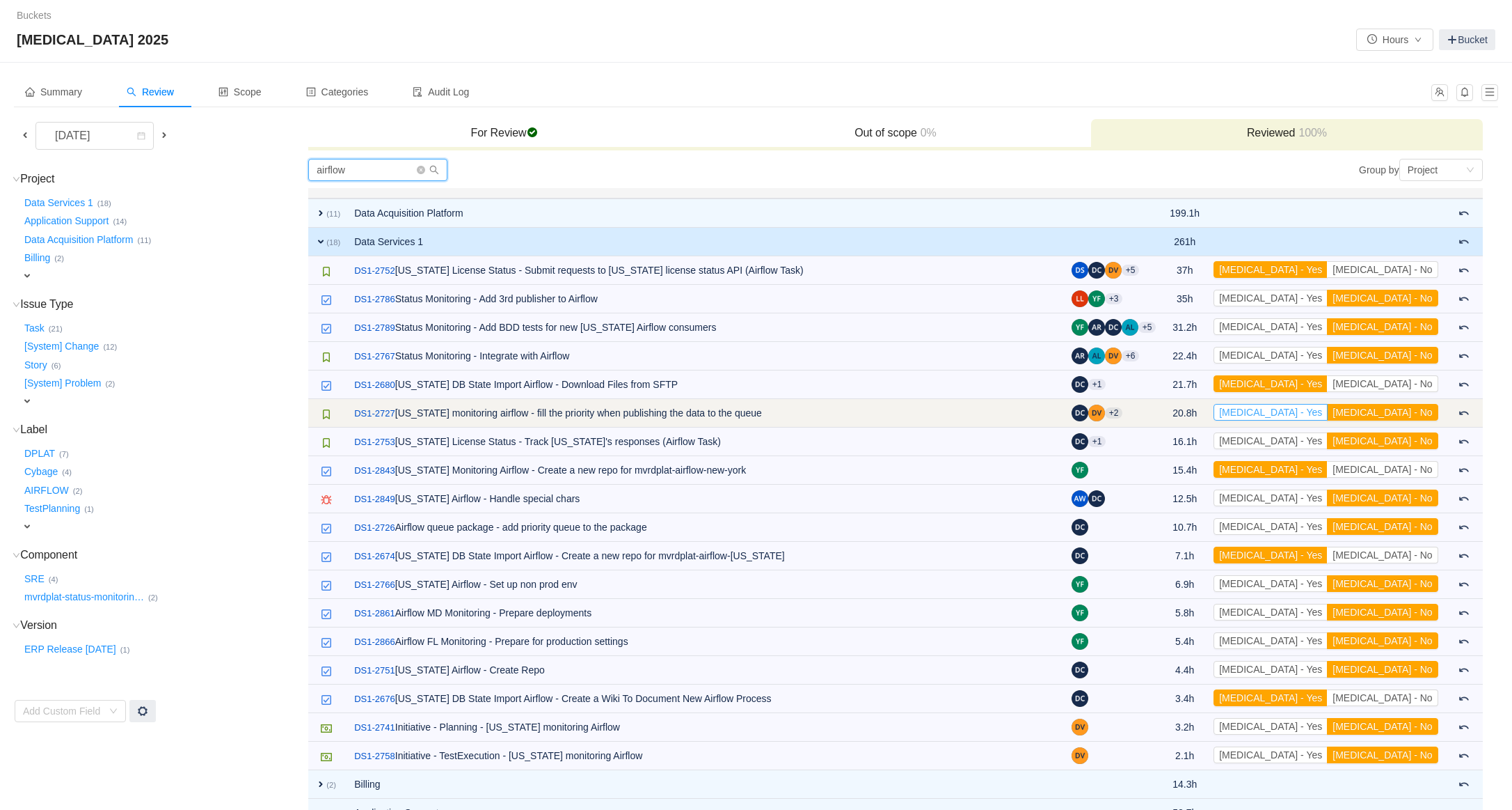
type input "airflow"
click at [1328, 409] on button "[MEDICAL_DATA] - Yes" at bounding box center [1271, 412] width 114 height 17
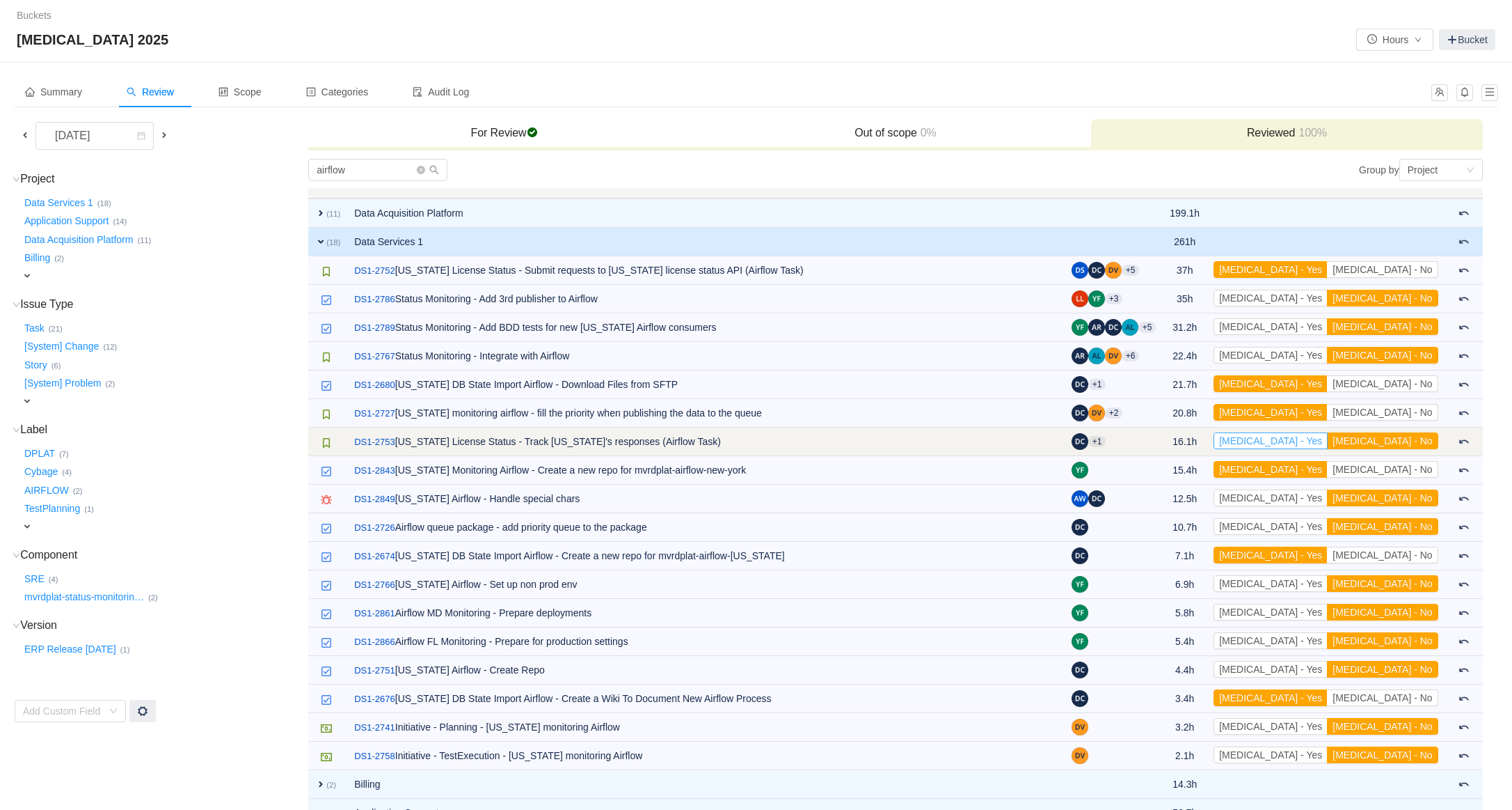
click at [1328, 434] on button "[MEDICAL_DATA] - Yes" at bounding box center [1271, 440] width 114 height 17
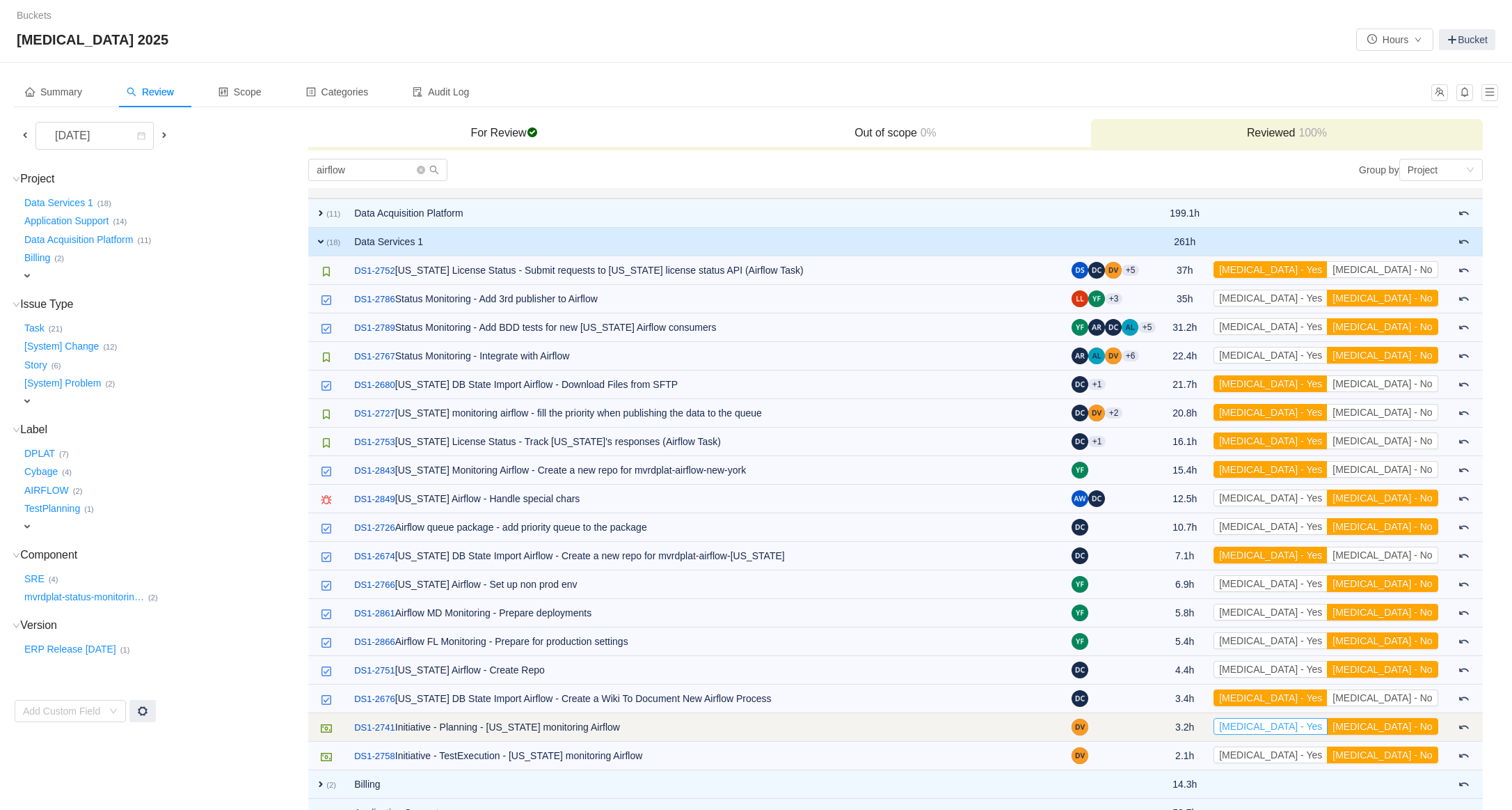
drag, startPoint x: 1337, startPoint y: 731, endPoint x: 1342, endPoint y: 740, distance: 10.3
click at [1328, 731] on button "[MEDICAL_DATA] - Yes" at bounding box center [1271, 726] width 114 height 17
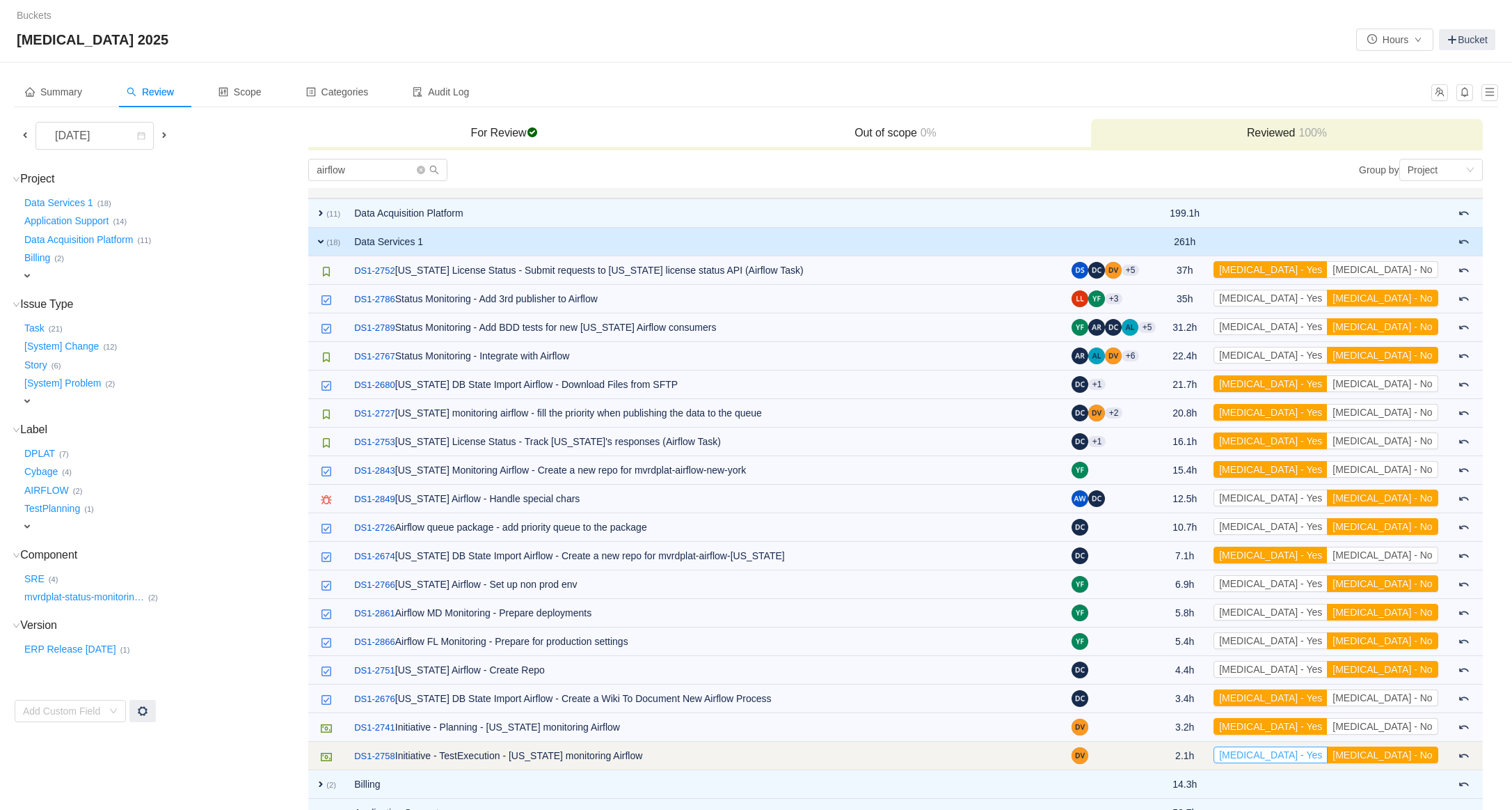
click at [1328, 756] on button "[MEDICAL_DATA] - Yes" at bounding box center [1271, 754] width 114 height 17
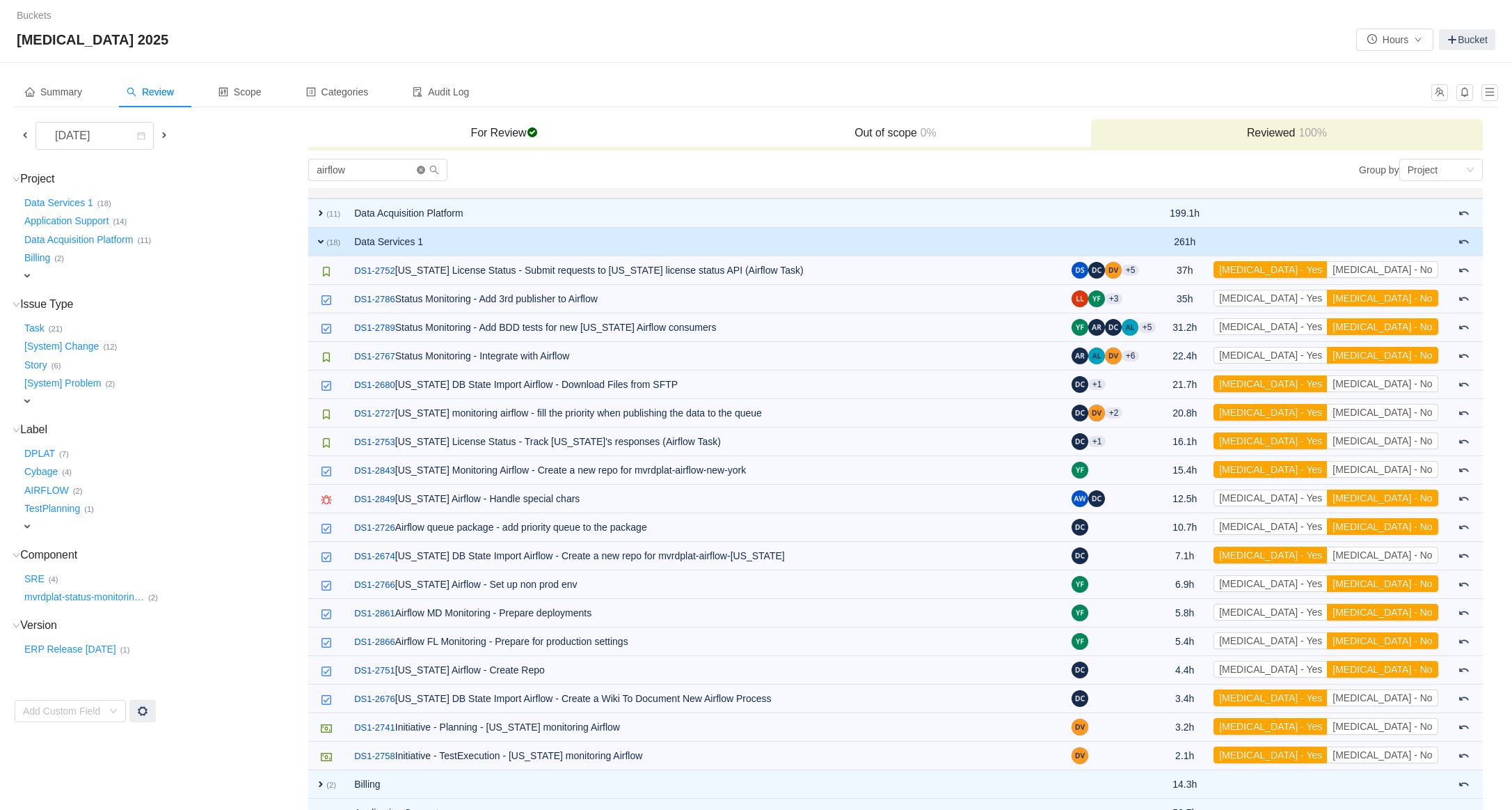
click at [424, 170] on icon "icon: close-circle" at bounding box center [421, 170] width 9 height 9
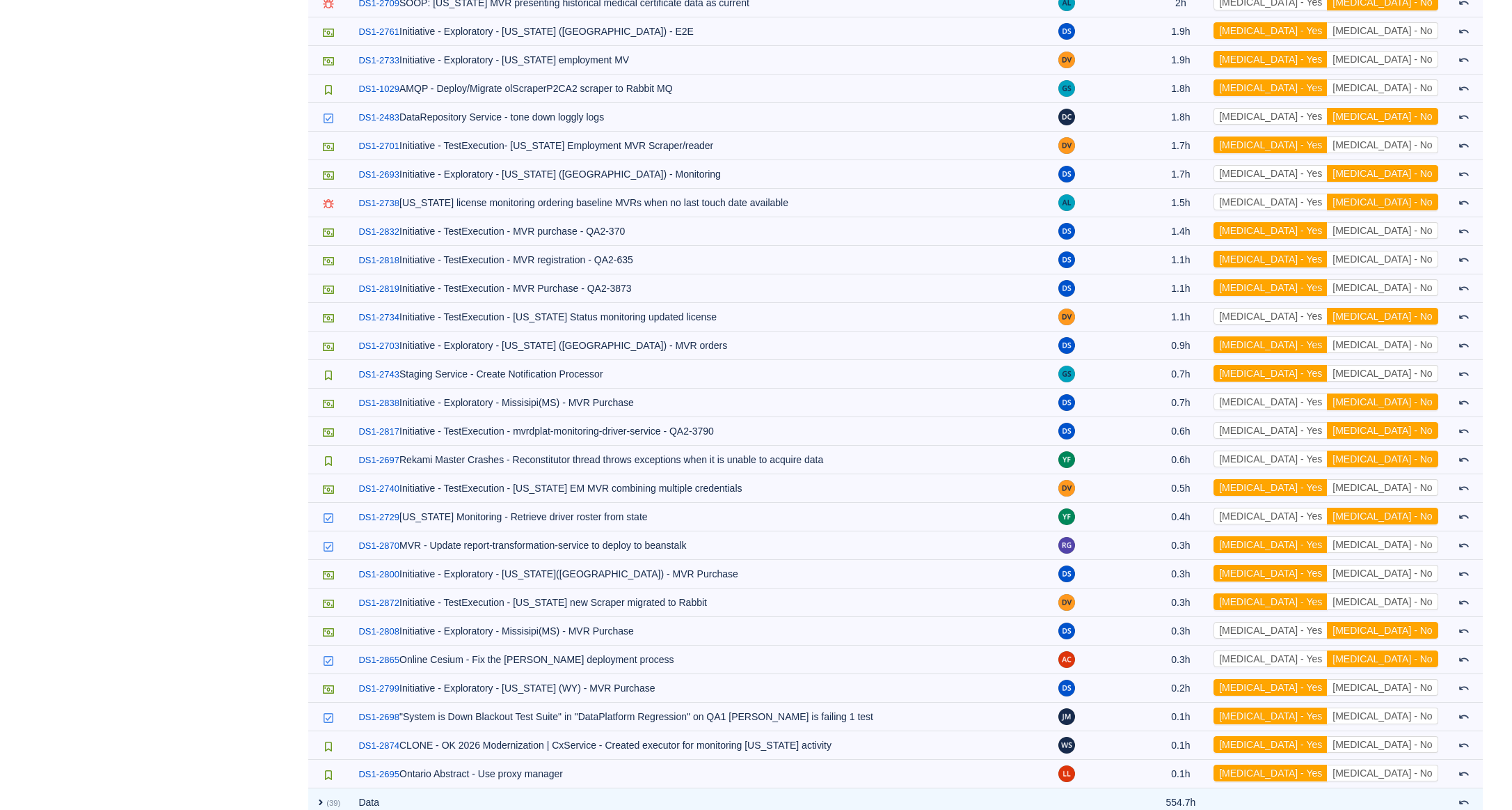
scroll to position [3786, 0]
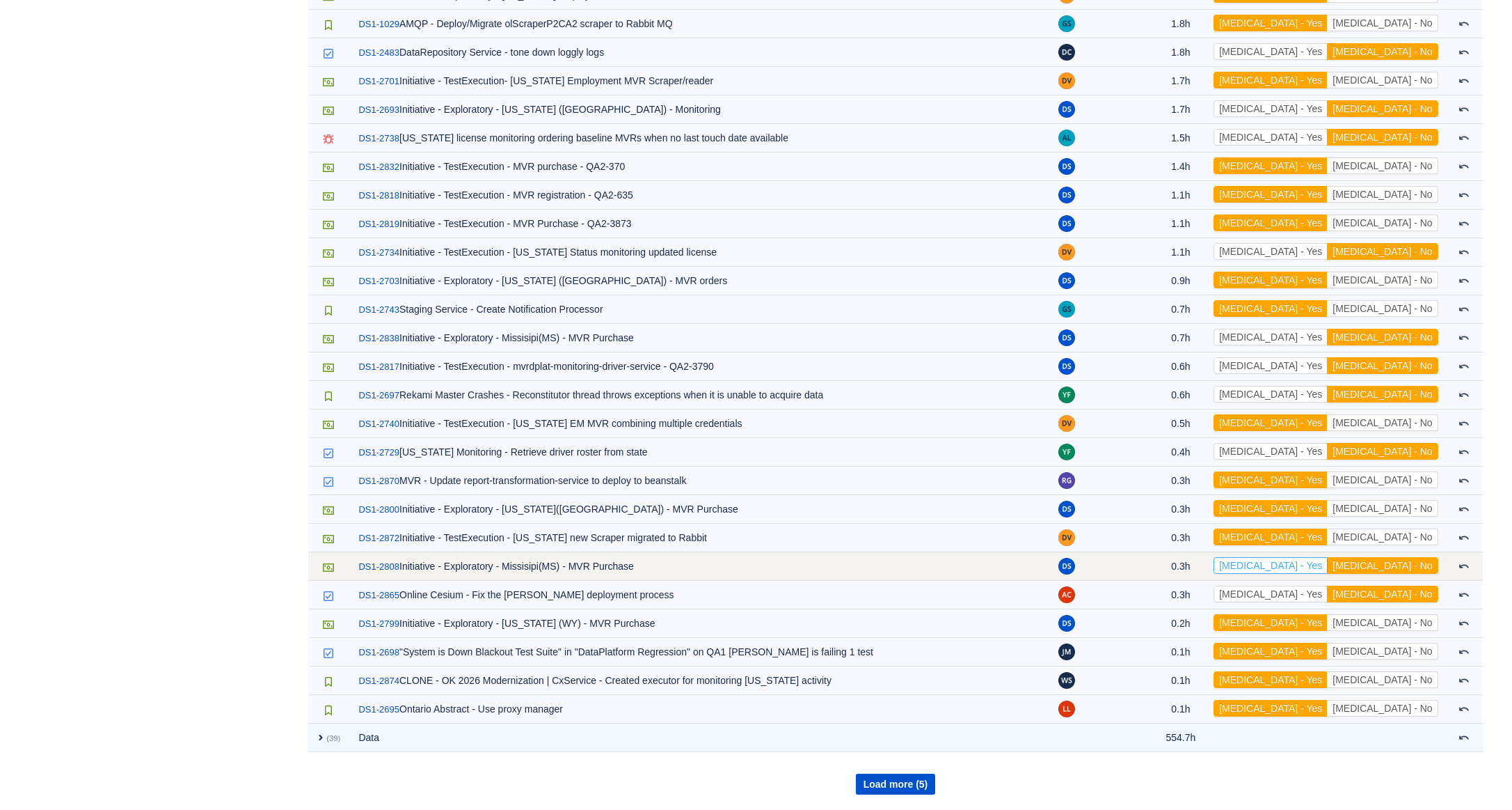
click at [1328, 565] on button "[MEDICAL_DATA] - Yes" at bounding box center [1271, 565] width 114 height 17
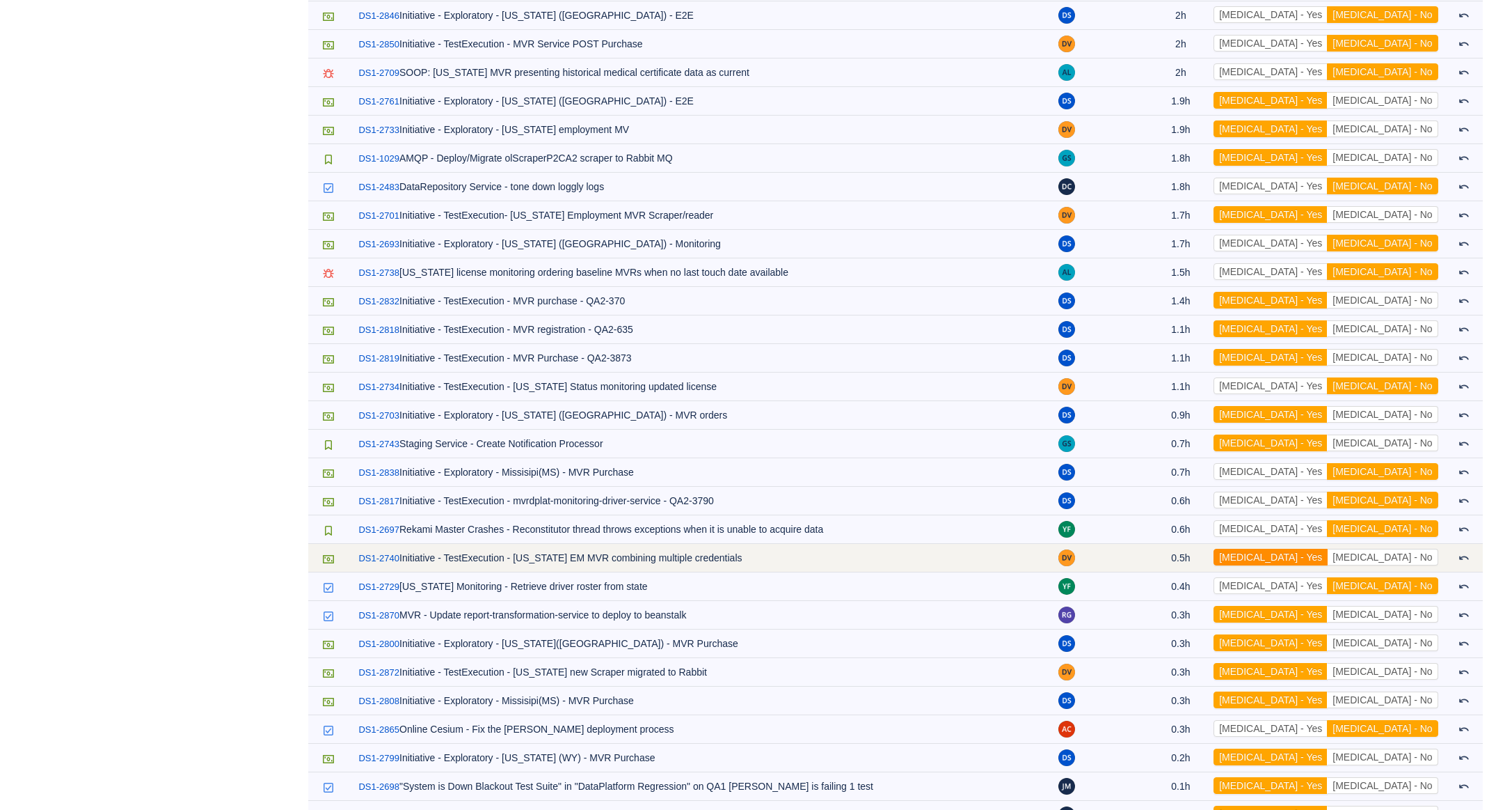
scroll to position [3645, 0]
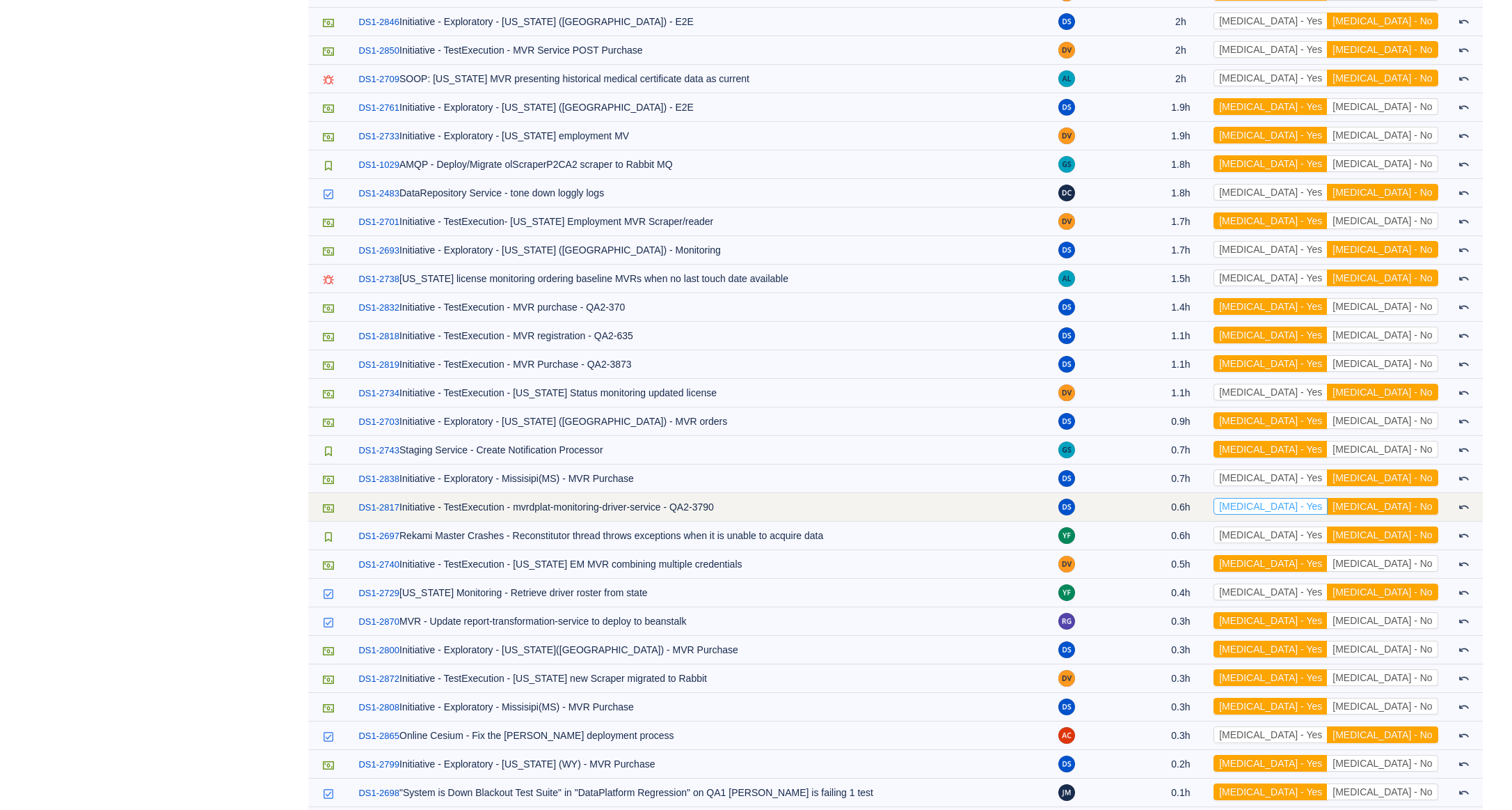
click at [1322, 503] on button "[MEDICAL_DATA] - Yes" at bounding box center [1271, 506] width 114 height 17
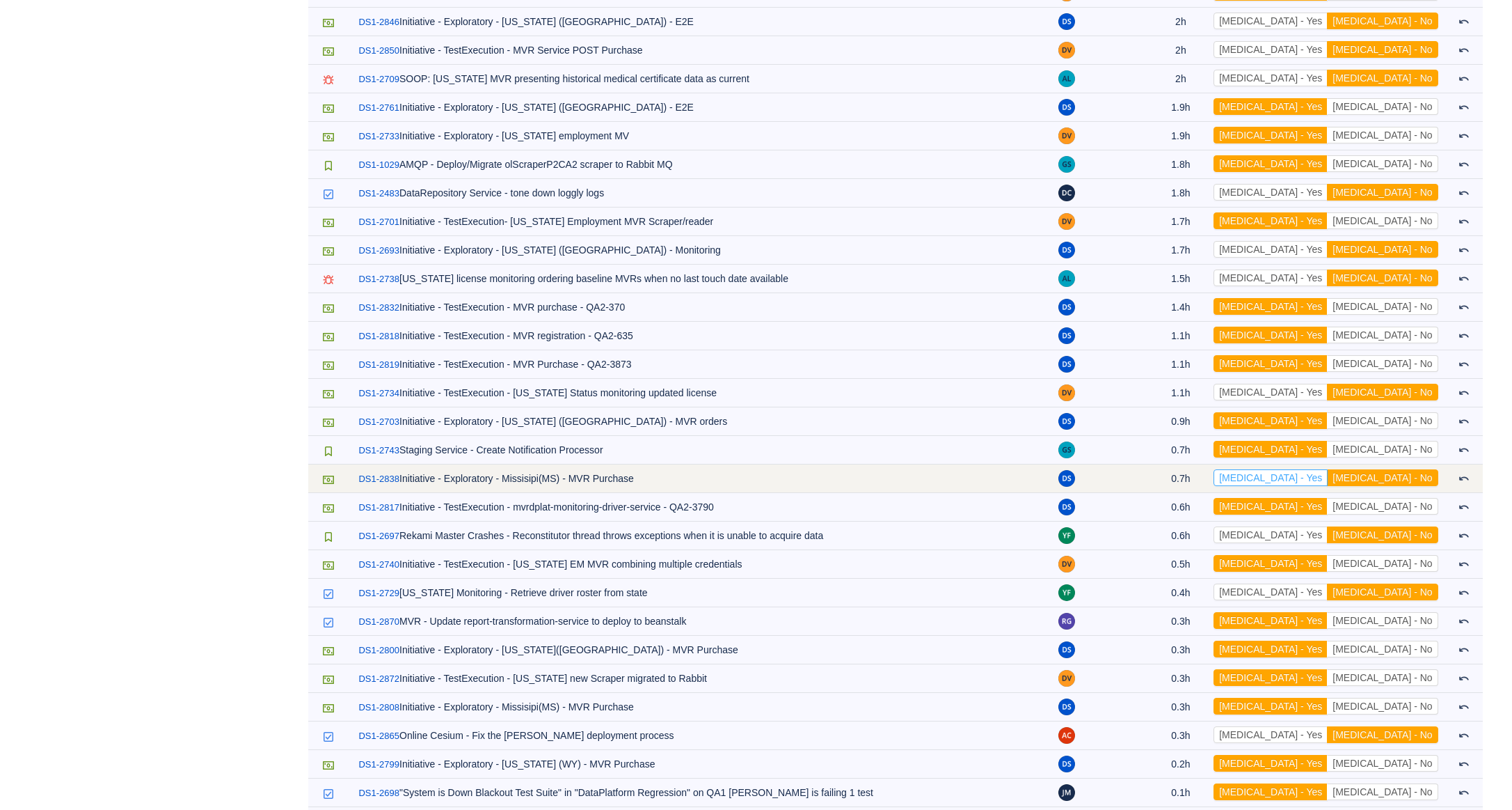
click at [1322, 479] on button "[MEDICAL_DATA] - Yes" at bounding box center [1271, 477] width 114 height 17
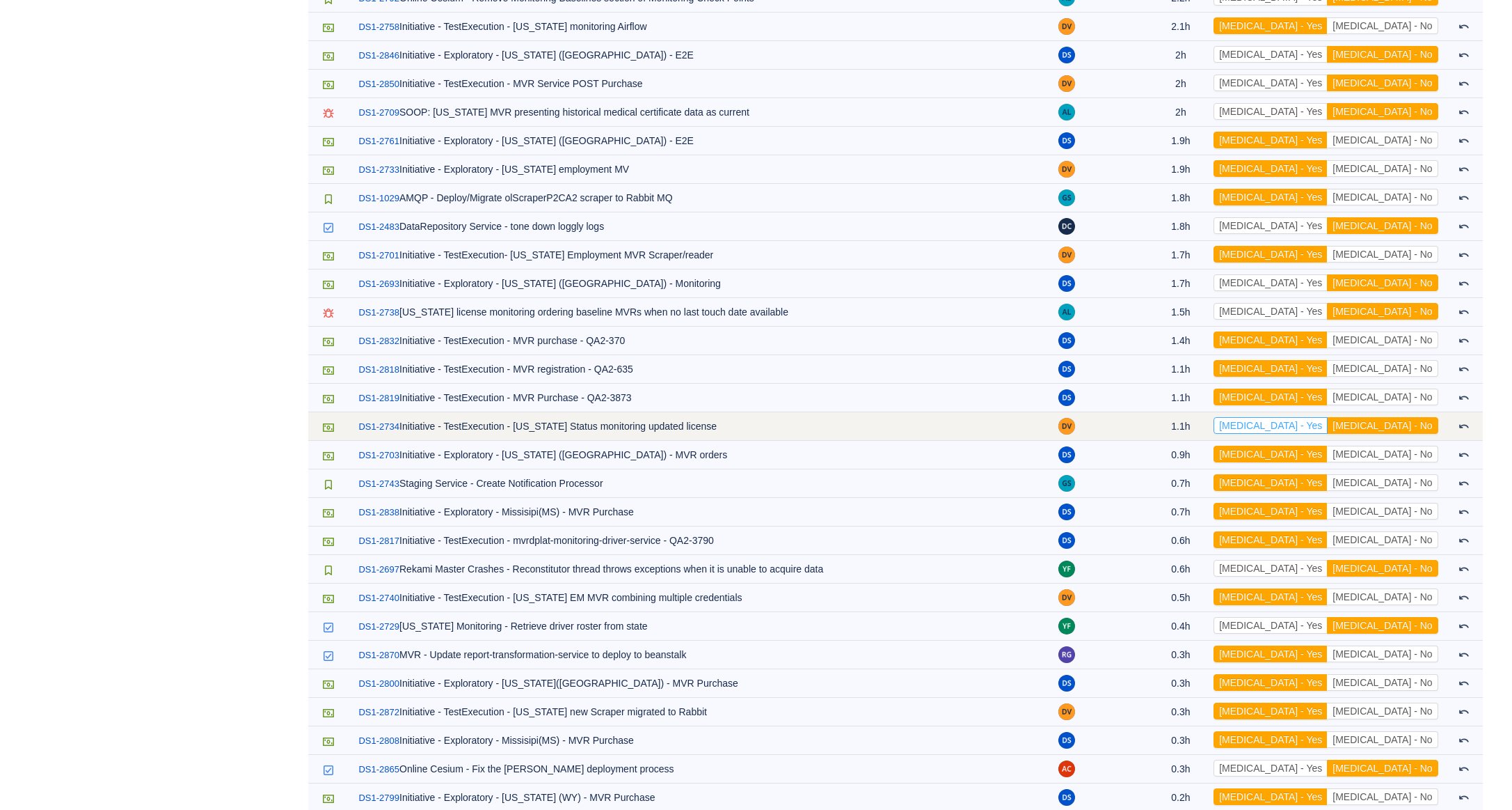
scroll to position [3611, 0]
click at [1328, 427] on button "[MEDICAL_DATA] - Yes" at bounding box center [1271, 425] width 114 height 17
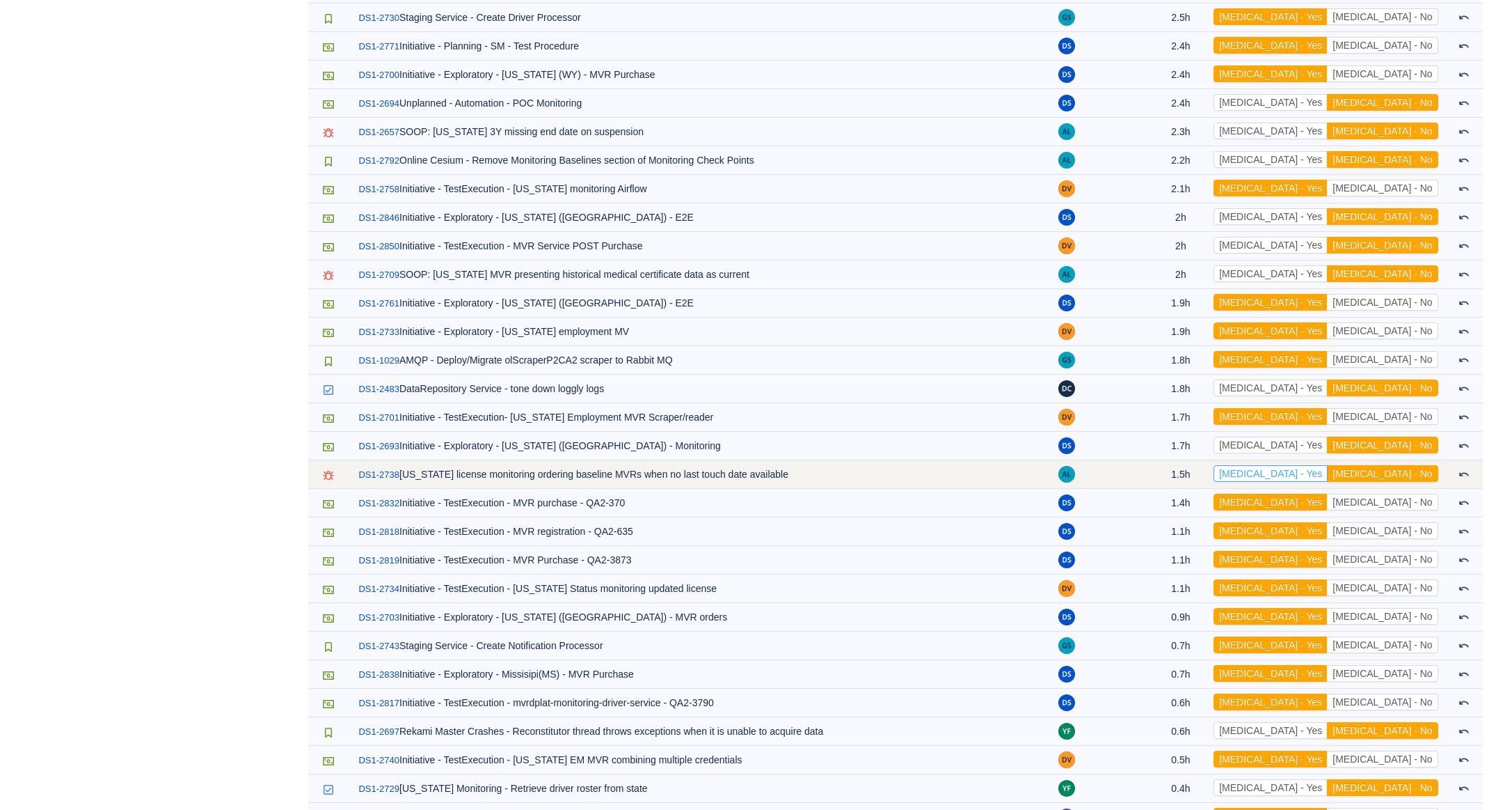
scroll to position [3448, 0]
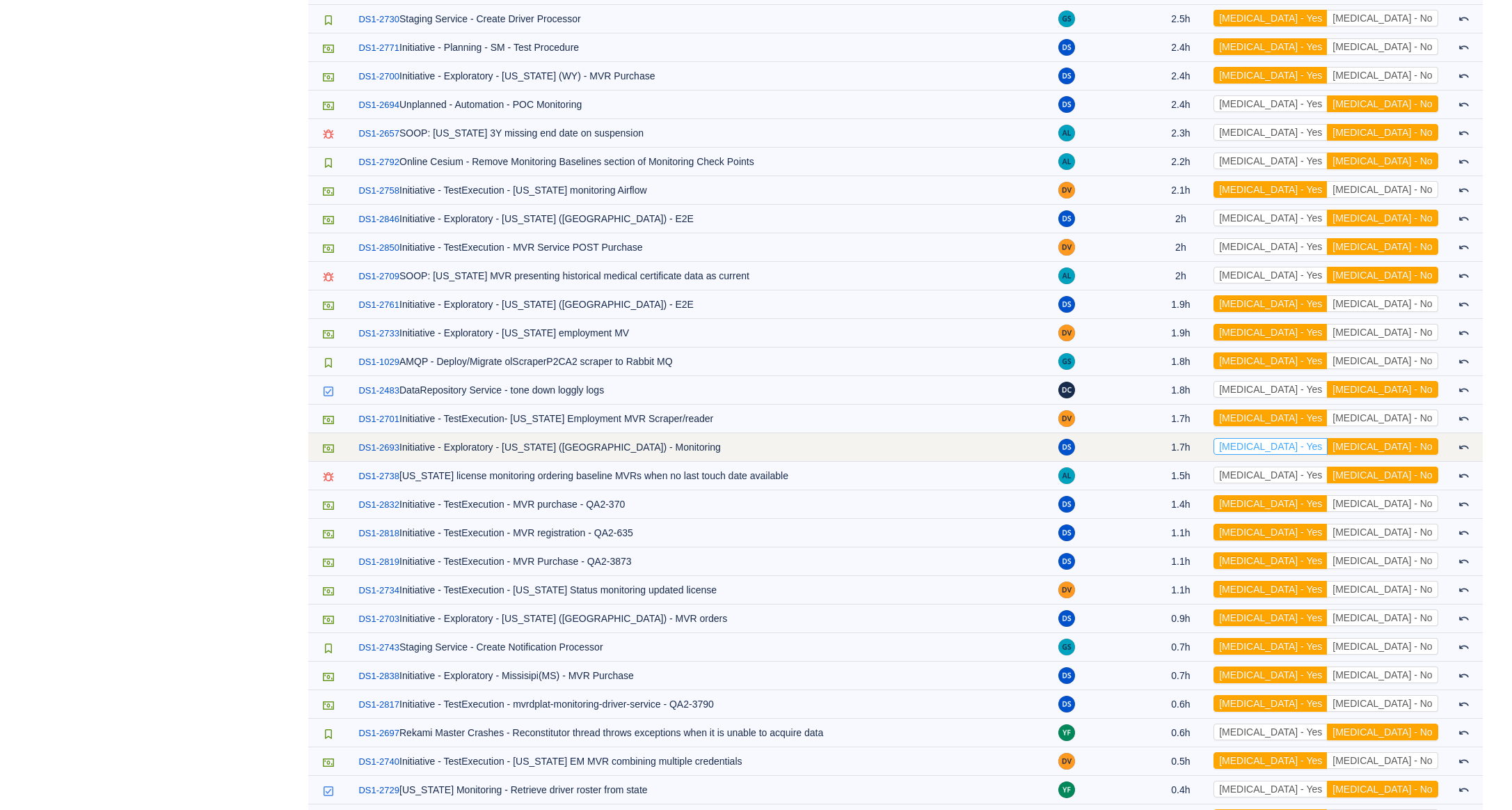
click at [1328, 444] on button "[MEDICAL_DATA] - Yes" at bounding box center [1271, 445] width 114 height 17
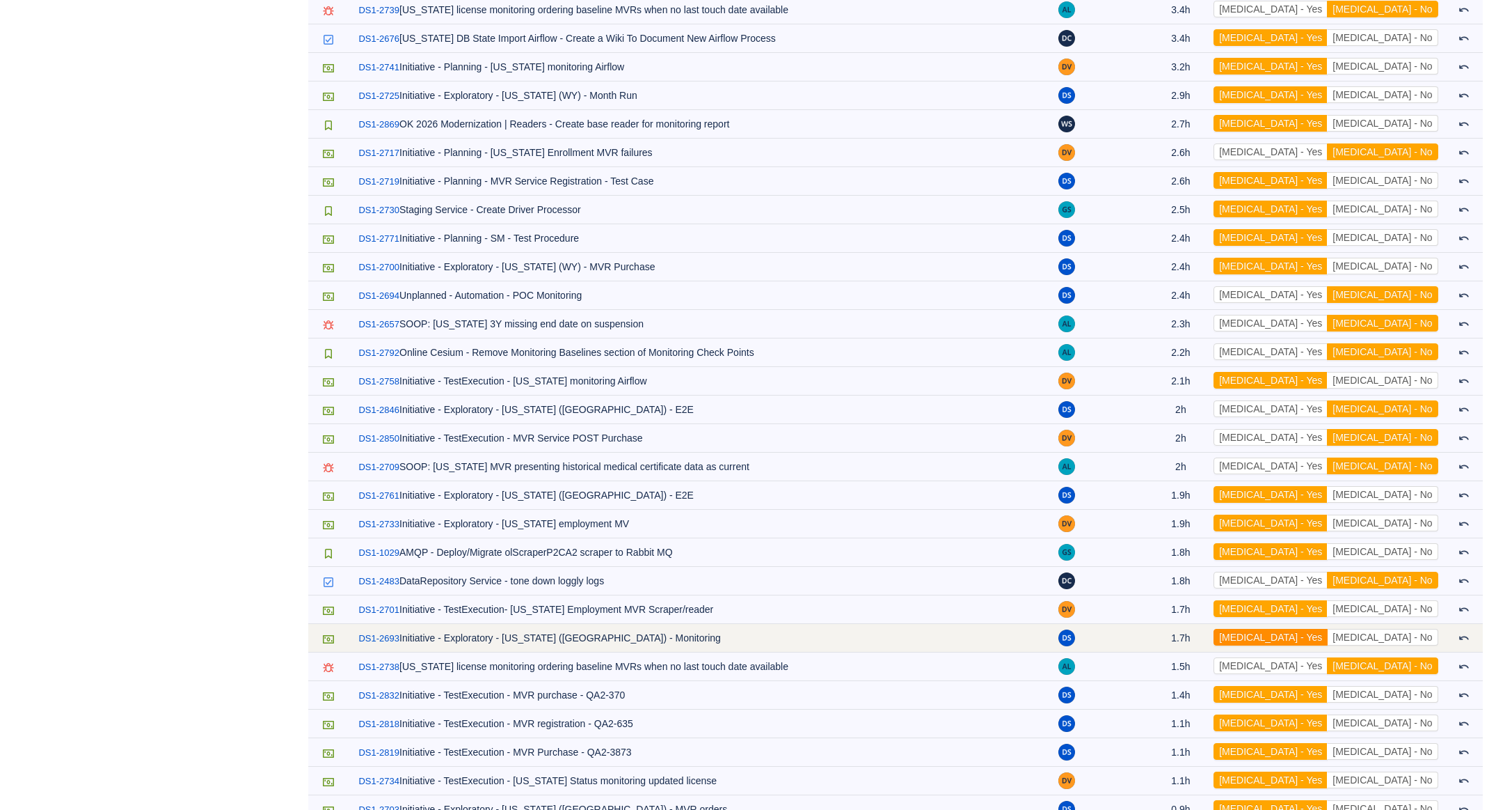
scroll to position [3251, 0]
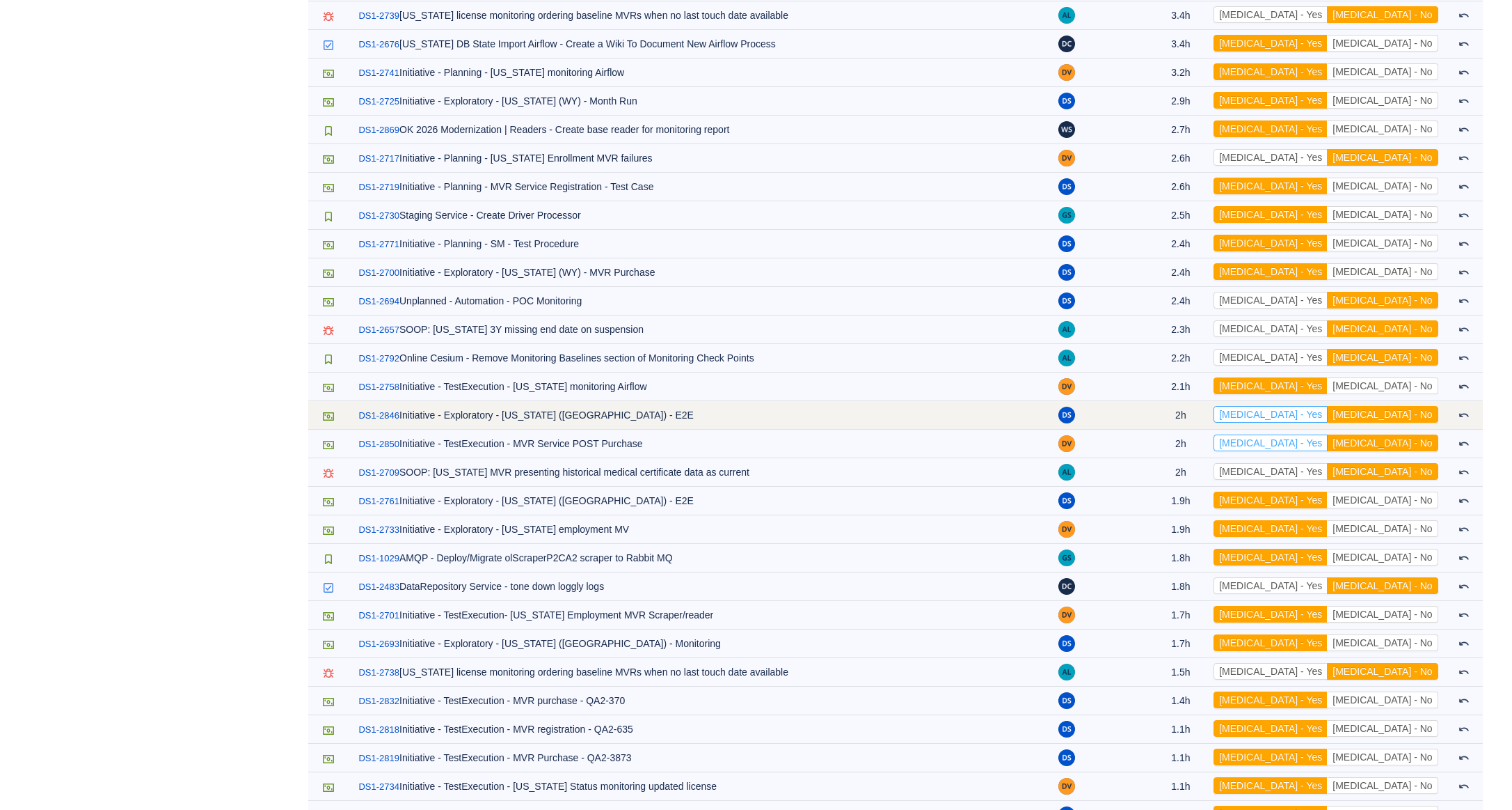
drag, startPoint x: 1334, startPoint y: 441, endPoint x: 1333, endPoint y: 422, distance: 19.0
click at [1328, 441] on button "[MEDICAL_DATA] - Yes" at bounding box center [1271, 442] width 114 height 17
click at [1328, 414] on button "[MEDICAL_DATA] - Yes" at bounding box center [1271, 414] width 114 height 17
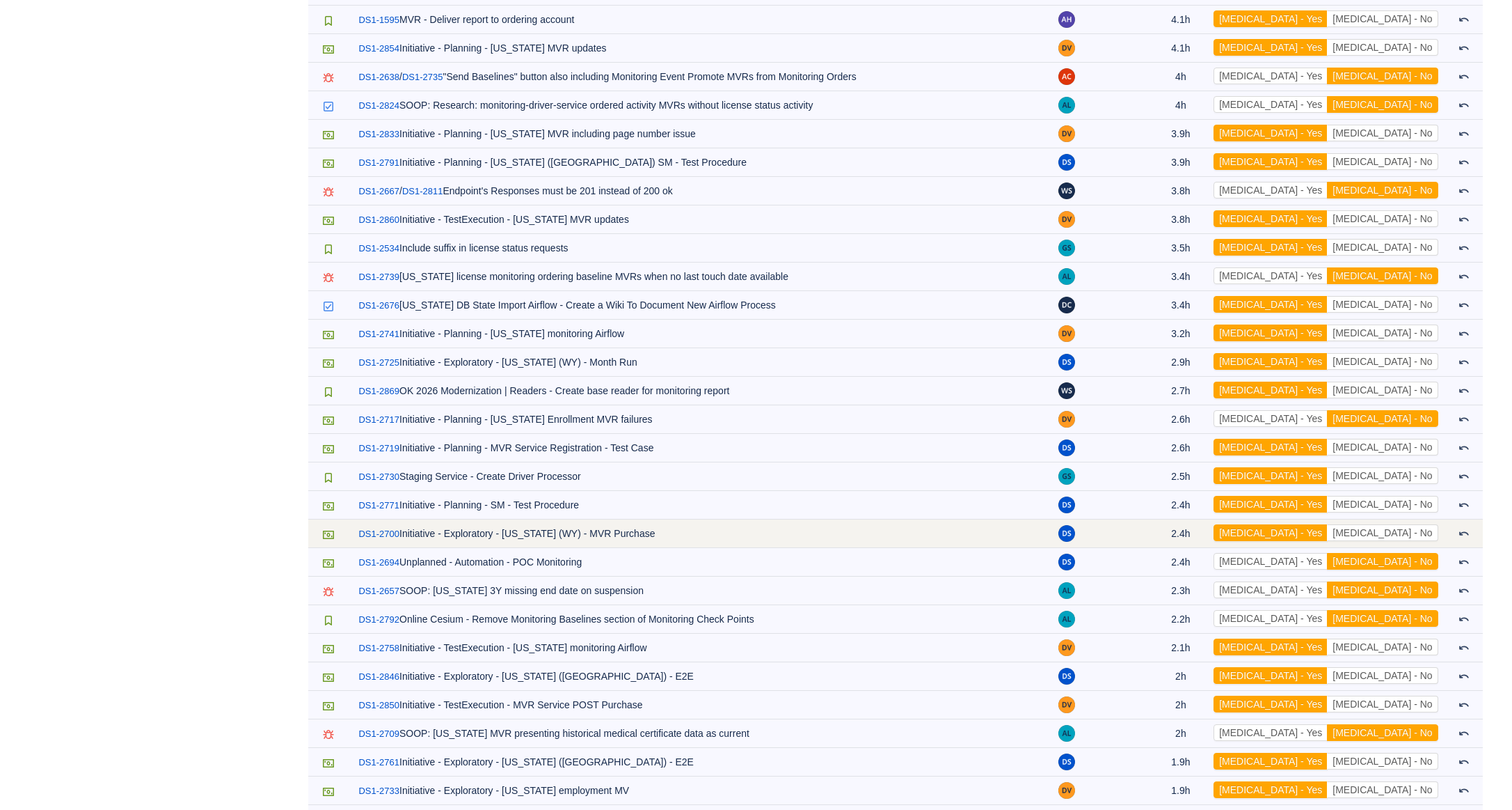
scroll to position [2989, 0]
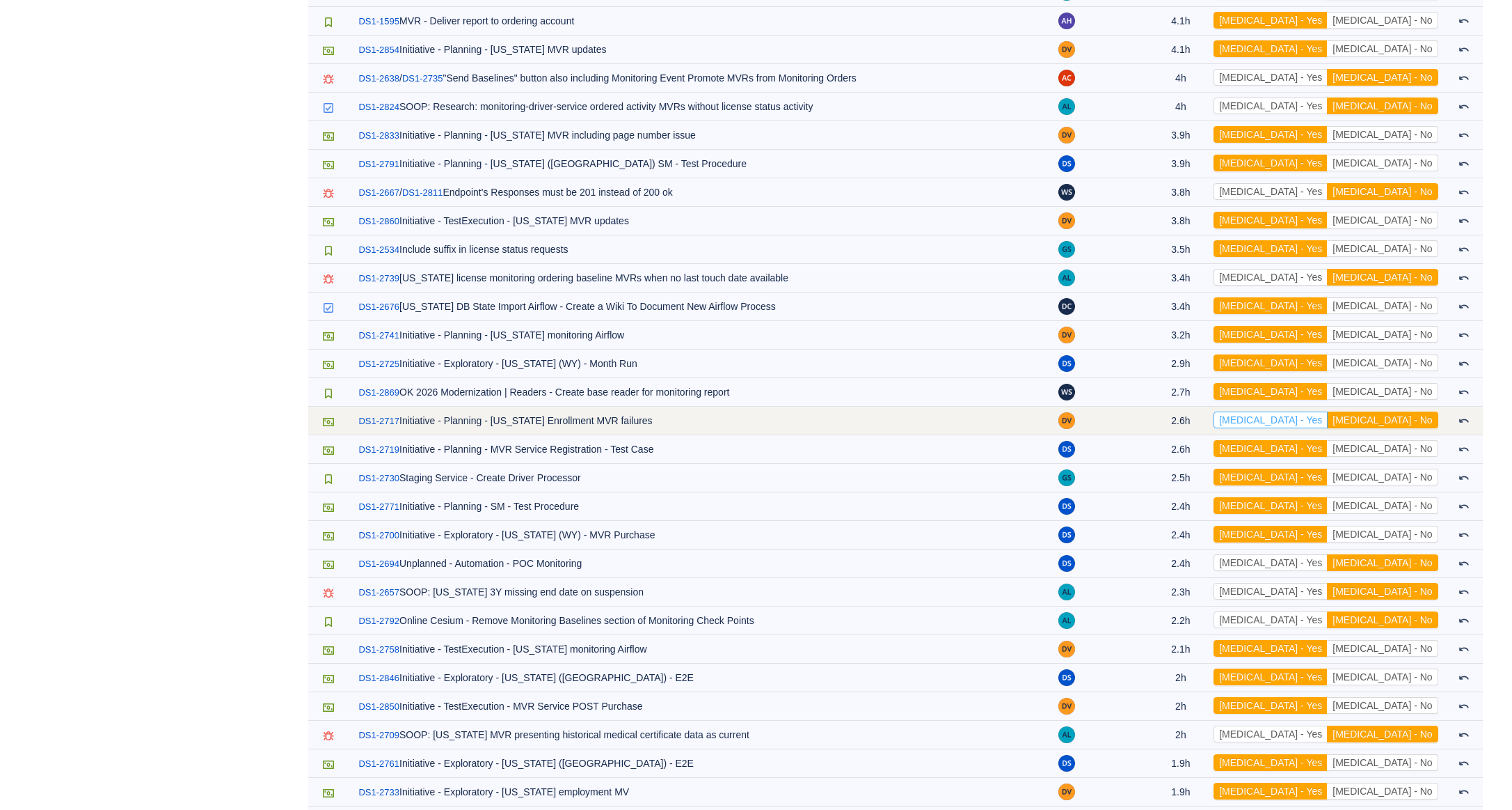
click at [1327, 419] on button "[MEDICAL_DATA] - Yes" at bounding box center [1271, 419] width 114 height 17
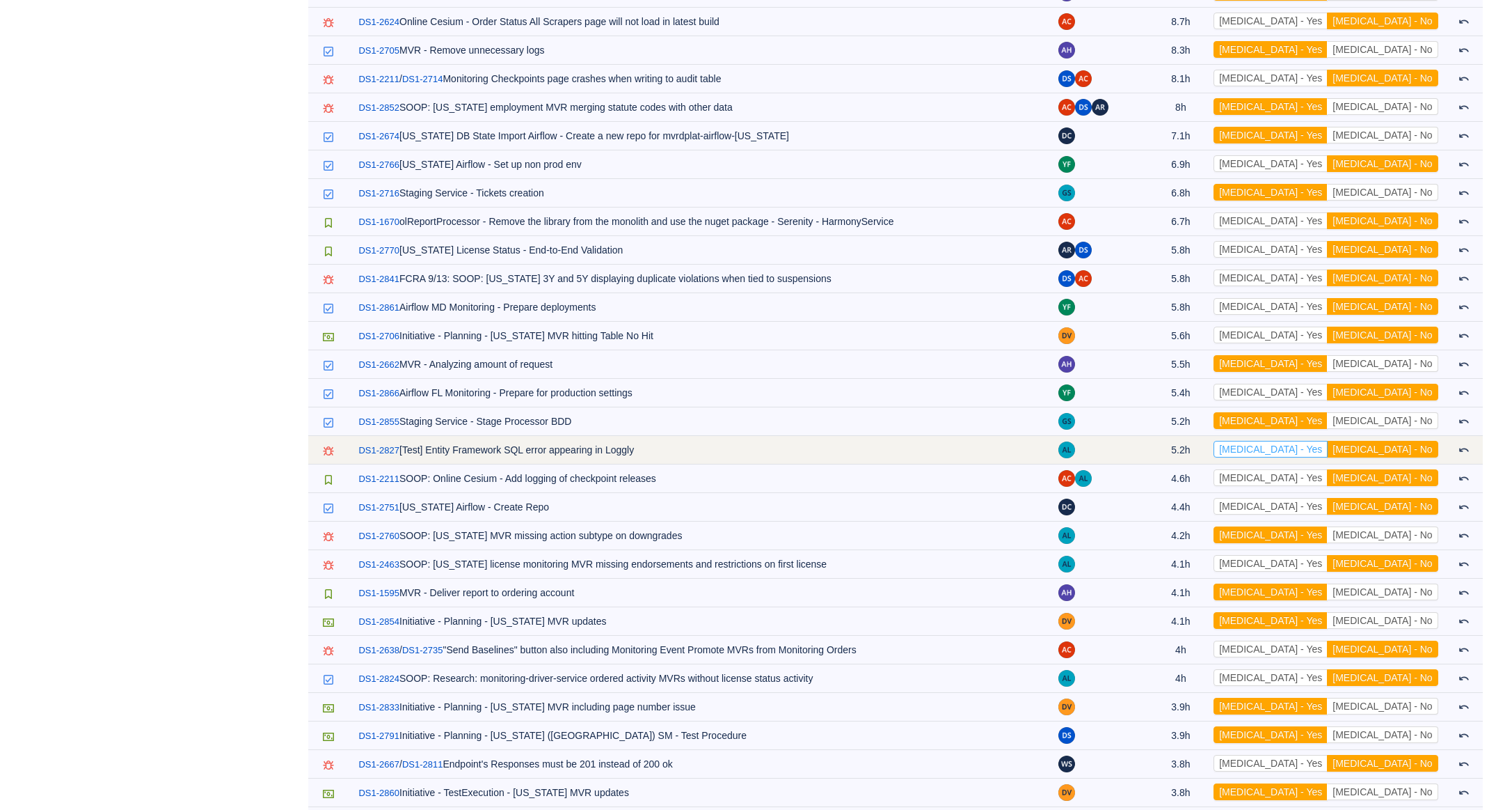
scroll to position [2410, 0]
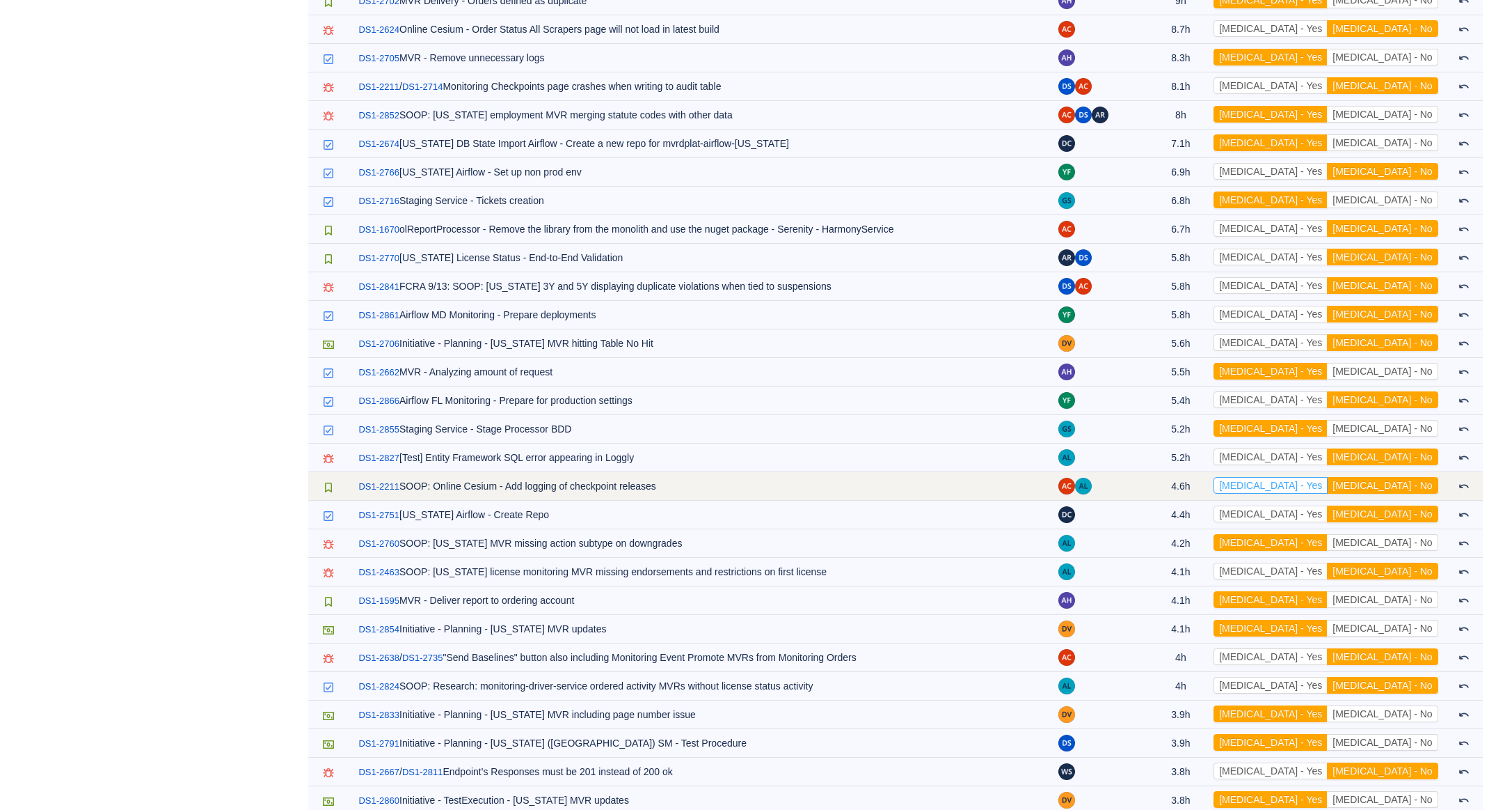
click at [1328, 479] on button "[MEDICAL_DATA] - Yes" at bounding box center [1271, 485] width 114 height 17
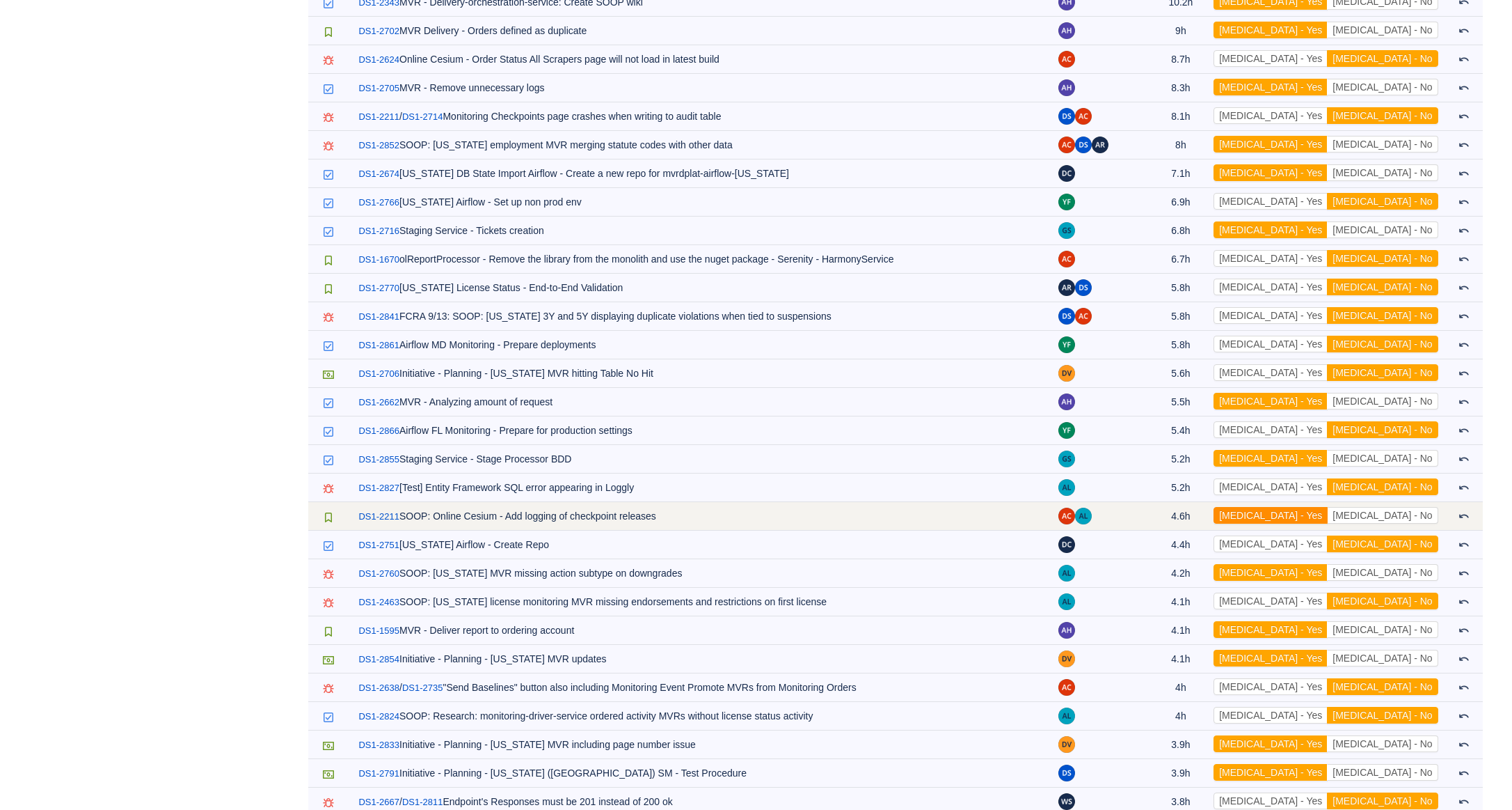
scroll to position [2369, 0]
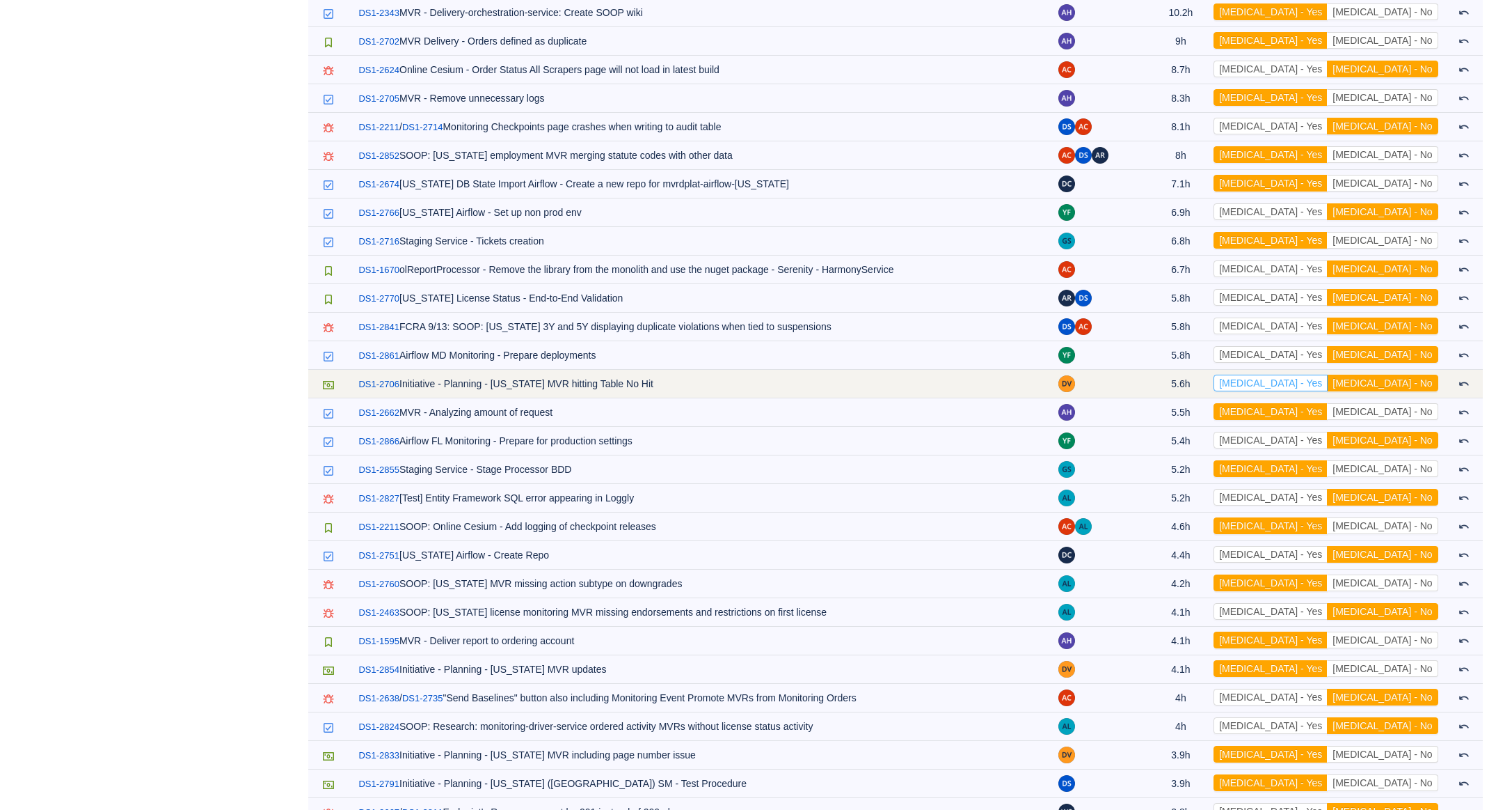
click at [1326, 387] on button "[MEDICAL_DATA] - Yes" at bounding box center [1271, 382] width 114 height 17
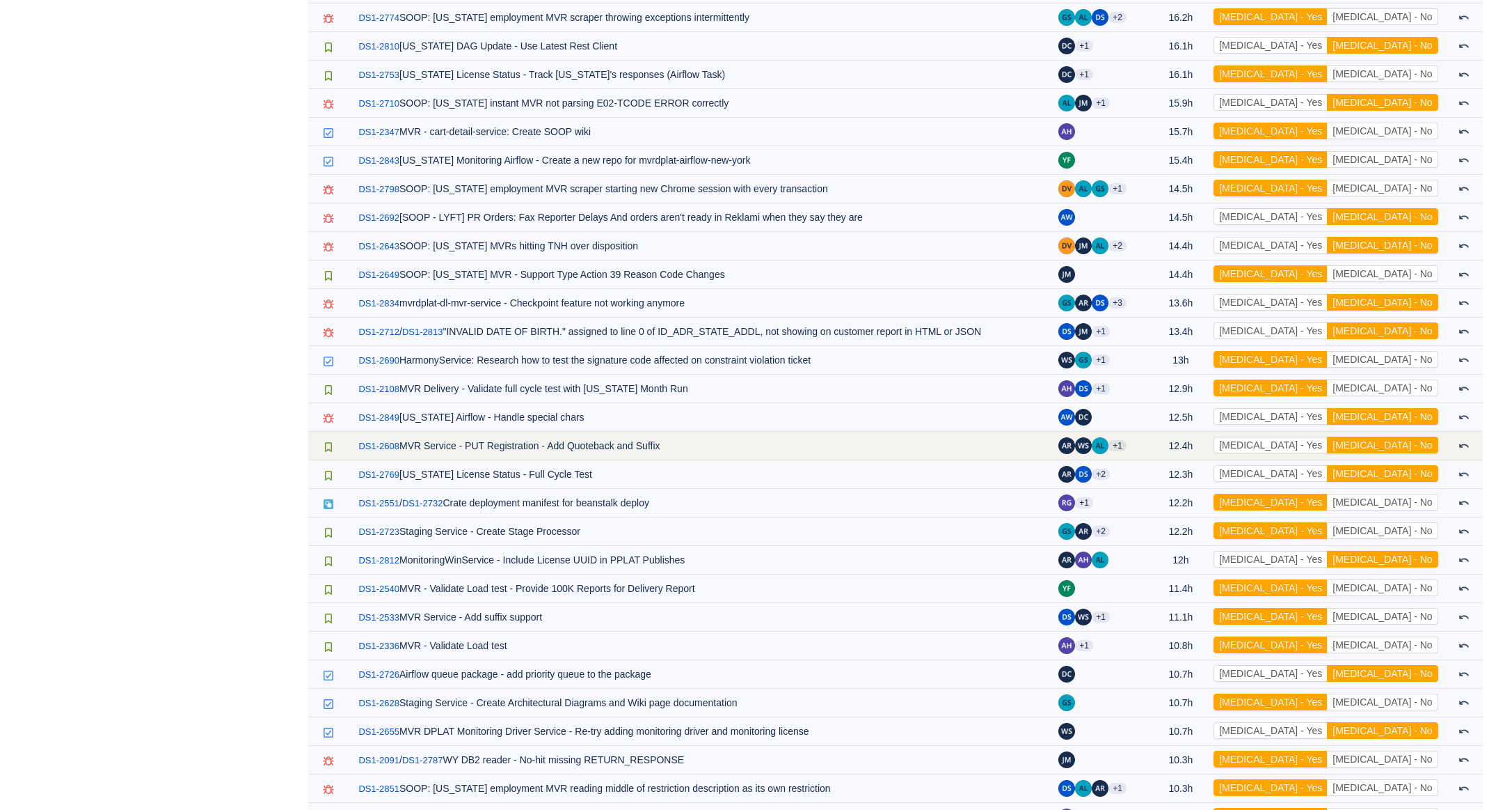
scroll to position [1571, 0]
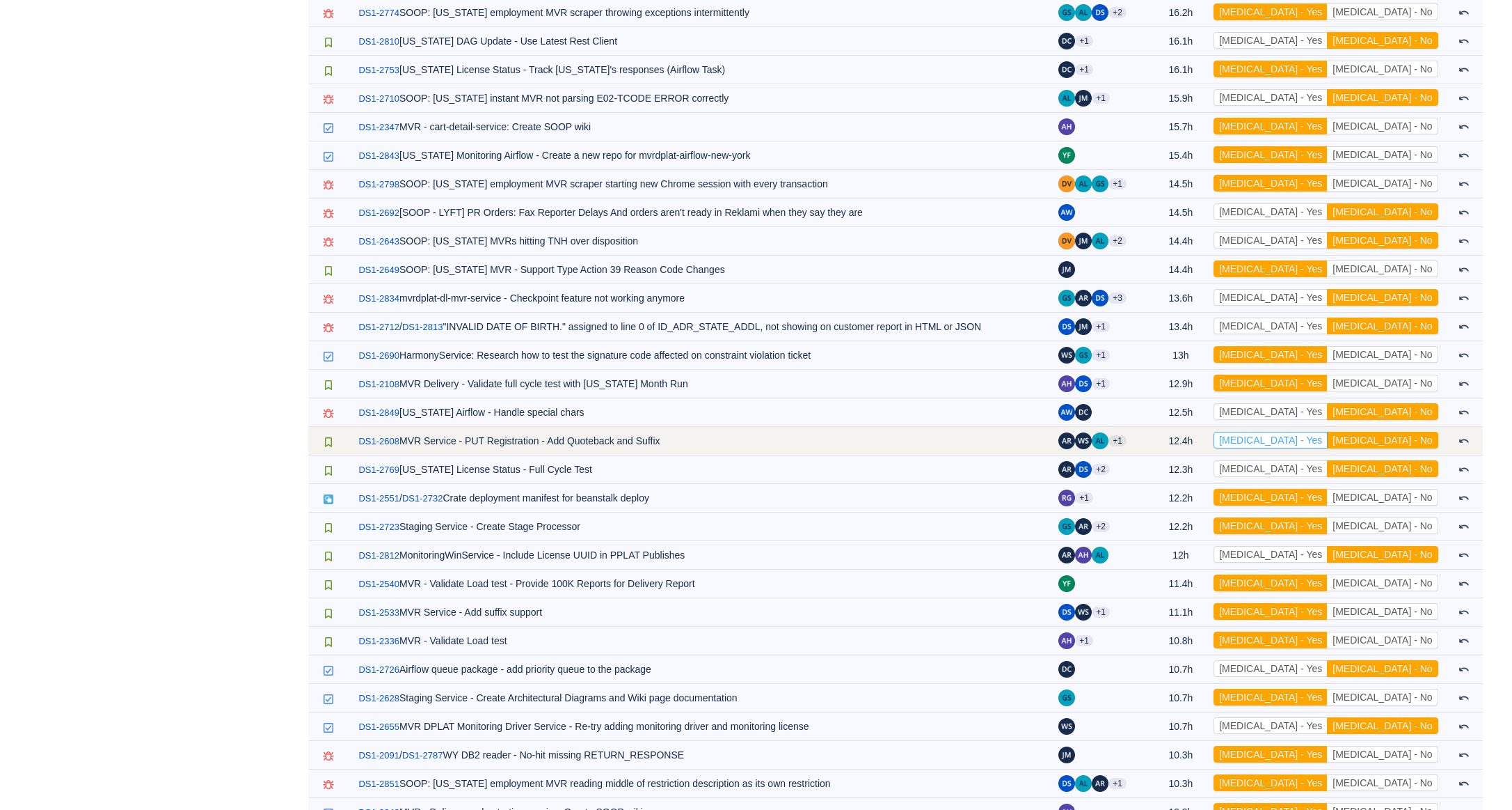
click at [1328, 437] on button "[MEDICAL_DATA] - Yes" at bounding box center [1271, 439] width 114 height 17
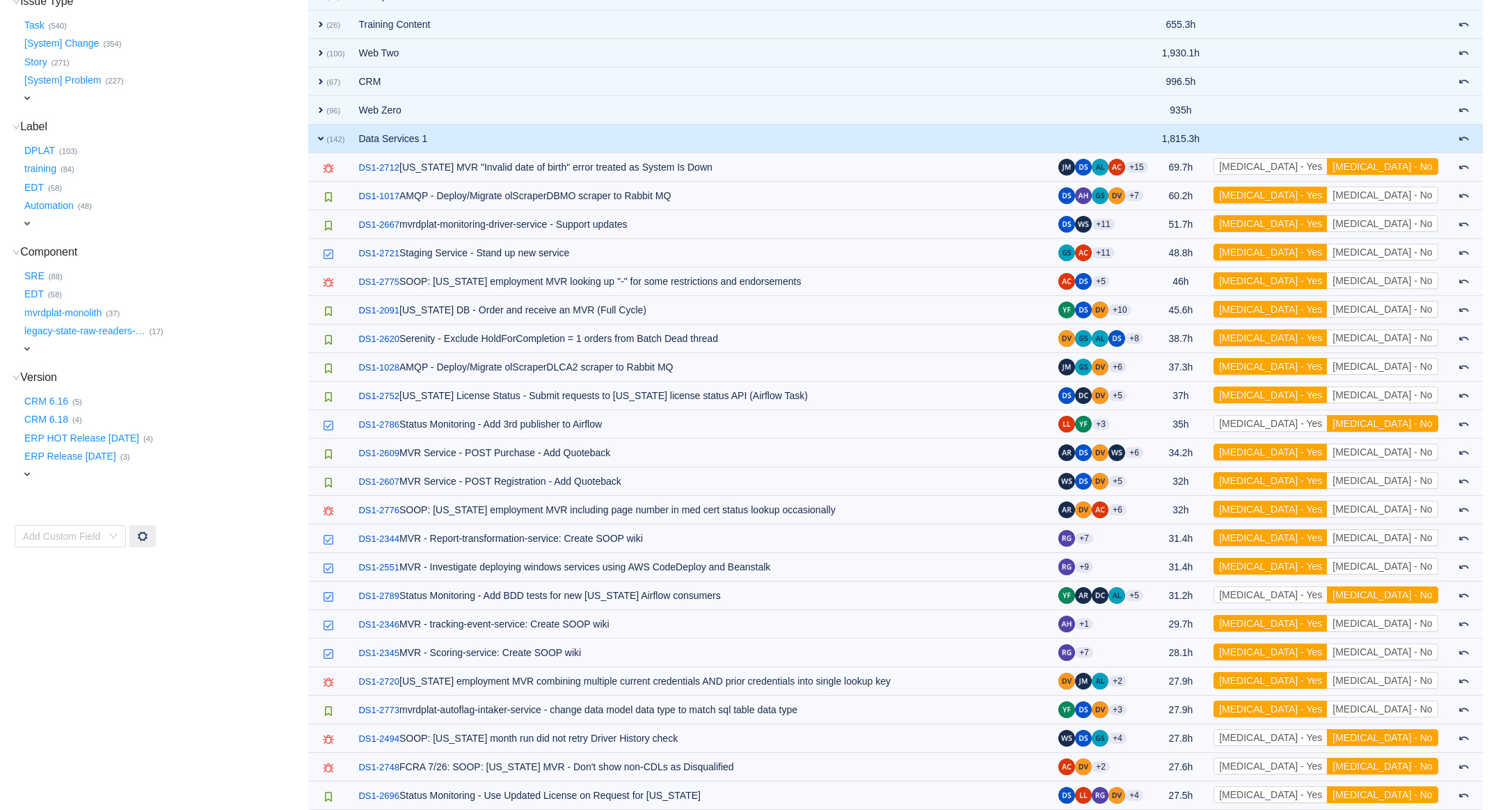
scroll to position [271, 0]
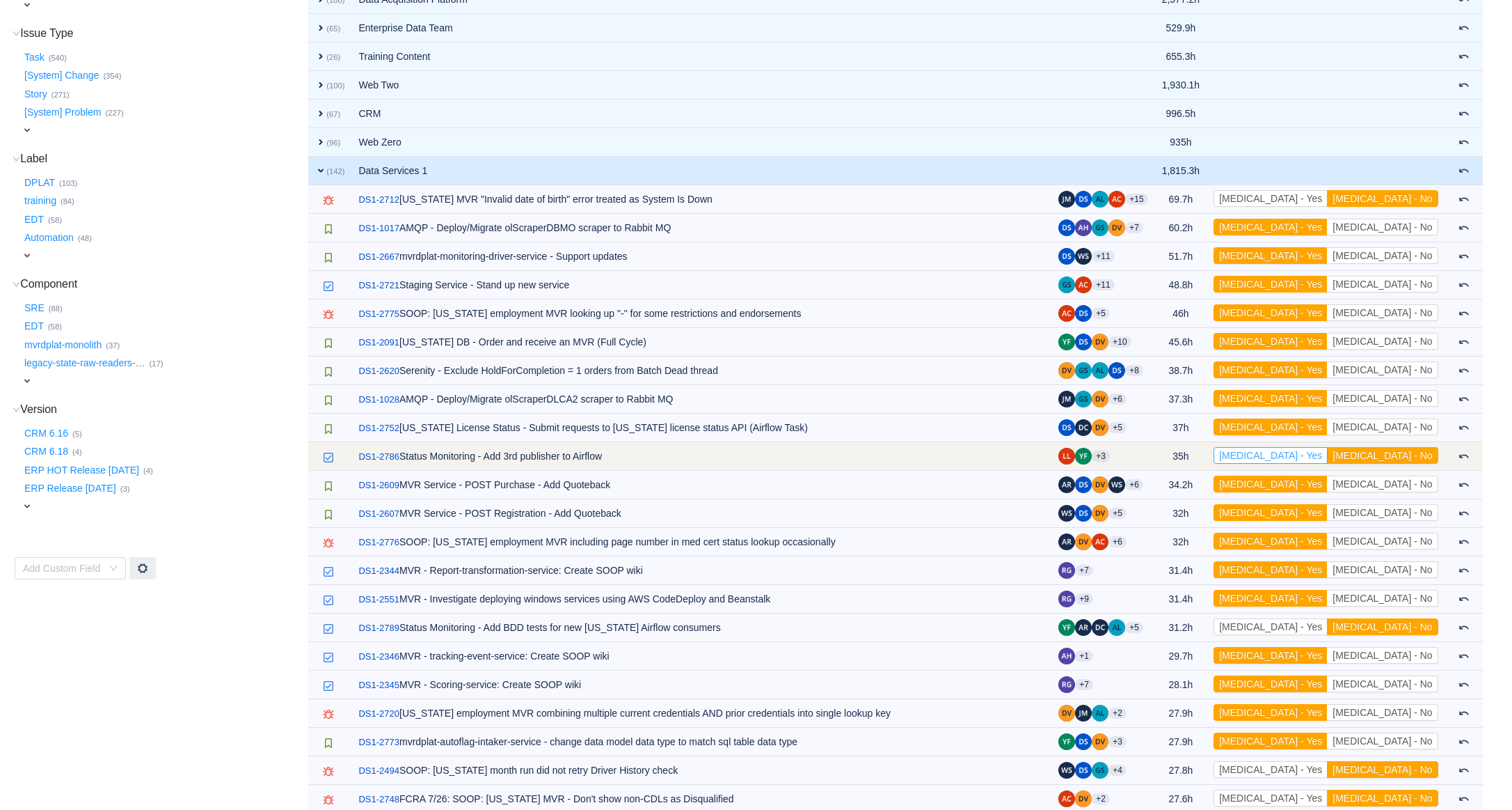
click at [1328, 450] on button "[MEDICAL_DATA] - Yes" at bounding box center [1271, 455] width 114 height 17
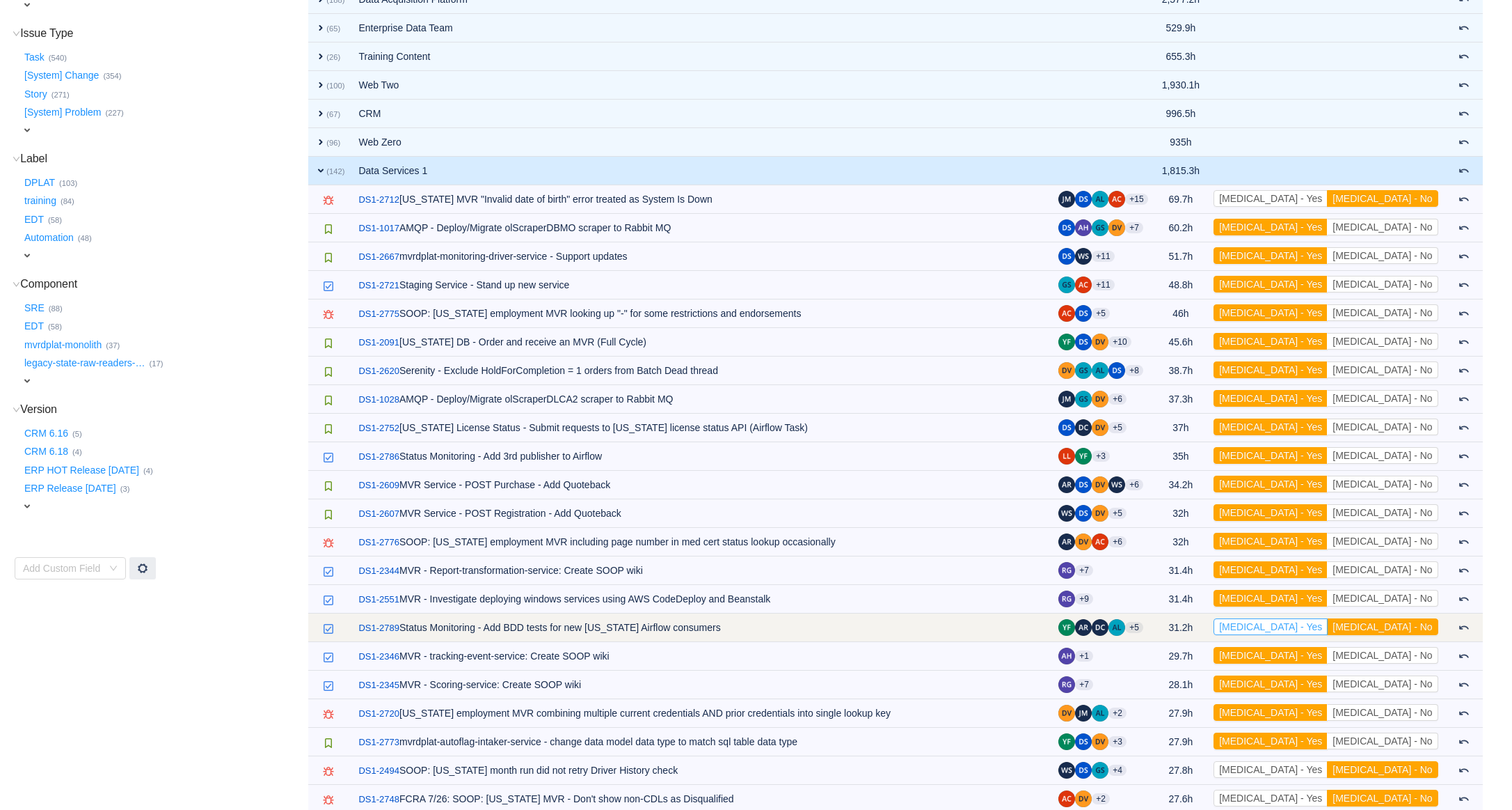
scroll to position [276, 0]
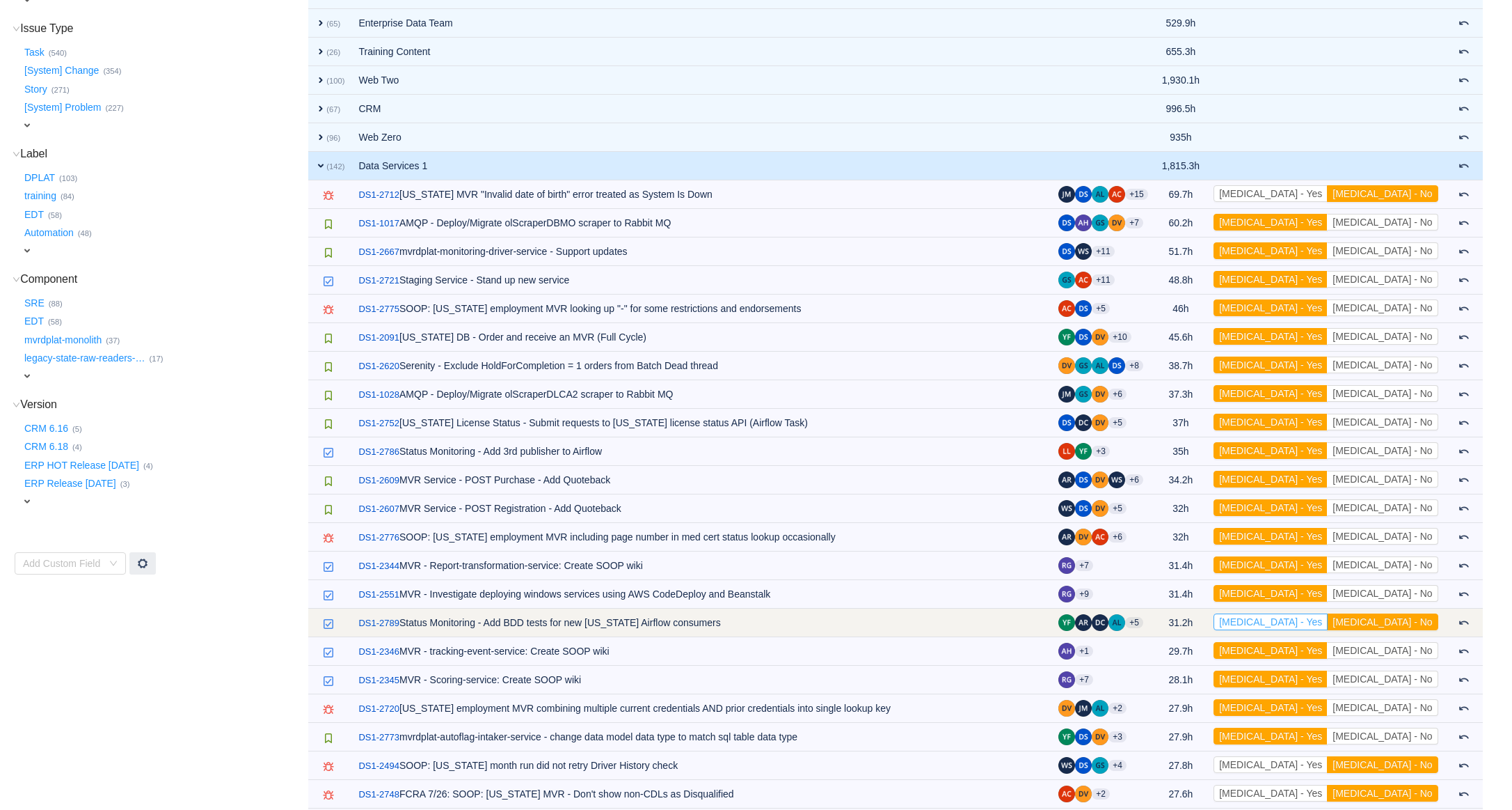
click at [1328, 625] on button "[MEDICAL_DATA] - Yes" at bounding box center [1271, 621] width 114 height 17
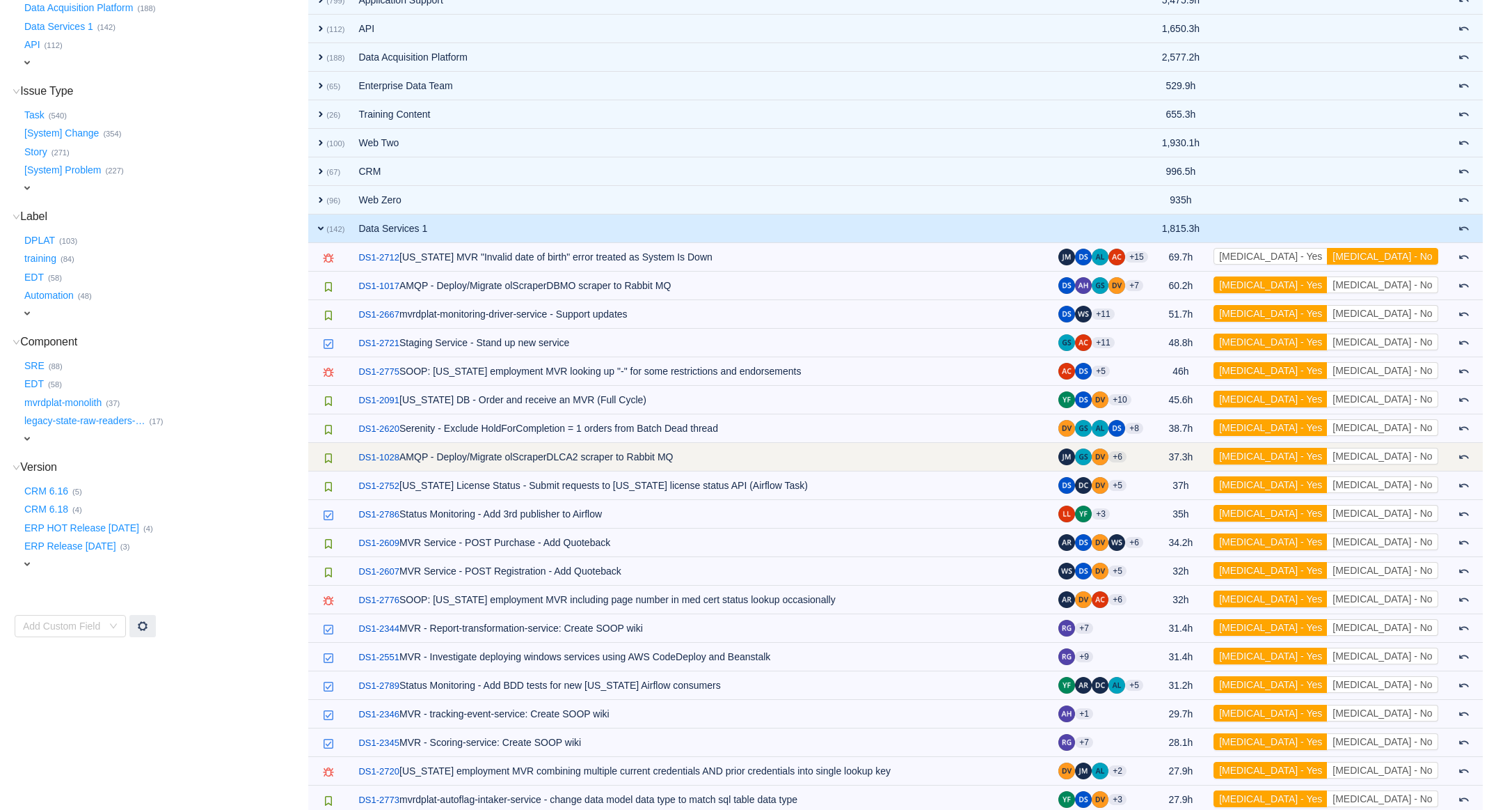
scroll to position [0, 0]
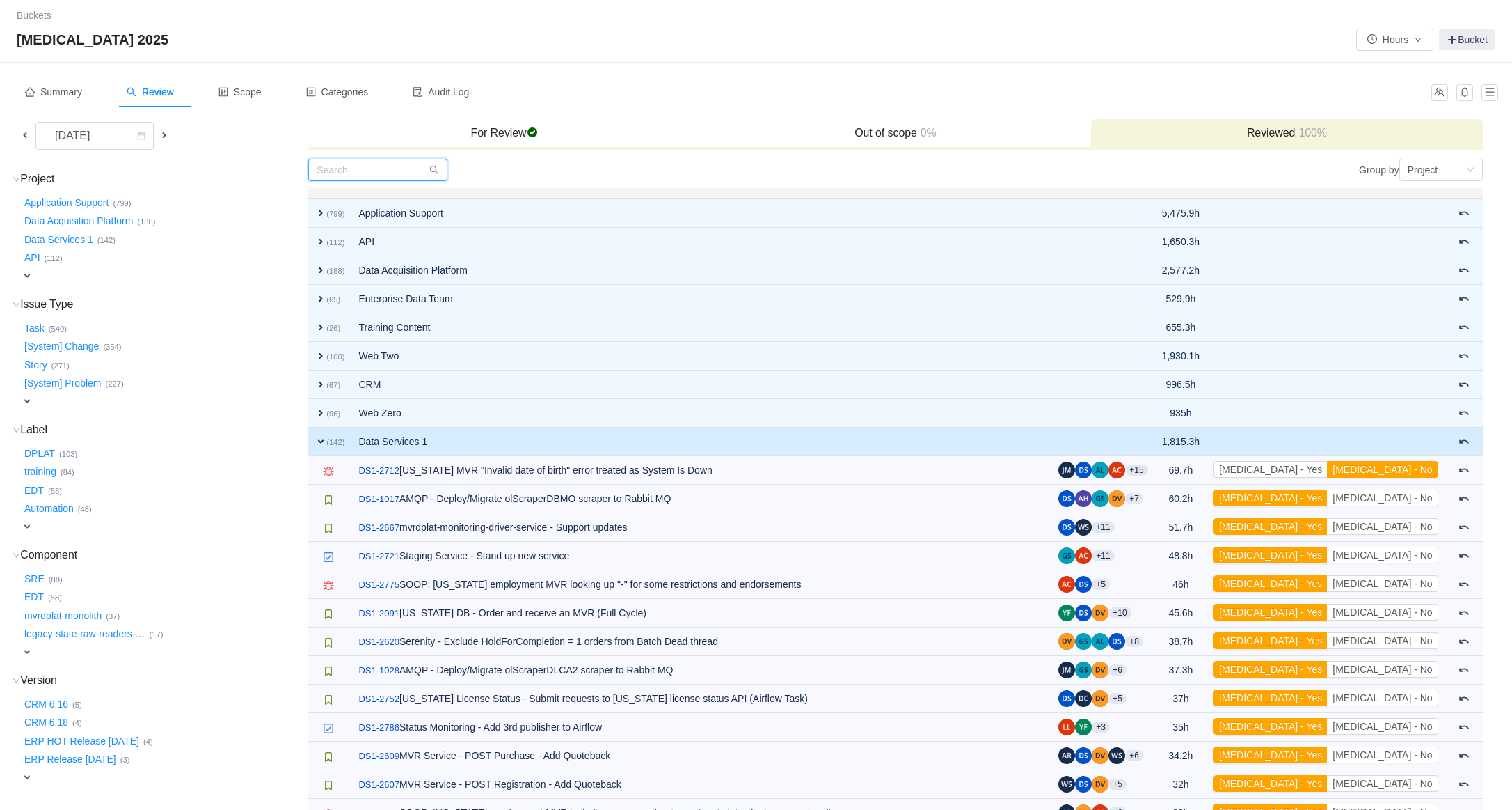
click at [400, 171] on input "text" at bounding box center [378, 170] width 139 height 22
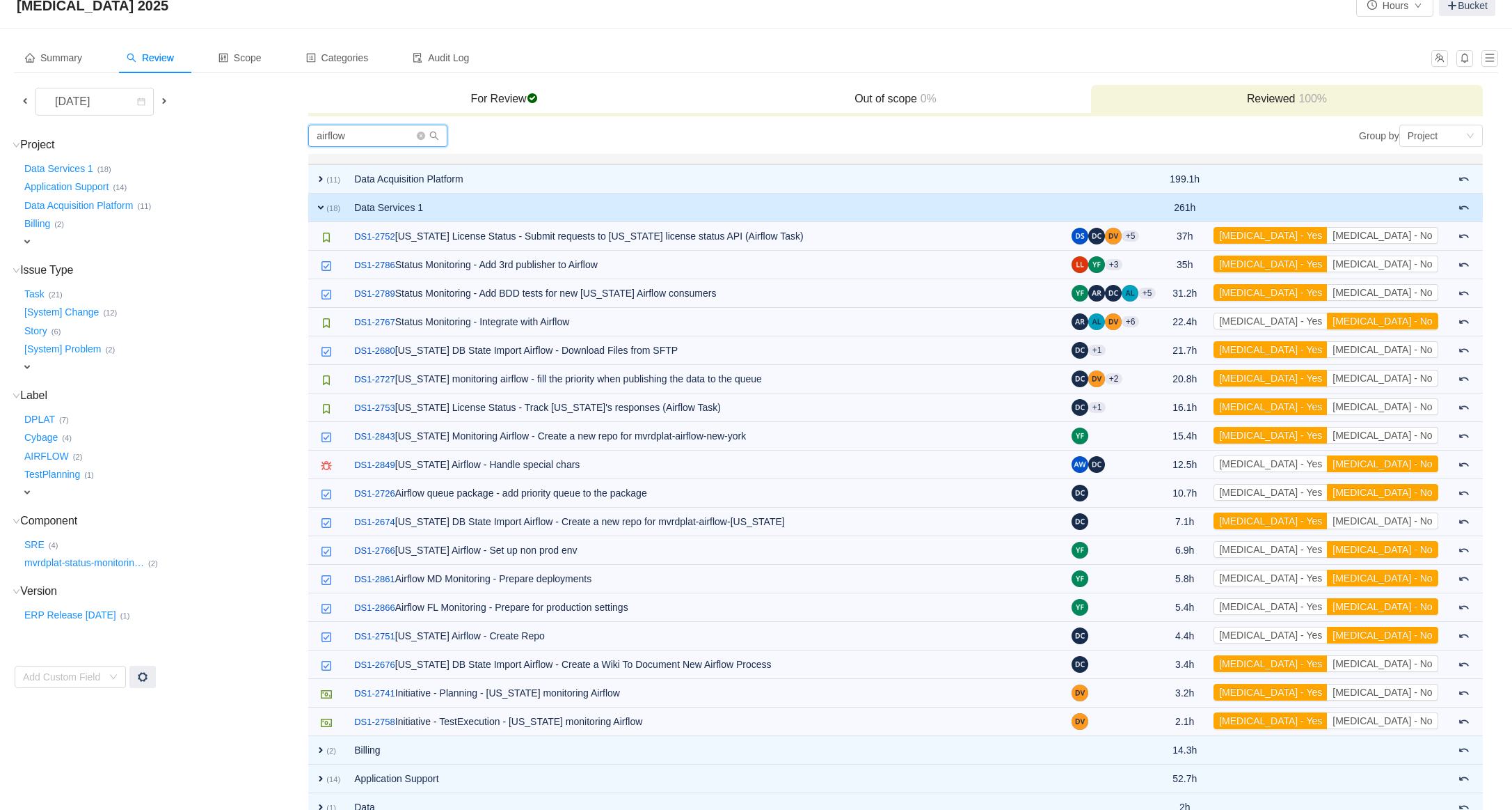
scroll to position [50, 0]
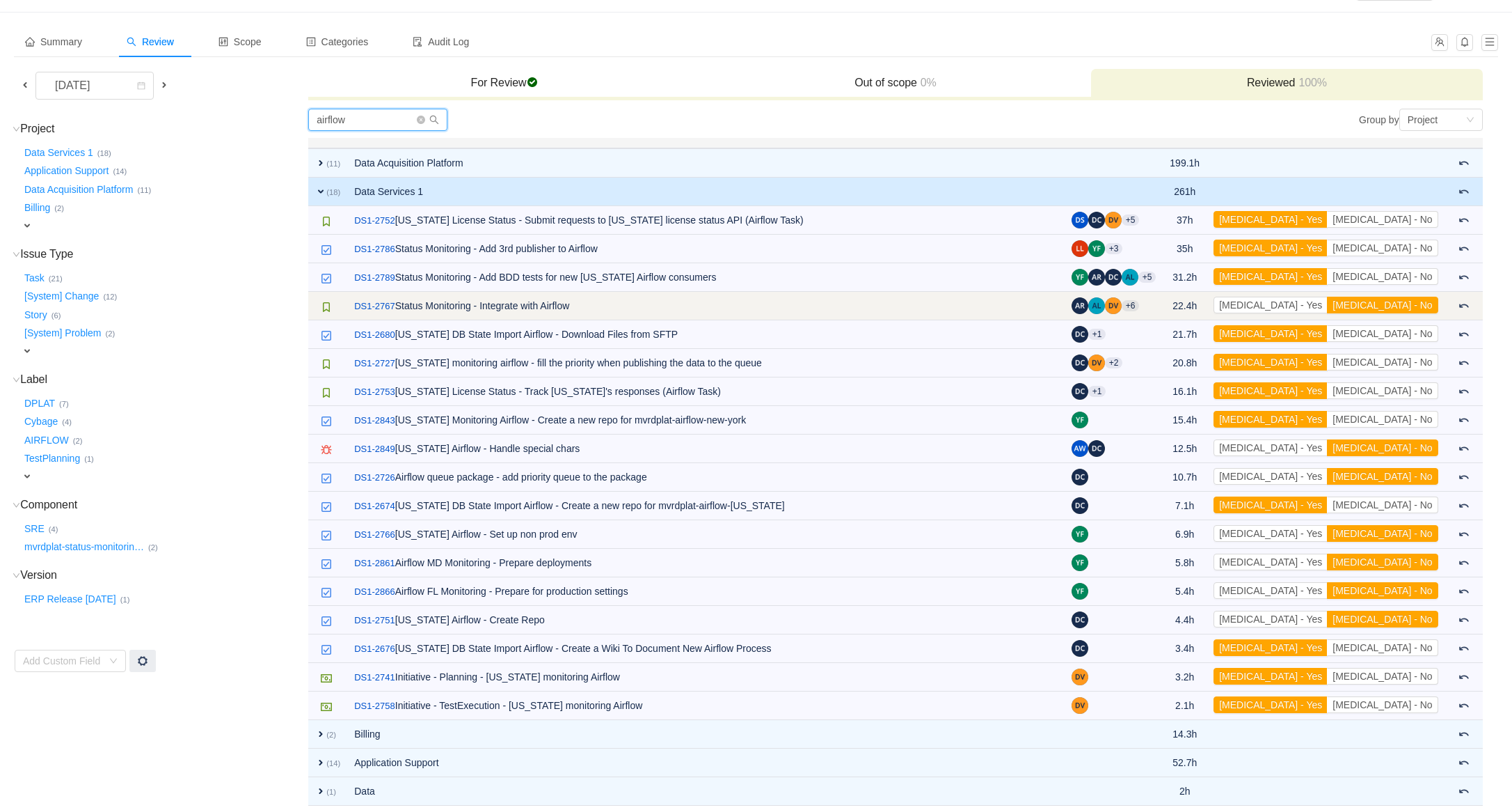
type input "airflow"
click at [1328, 305] on button "[MEDICAL_DATA] - Yes" at bounding box center [1271, 305] width 114 height 17
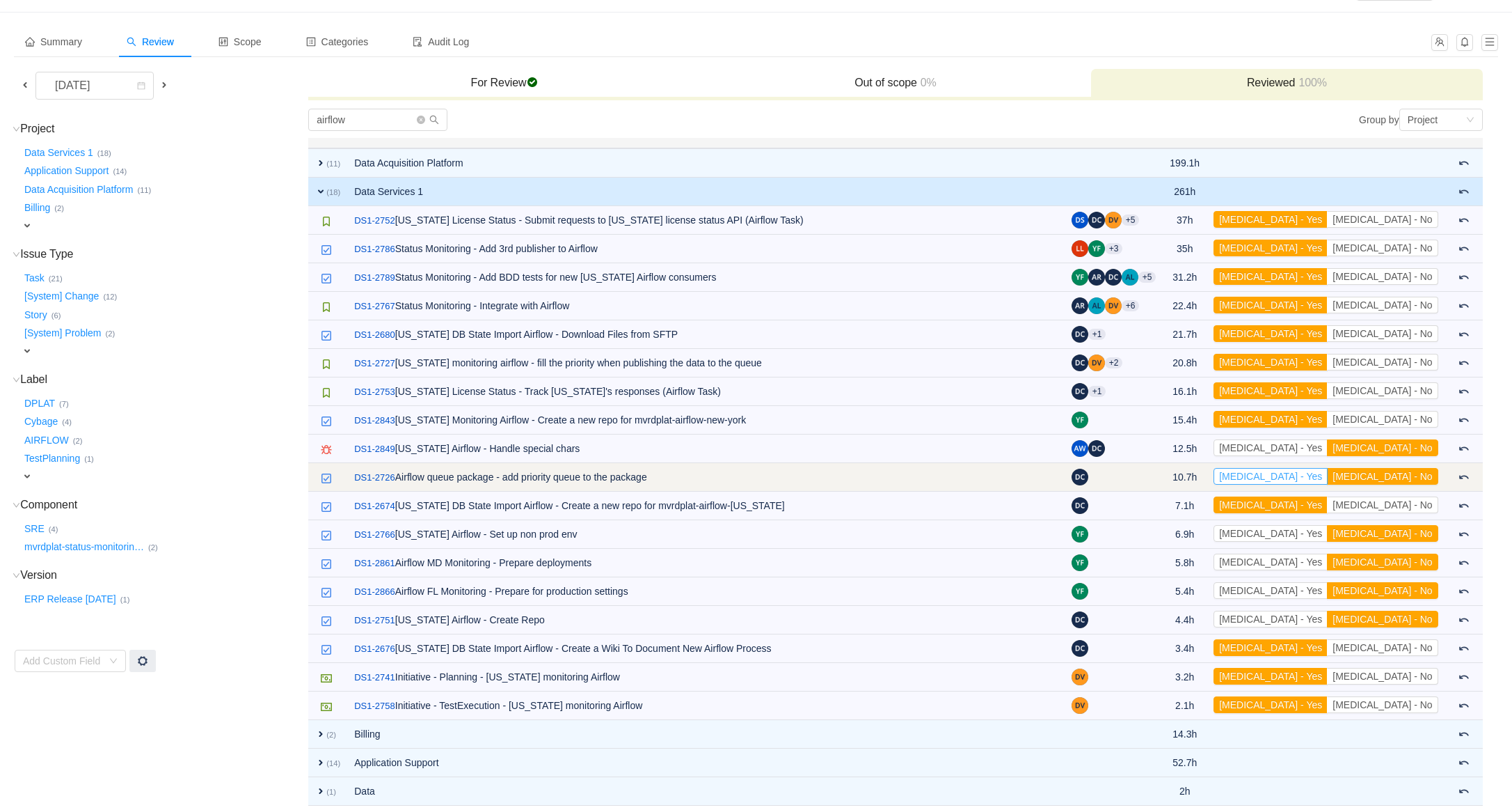
click at [1328, 471] on button "[MEDICAL_DATA] - Yes" at bounding box center [1271, 475] width 114 height 17
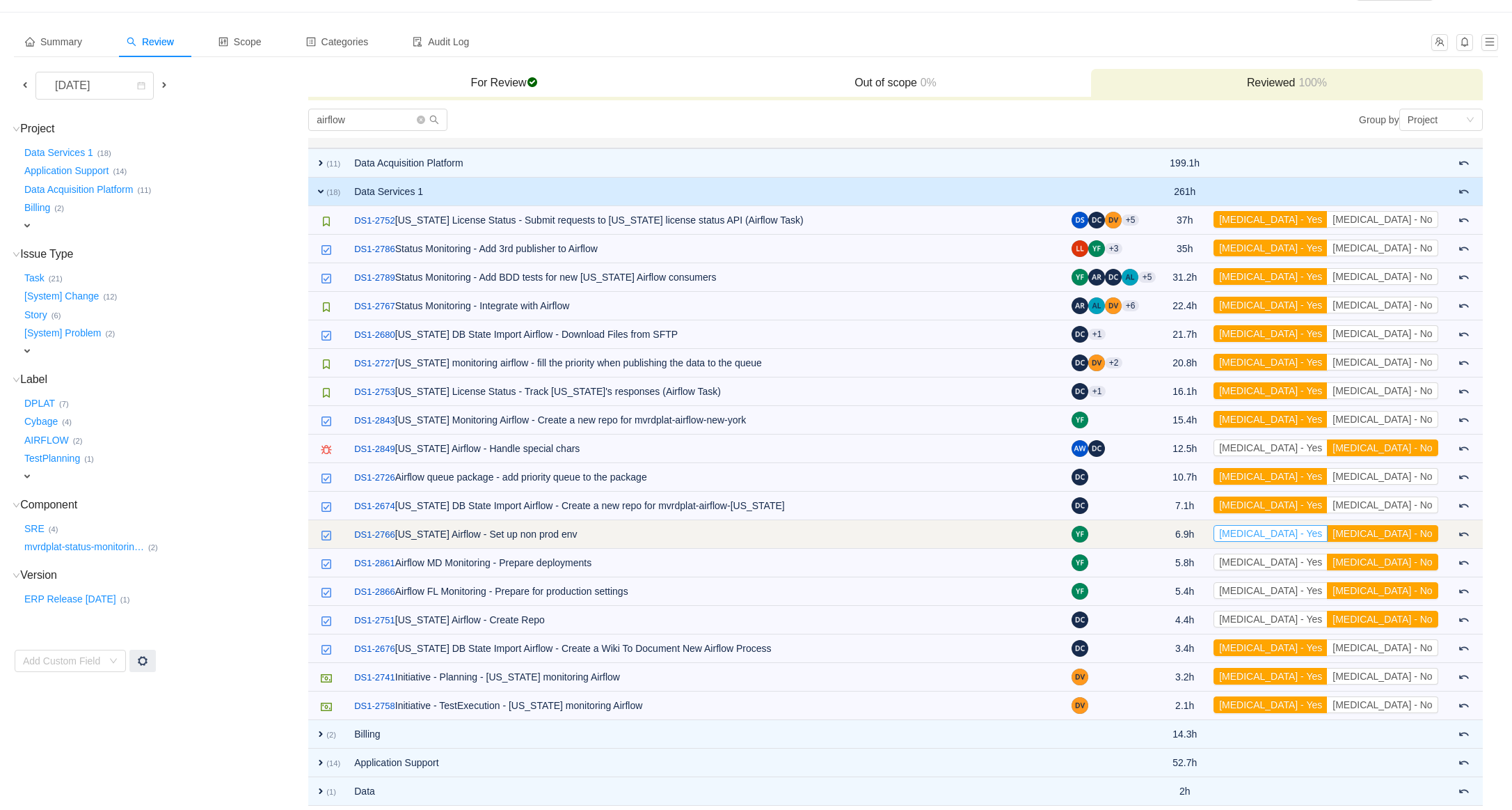
drag, startPoint x: 1349, startPoint y: 532, endPoint x: 1349, endPoint y: 539, distance: 7.0
click at [1328, 532] on button "[MEDICAL_DATA] - Yes" at bounding box center [1271, 532] width 114 height 17
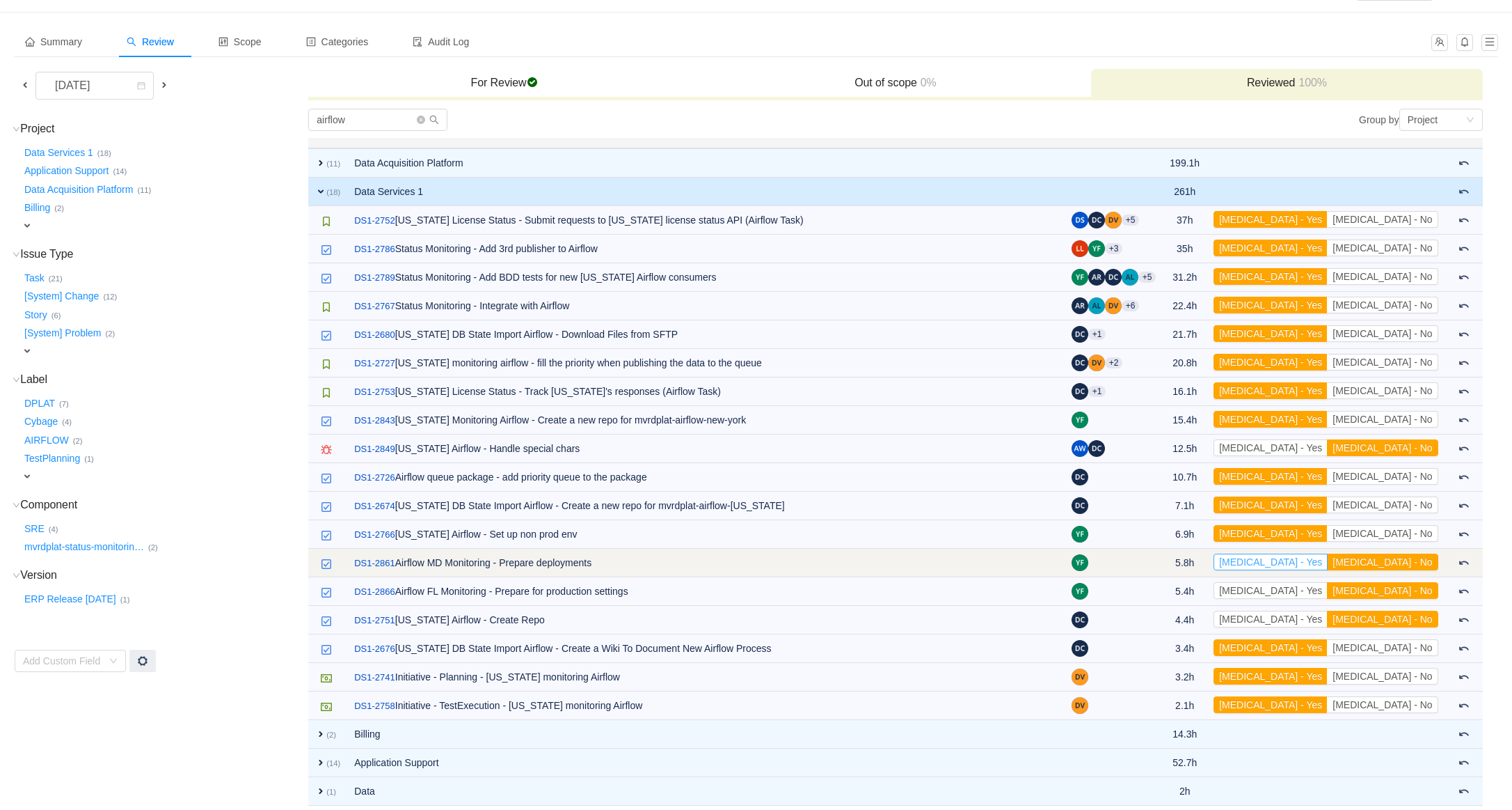
click at [1328, 560] on button "[MEDICAL_DATA] - Yes" at bounding box center [1271, 561] width 114 height 17
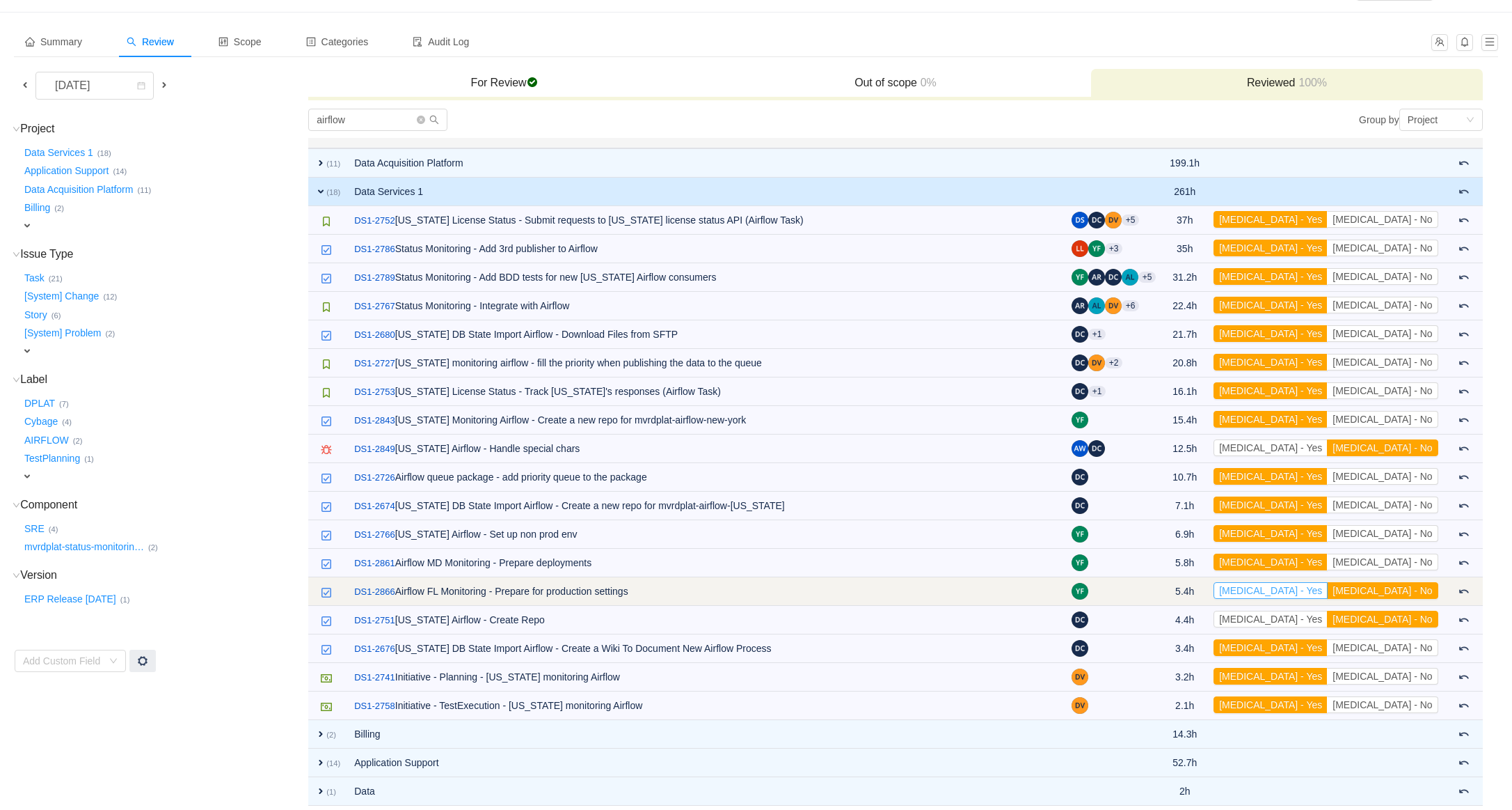
drag, startPoint x: 1346, startPoint y: 585, endPoint x: 1346, endPoint y: 597, distance: 12.0
click at [1328, 586] on button "[MEDICAL_DATA] - Yes" at bounding box center [1271, 589] width 114 height 17
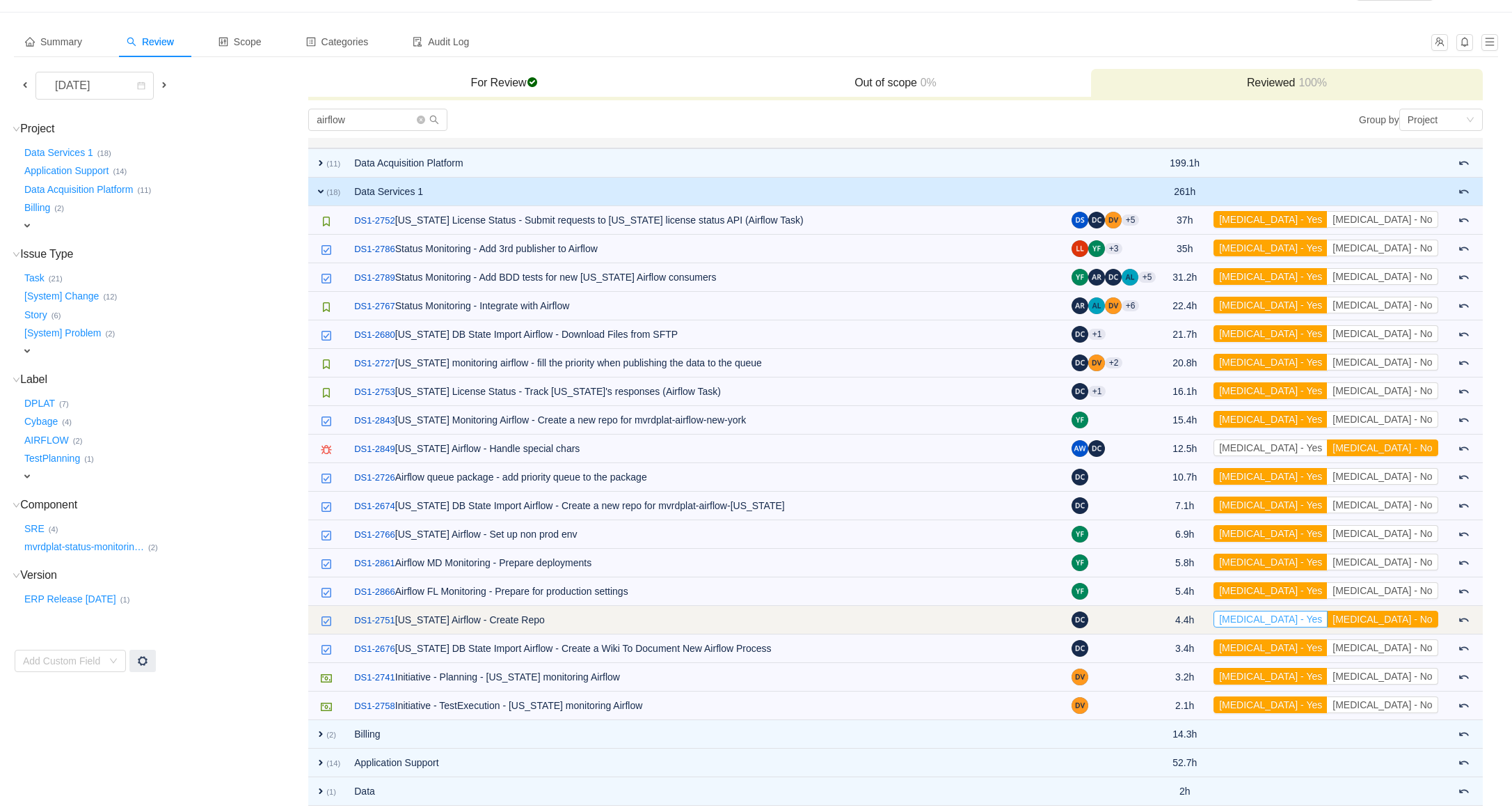
drag, startPoint x: 1350, startPoint y: 622, endPoint x: 1348, endPoint y: 614, distance: 8.2
click at [1328, 622] on button "[MEDICAL_DATA] - Yes" at bounding box center [1271, 618] width 114 height 17
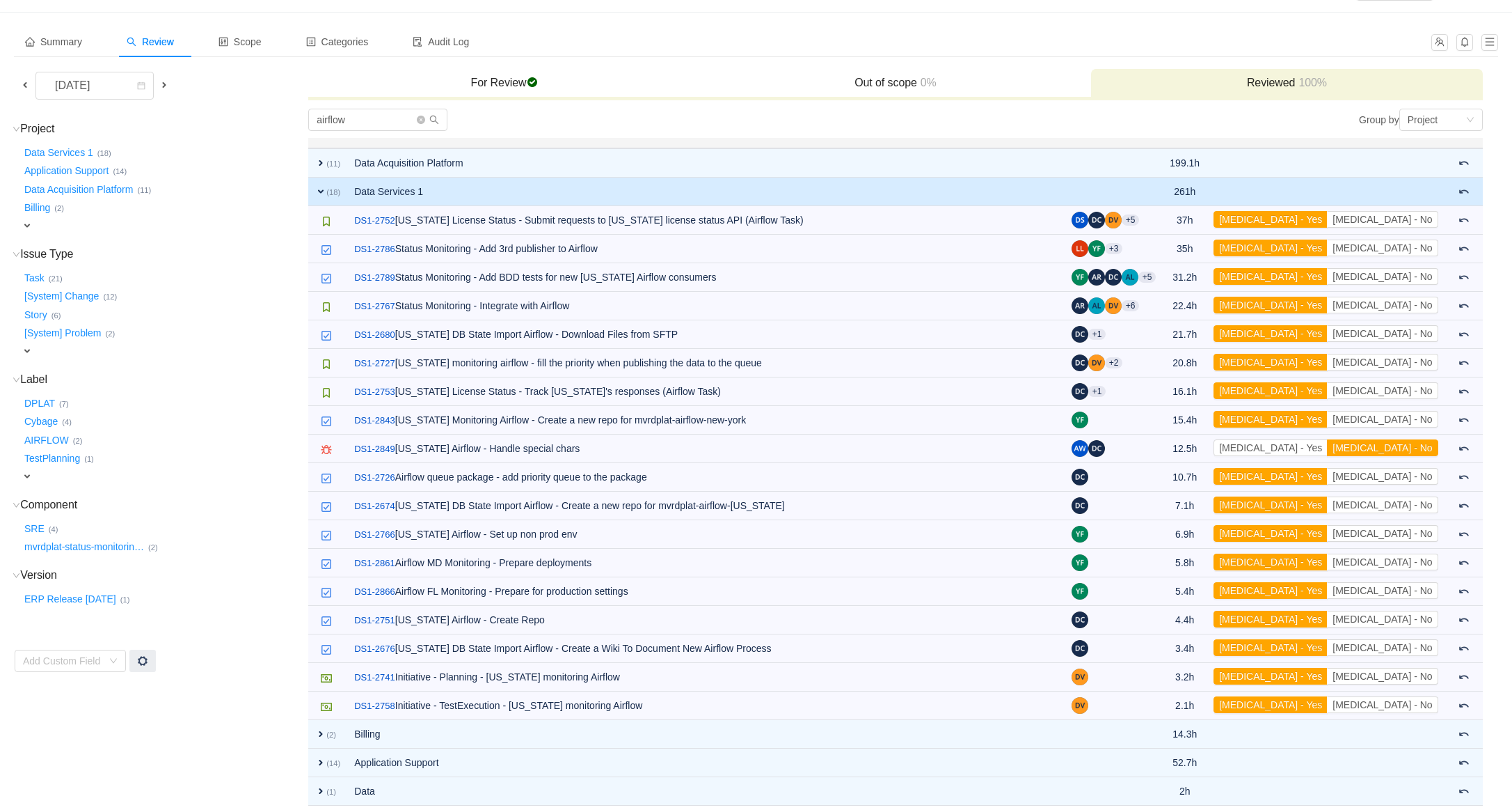
click at [427, 119] on span at bounding box center [428, 119] width 22 height 10
click at [422, 119] on icon "icon: close-circle" at bounding box center [421, 120] width 9 height 9
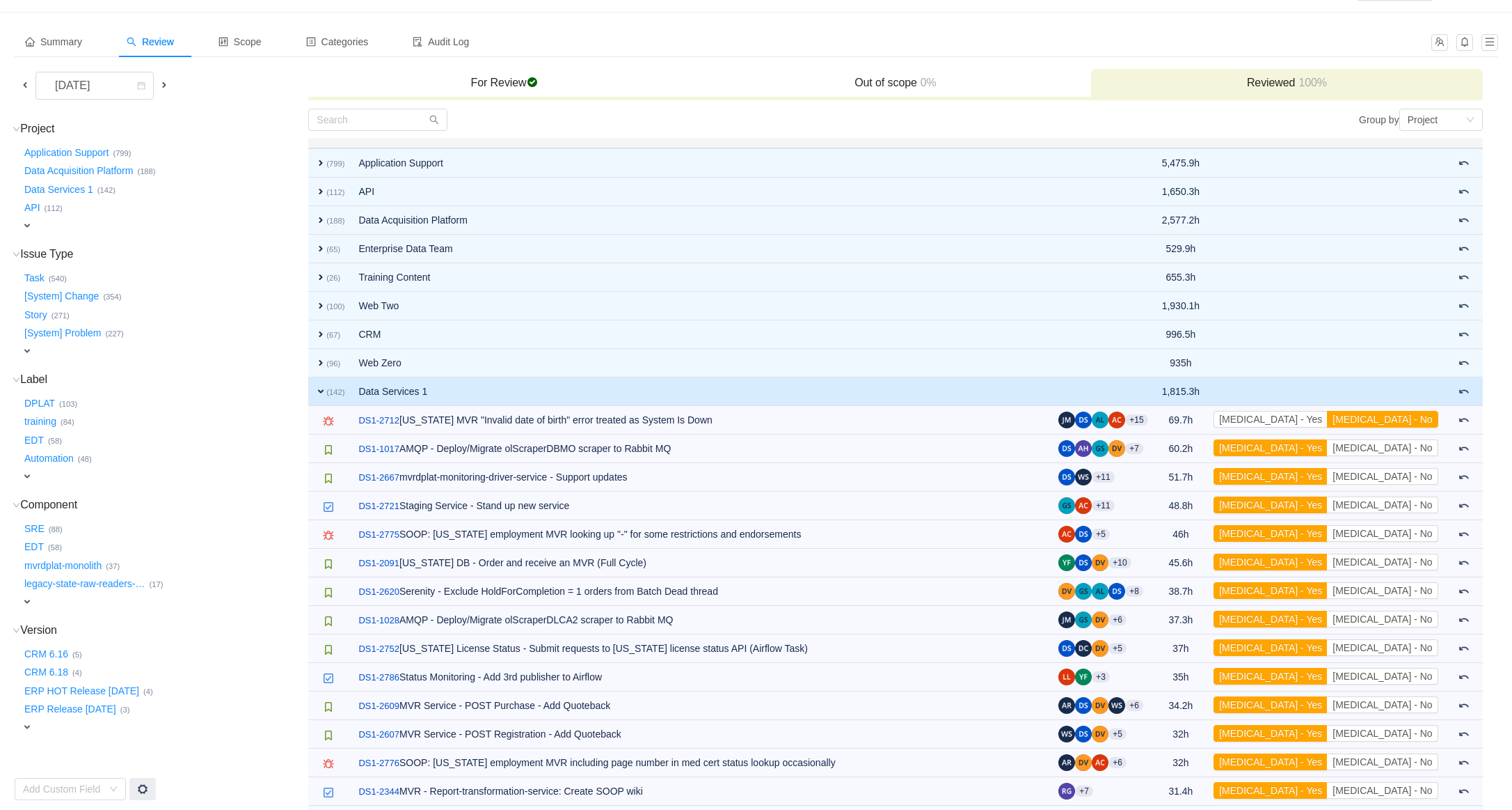
click at [55, 45] on span "Summary" at bounding box center [54, 41] width 57 height 11
